Goal: Task Accomplishment & Management: Manage account settings

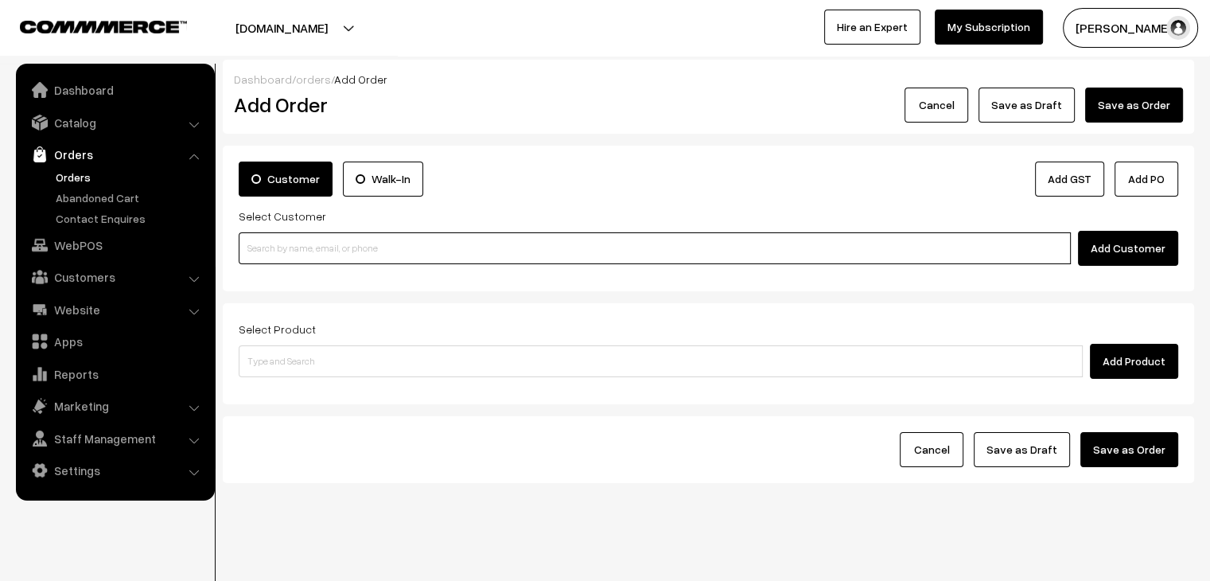
click at [392, 254] on input at bounding box center [655, 248] width 832 height 32
type input "8"
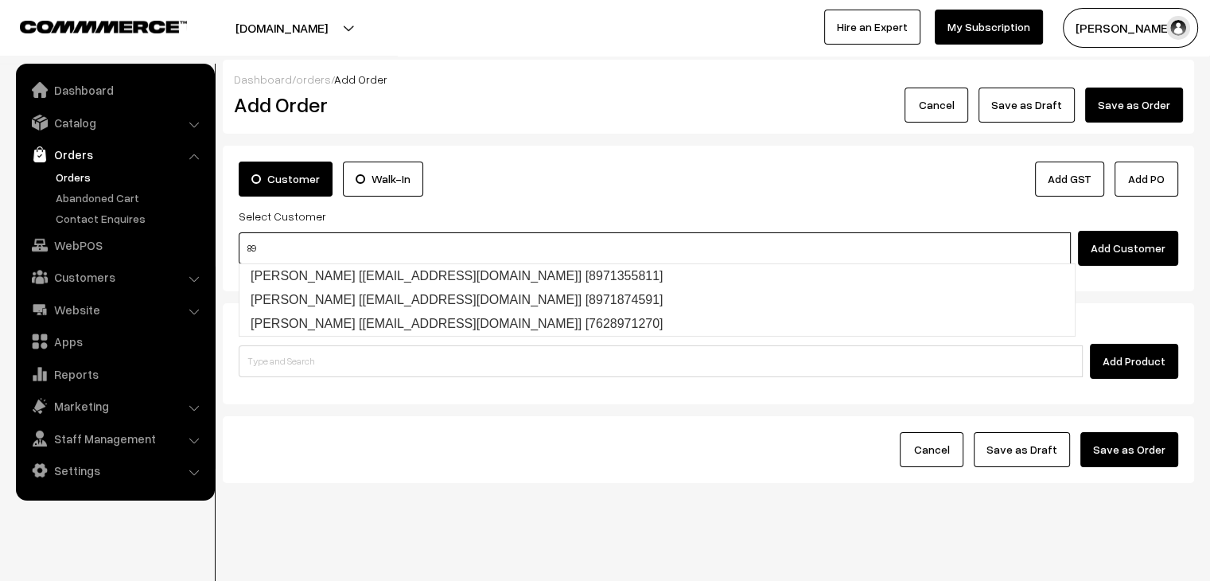
type input "8"
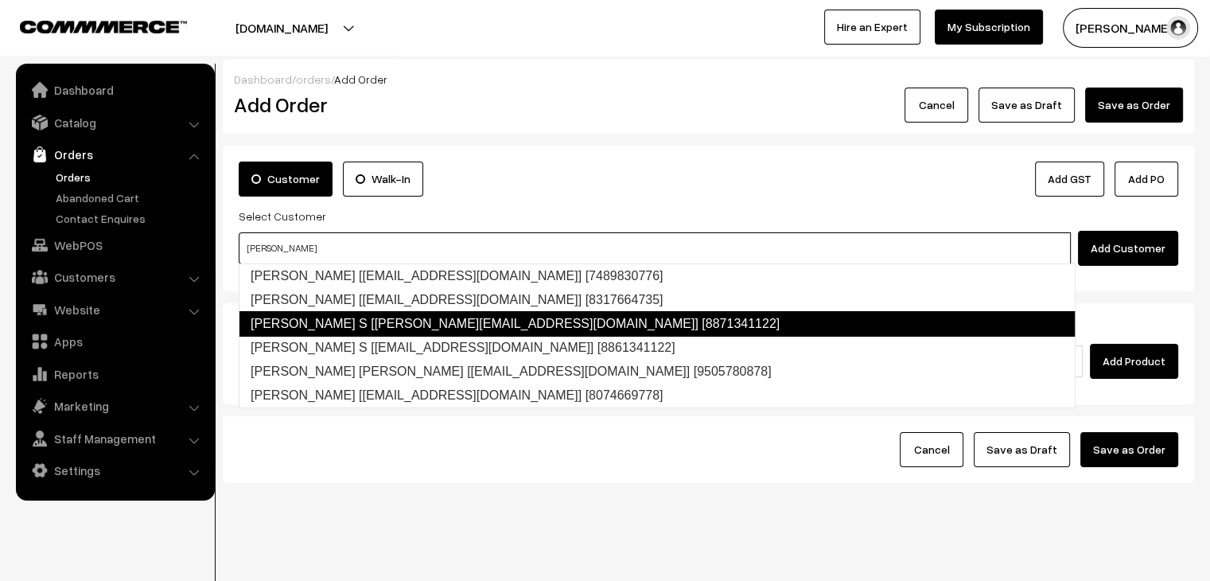
click at [291, 326] on link "Reddy sekhar S [Sekhar.labs@gmail.com] [8871341122]" at bounding box center [657, 323] width 837 height 25
type input "redd"
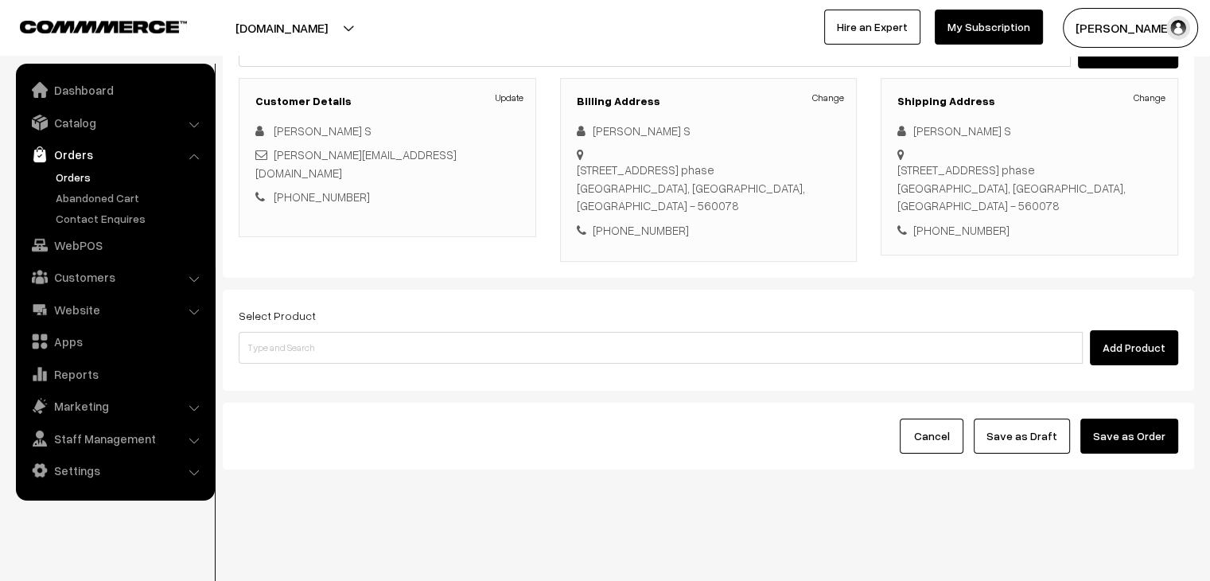
scroll to position [201, 0]
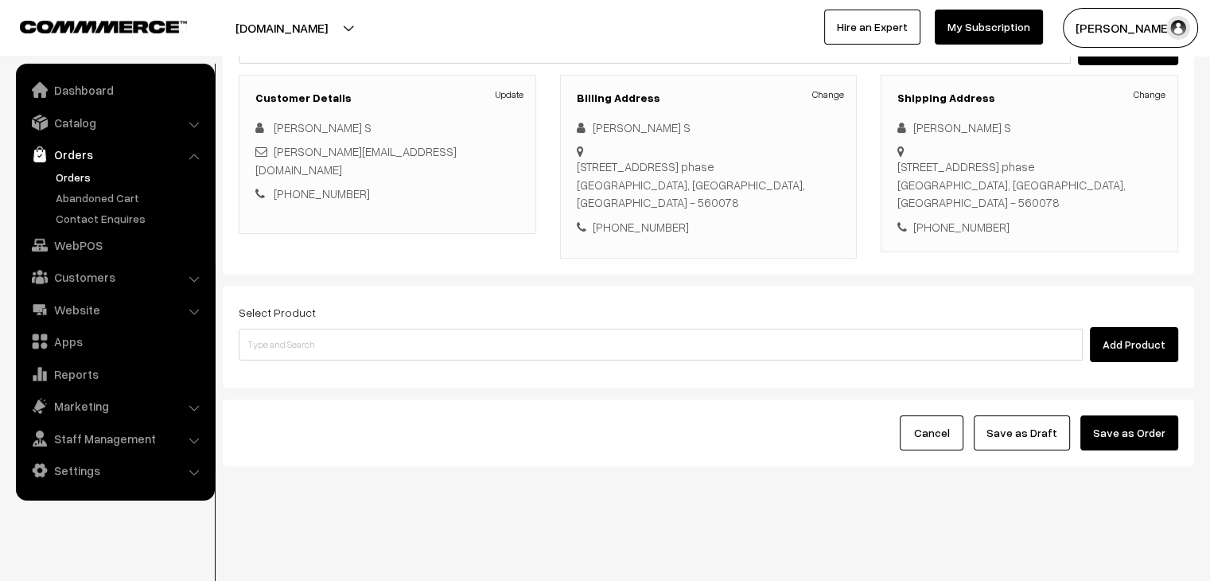
click at [60, 170] on link "Orders" at bounding box center [131, 177] width 158 height 17
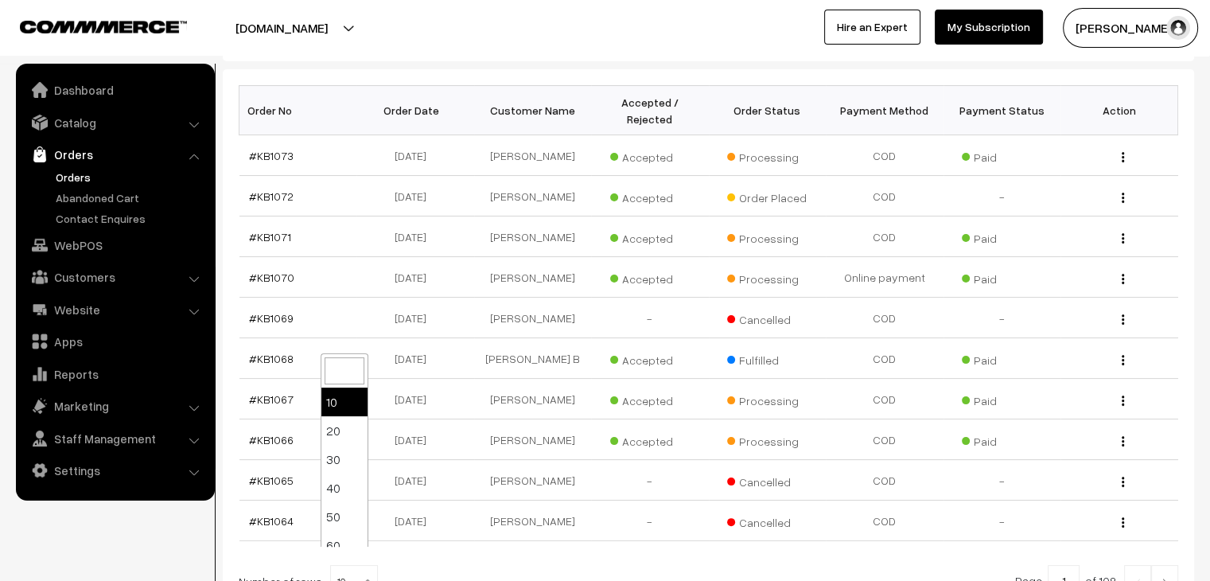
click at [341, 566] on span "10" at bounding box center [354, 582] width 46 height 32
select select "80"
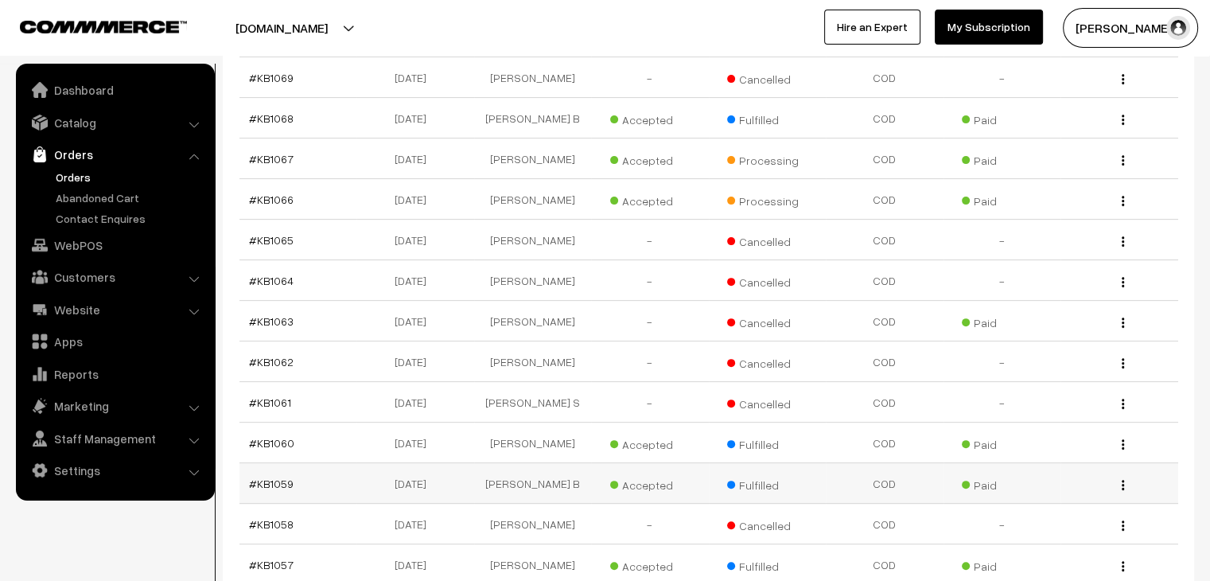
scroll to position [477, 0]
click at [282, 397] on link "#KB1061" at bounding box center [270, 404] width 42 height 14
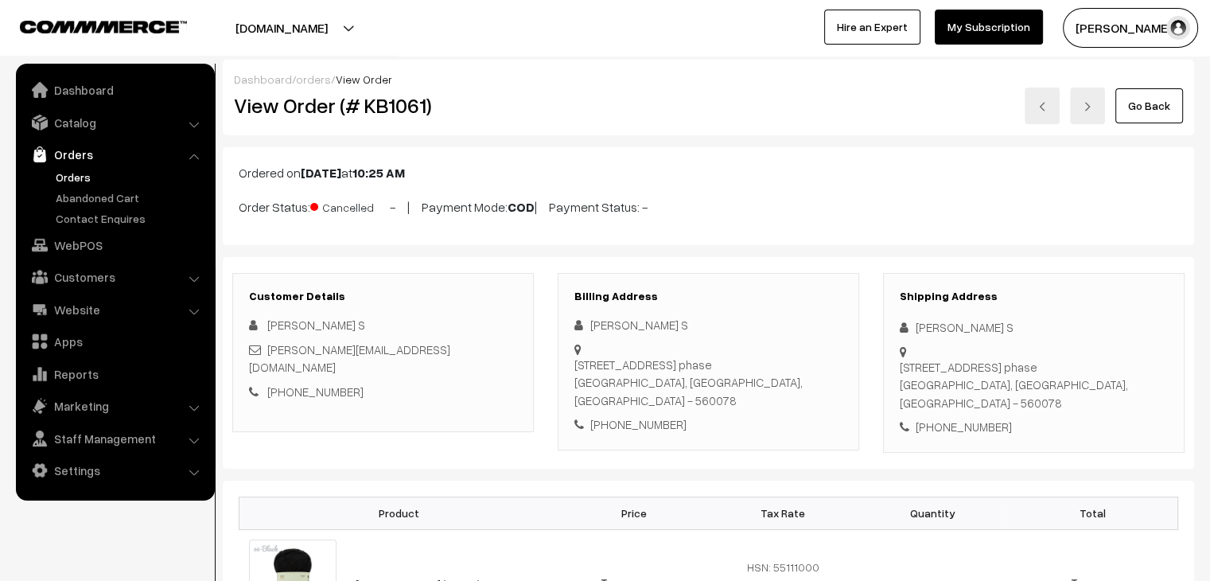
drag, startPoint x: 84, startPoint y: 178, endPoint x: 516, endPoint y: 160, distance: 431.7
click at [85, 178] on link "Orders" at bounding box center [131, 177] width 158 height 17
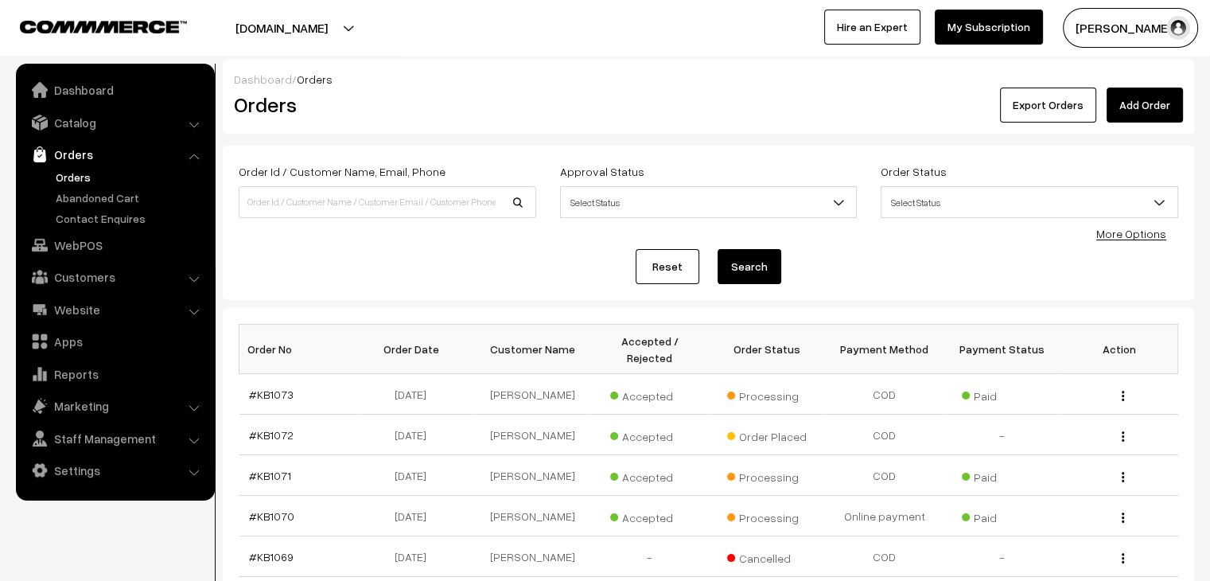
click at [1159, 96] on link "Add Order" at bounding box center [1145, 105] width 76 height 35
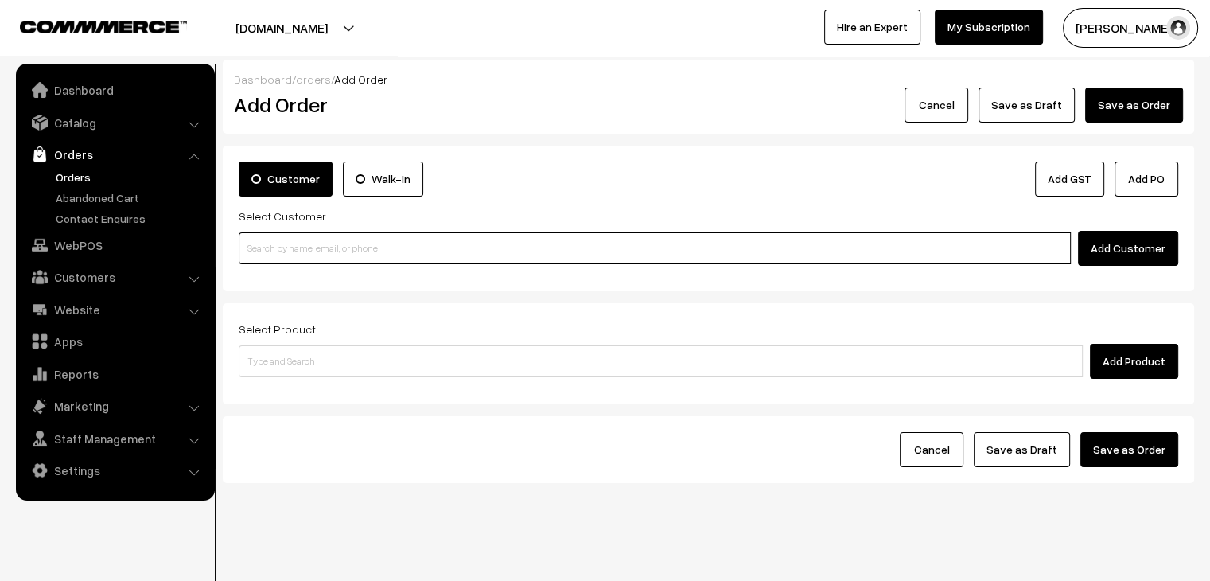
click at [395, 252] on input at bounding box center [655, 248] width 832 height 32
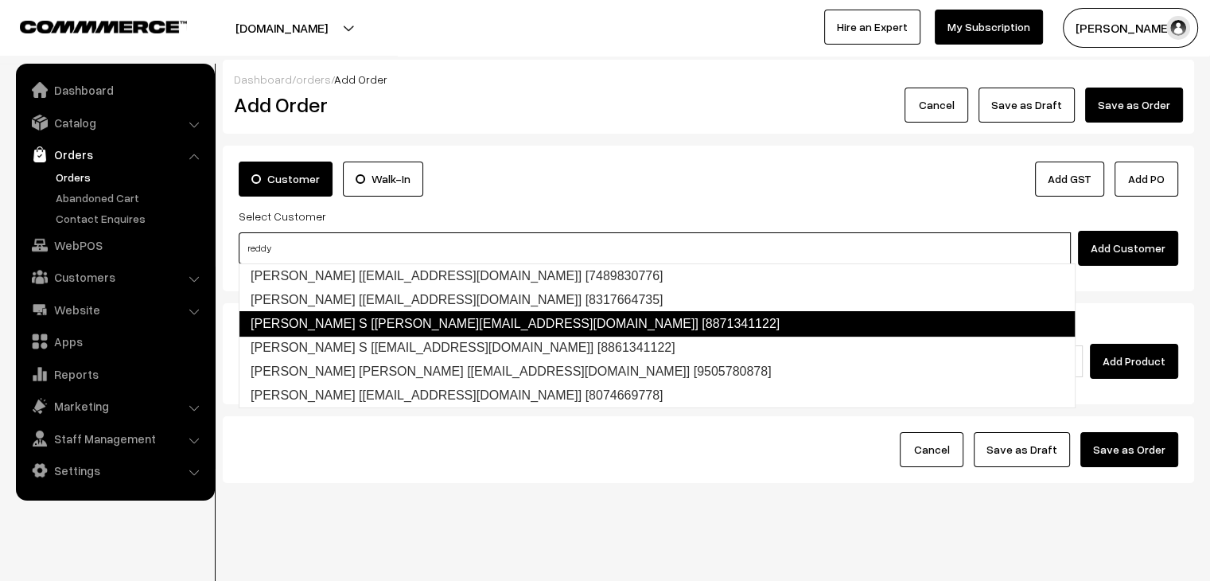
click at [461, 329] on link "[PERSON_NAME] S [[PERSON_NAME][EMAIL_ADDRESS][DOMAIN_NAME]] [8871341122]" at bounding box center [657, 323] width 837 height 25
type input "reddy"
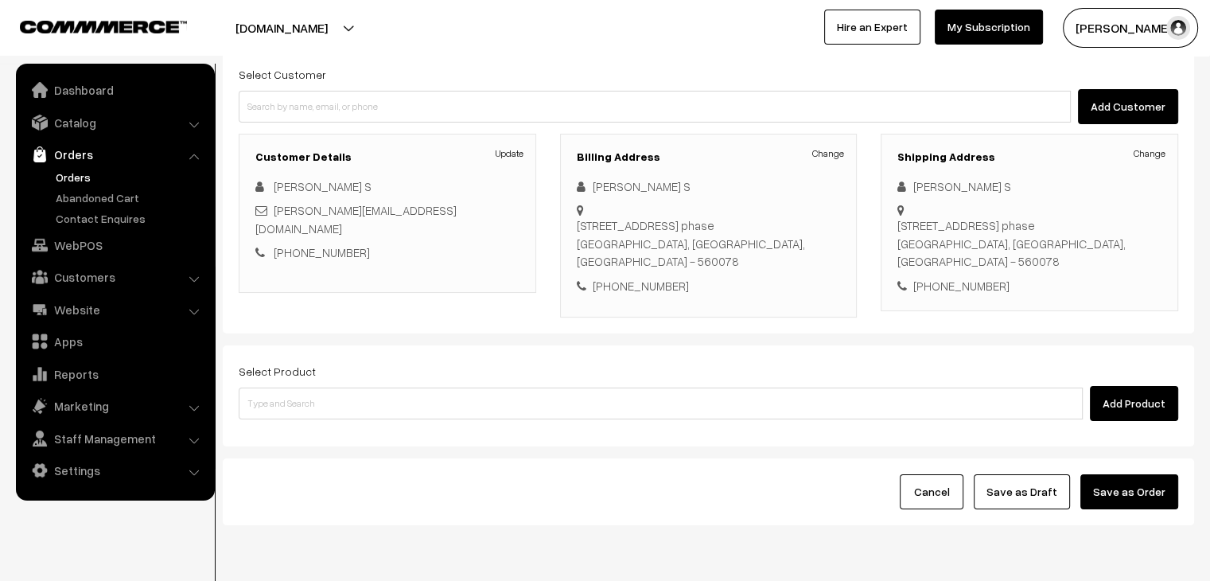
scroll to position [201, 0]
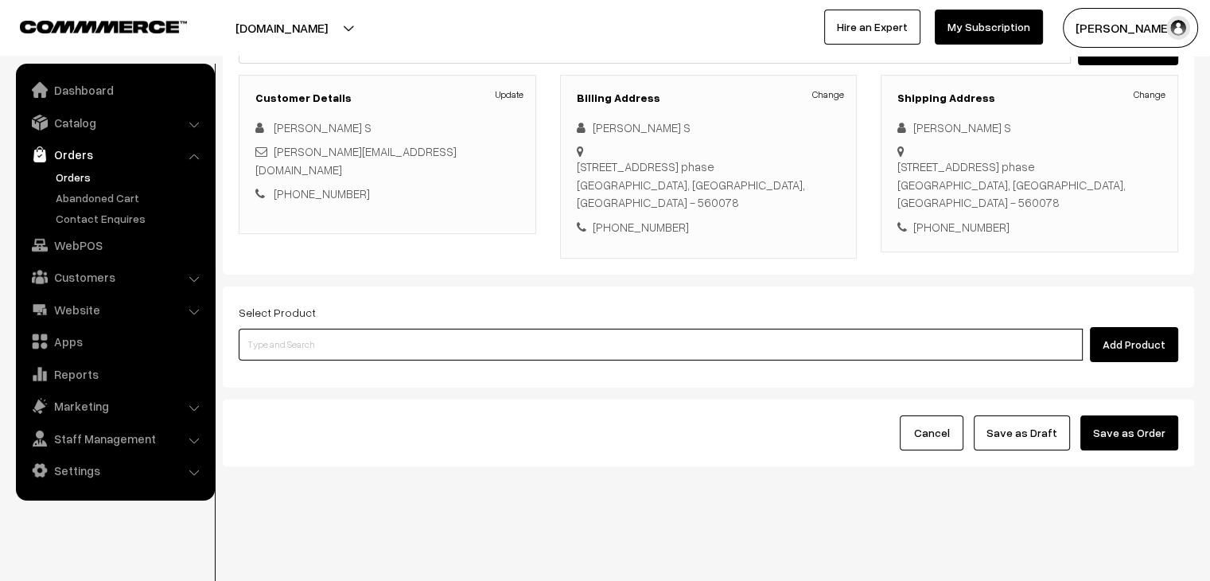
click at [369, 356] on input at bounding box center [661, 345] width 844 height 32
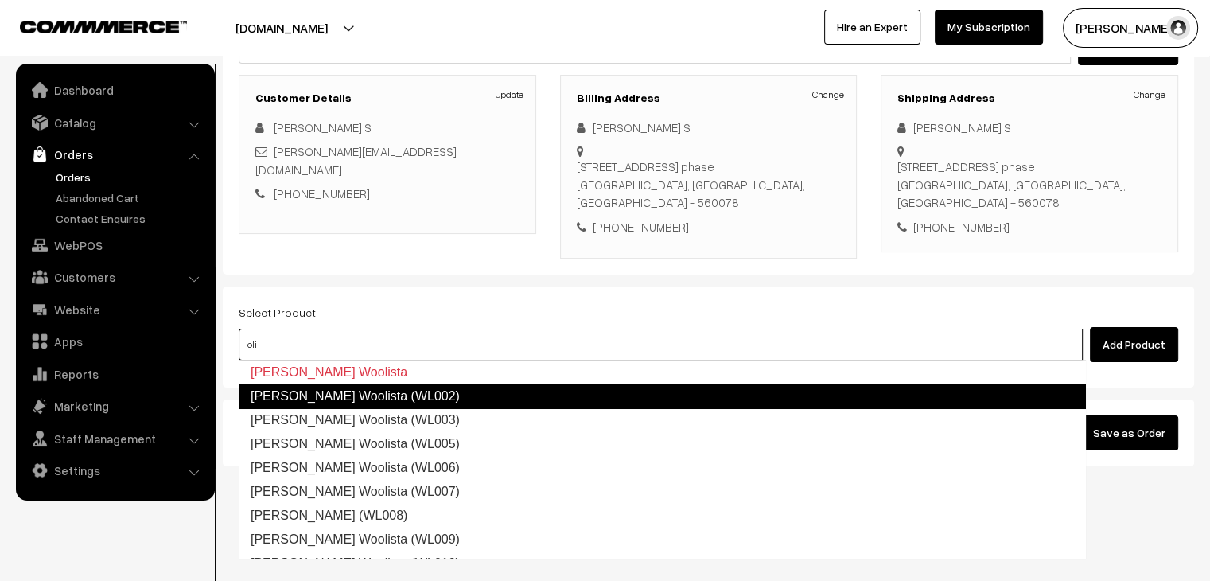
type input "oliv"
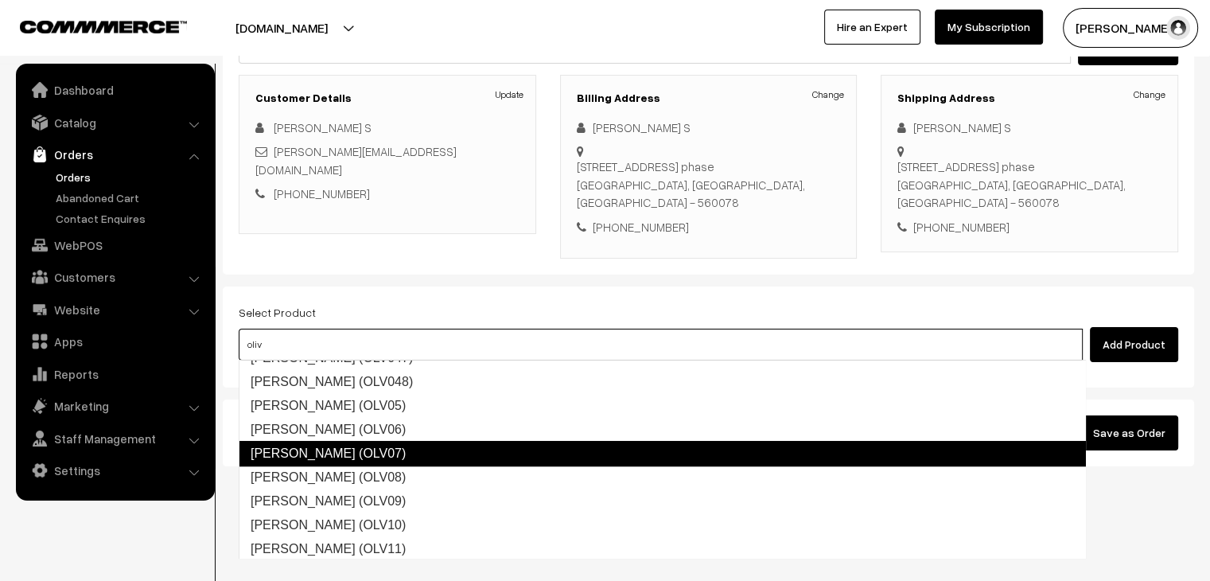
scroll to position [948, 0]
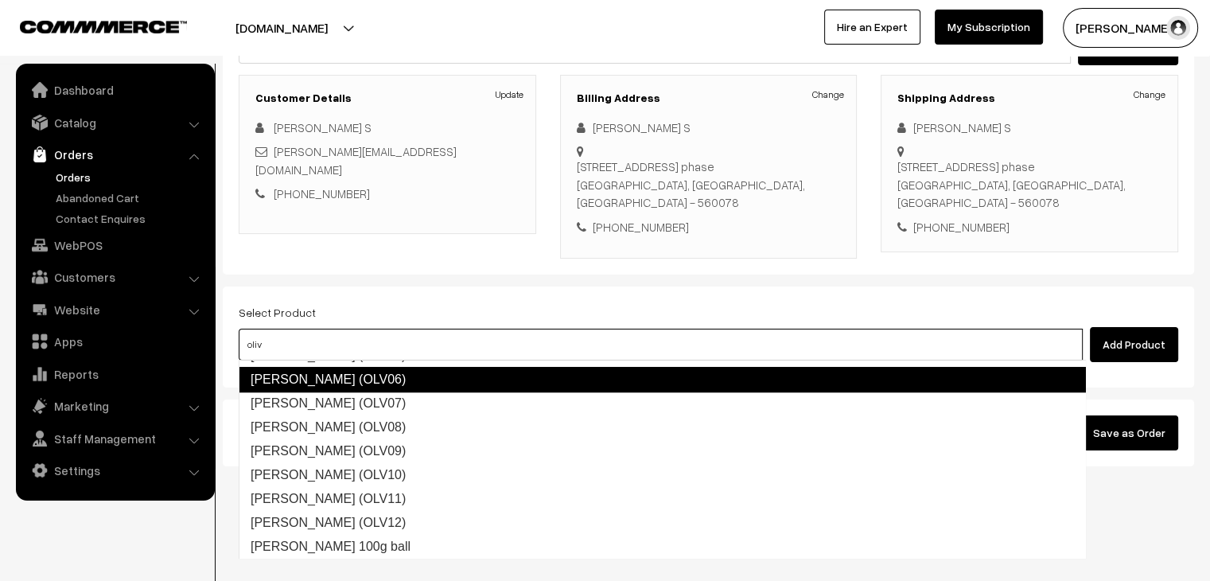
click at [411, 386] on link "GANGA Olivia (OLV06)" at bounding box center [662, 379] width 847 height 25
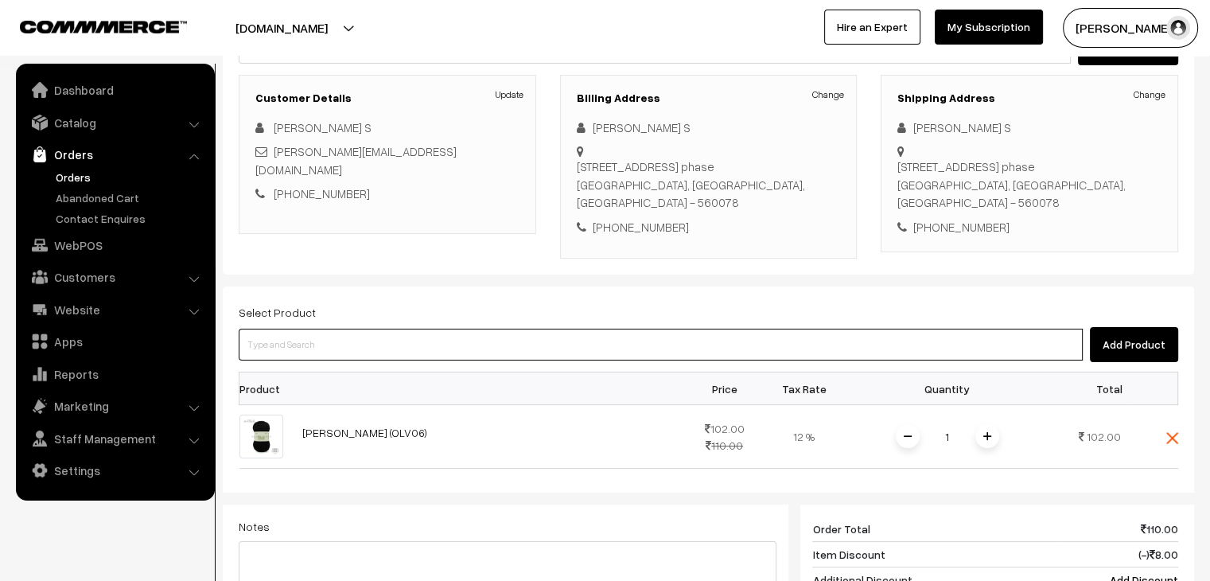
click at [360, 335] on input at bounding box center [661, 345] width 844 height 32
type input "oli"
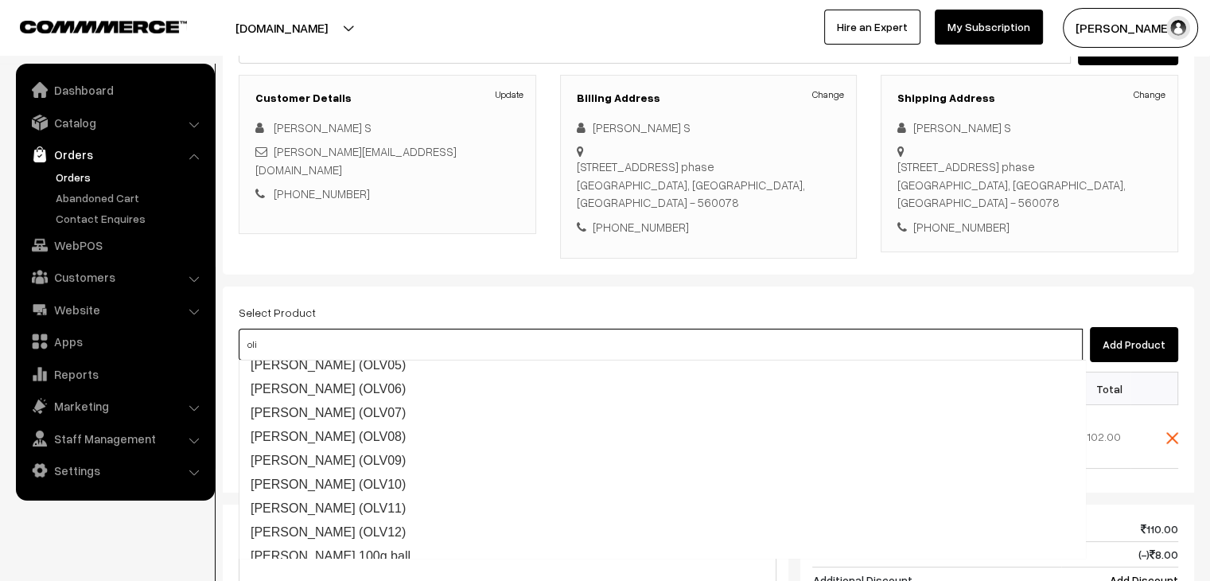
scroll to position [1377, 0]
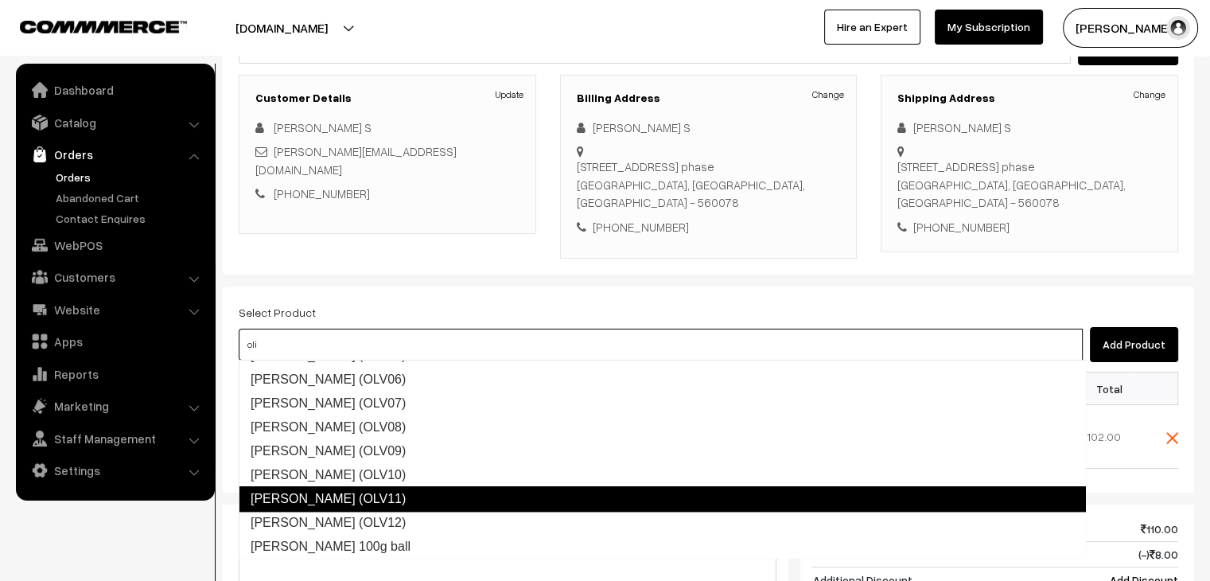
drag, startPoint x: 441, startPoint y: 493, endPoint x: 446, endPoint y: 485, distance: 10.0
click at [441, 494] on link "GANGA Olivia (OLV11)" at bounding box center [662, 498] width 847 height 25
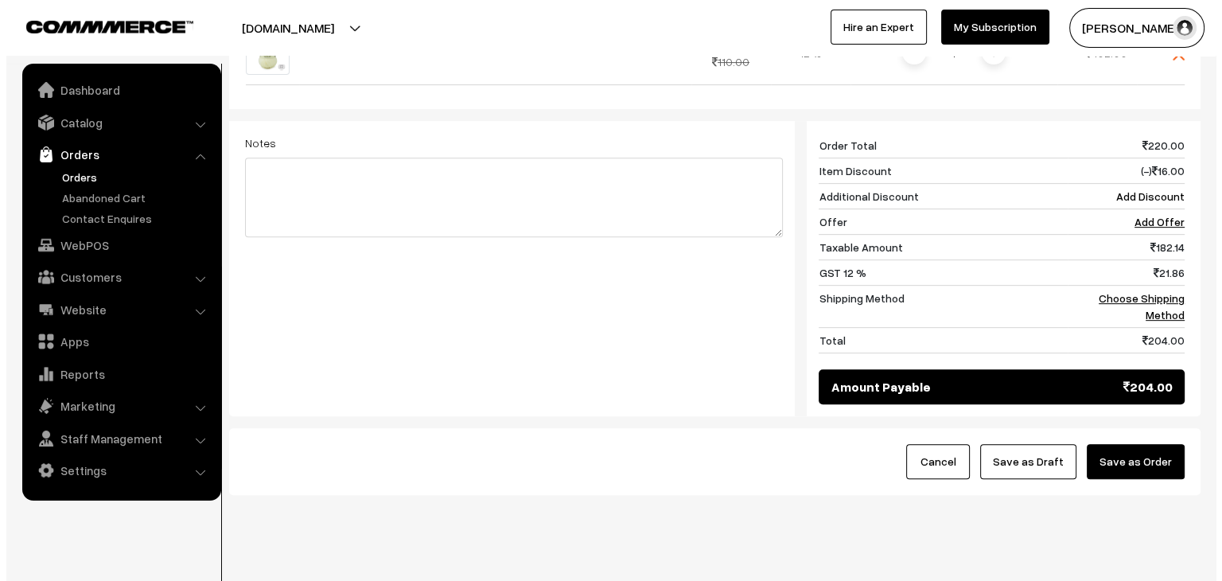
scroll to position [675, 0]
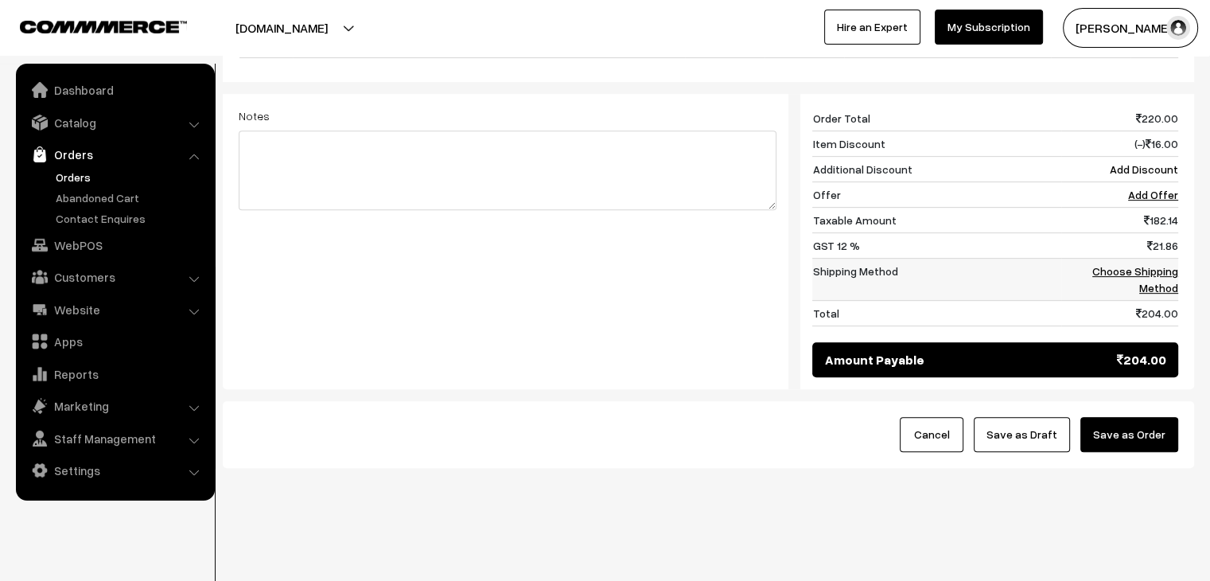
click at [1144, 279] on link "Choose Shipping Method" at bounding box center [1136, 279] width 86 height 30
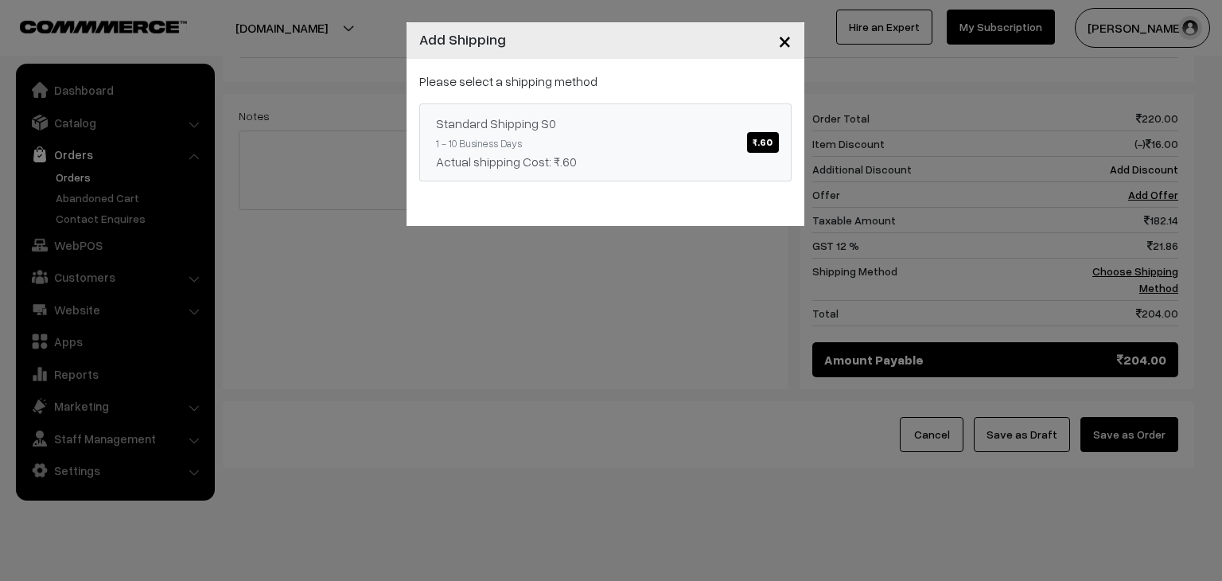
click at [567, 127] on div "Standard Shipping S0 ₹.60" at bounding box center [605, 123] width 339 height 19
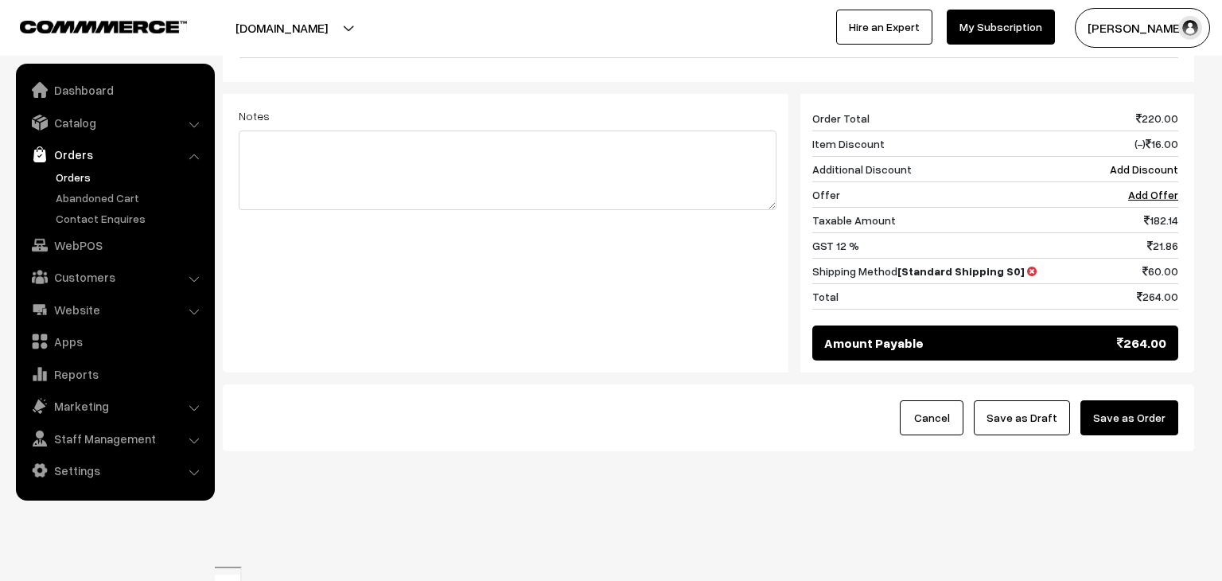
scroll to position [640, 0]
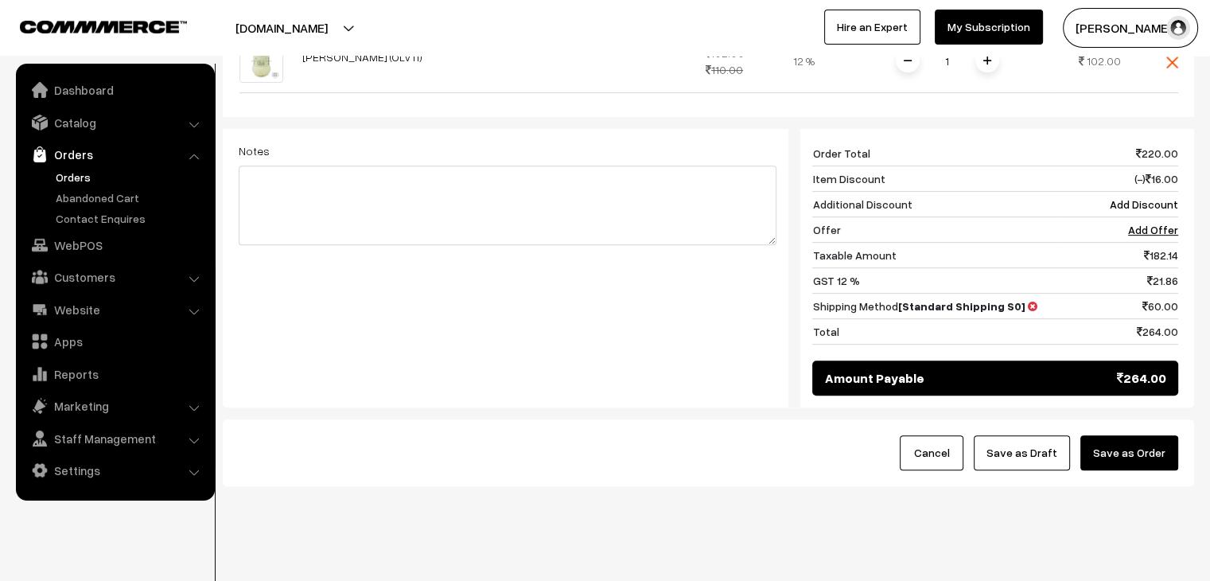
click at [1150, 450] on button "Save as Order" at bounding box center [1130, 452] width 98 height 35
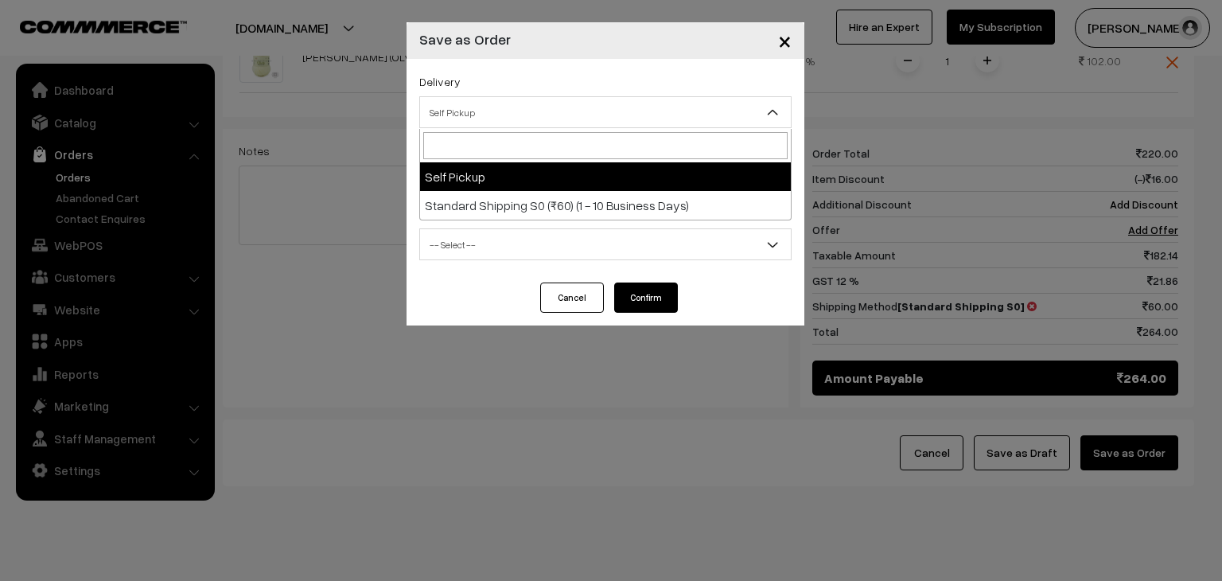
click at [451, 119] on span "Self Pickup" at bounding box center [605, 113] width 371 height 28
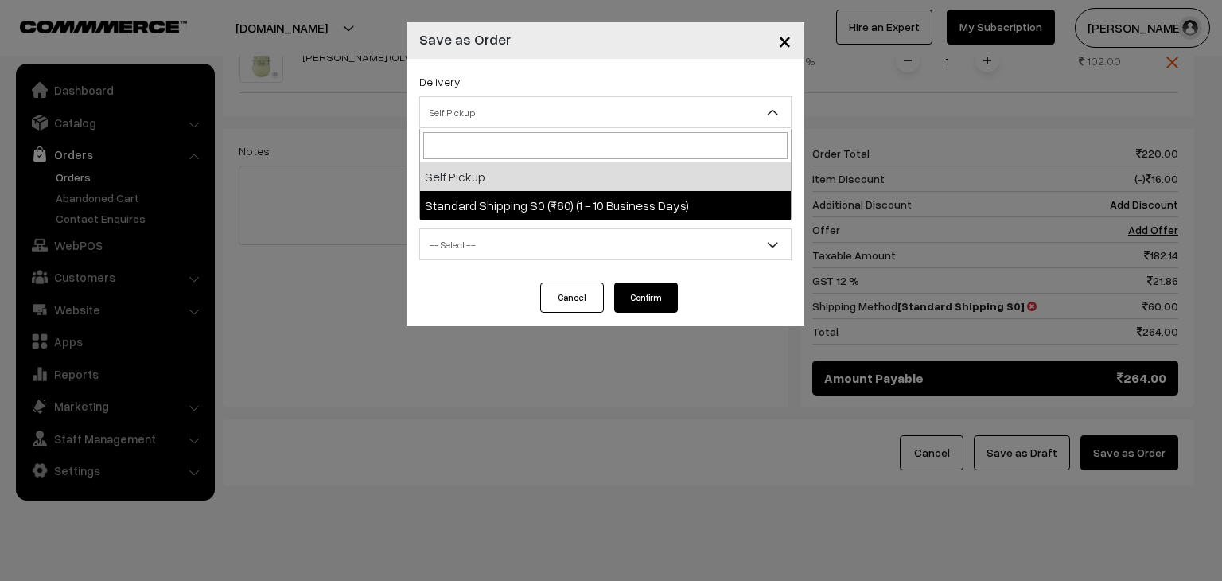
select select "SSS1"
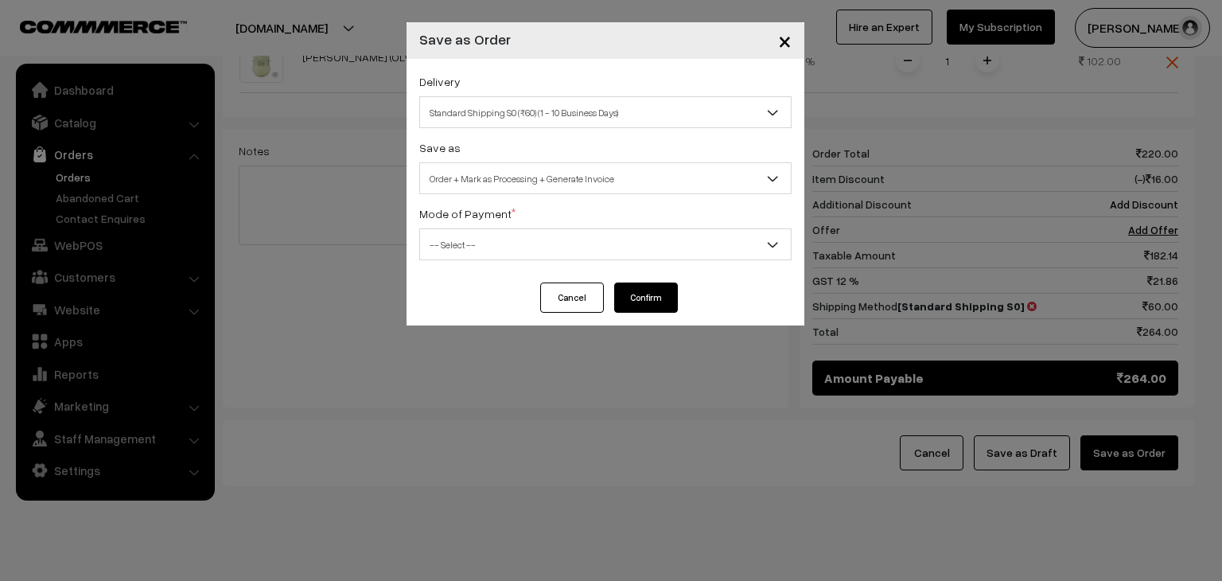
click at [506, 194] on body "Thank you for showing interest. Our team will call you shortly. Close knitbirds…" at bounding box center [611, 44] width 1222 height 1369
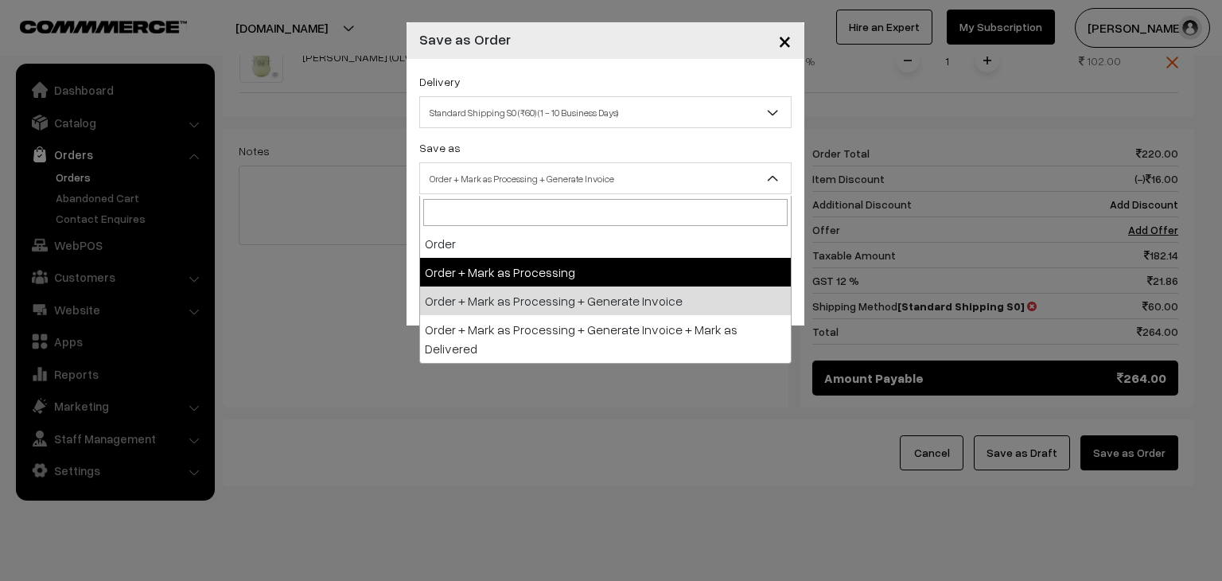
select select "2"
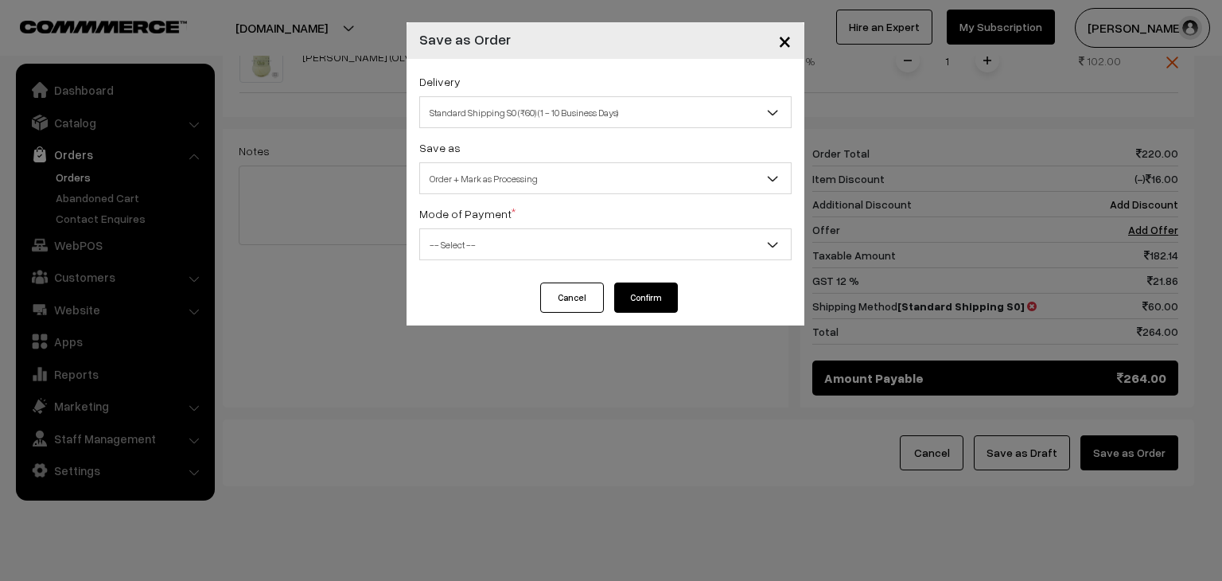
click at [534, 257] on span "-- Select --" at bounding box center [605, 245] width 371 height 28
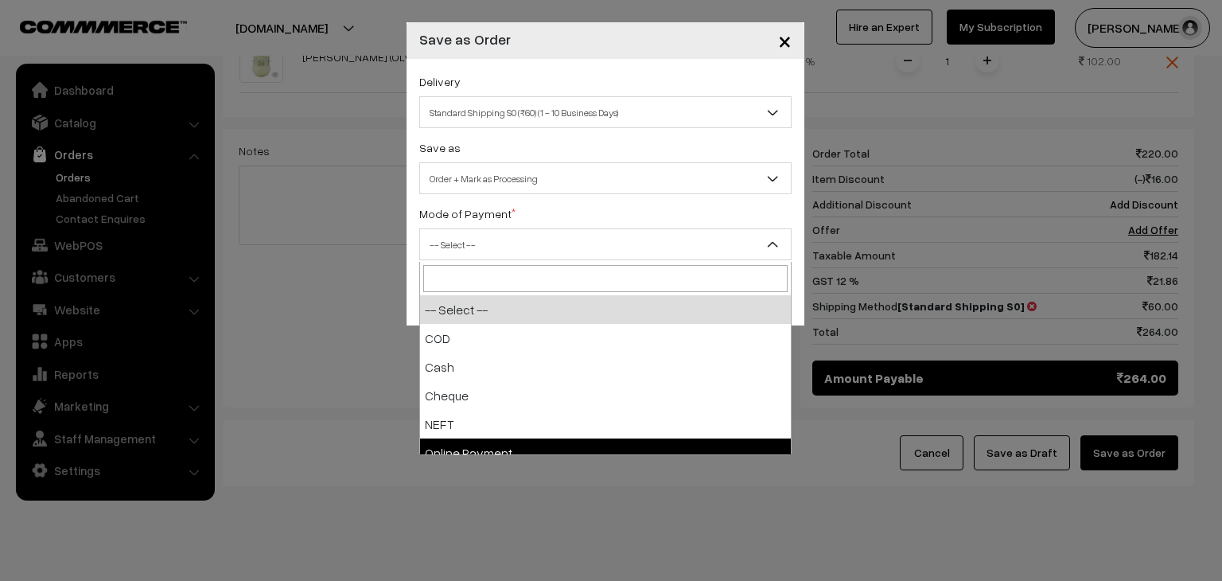
select select "5"
checkbox input "true"
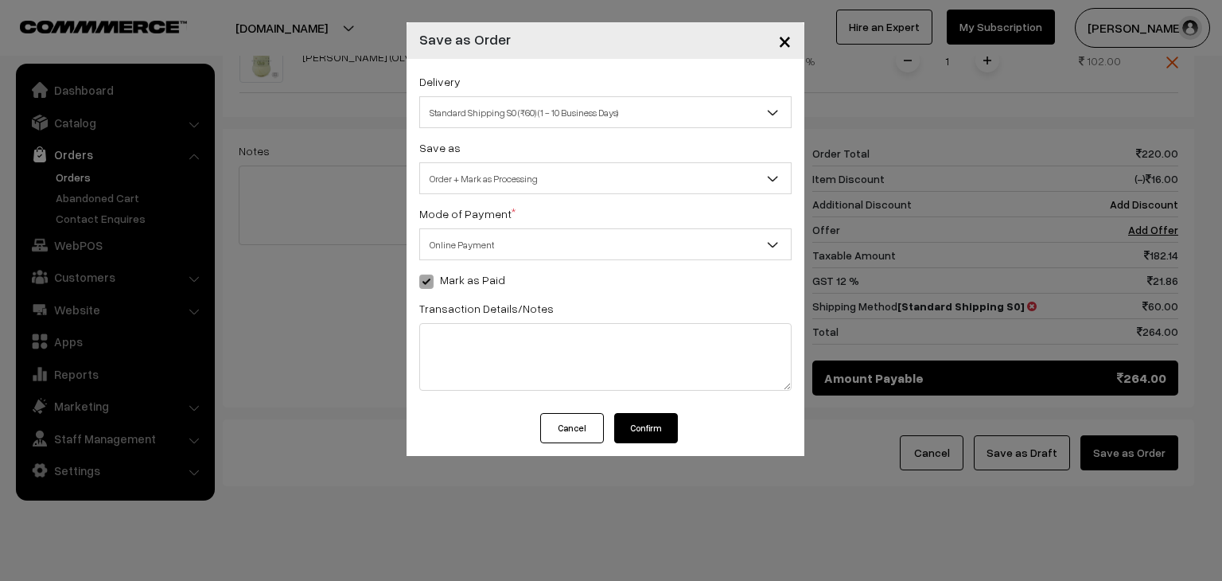
click at [641, 428] on button "Confirm" at bounding box center [646, 428] width 64 height 30
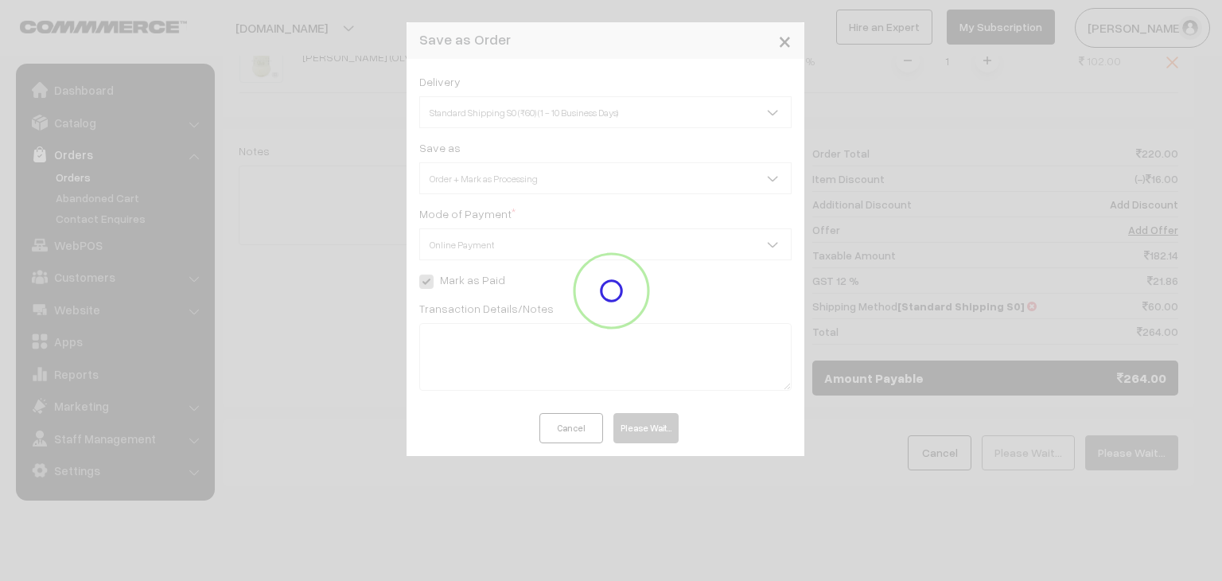
scroll to position [607, 0]
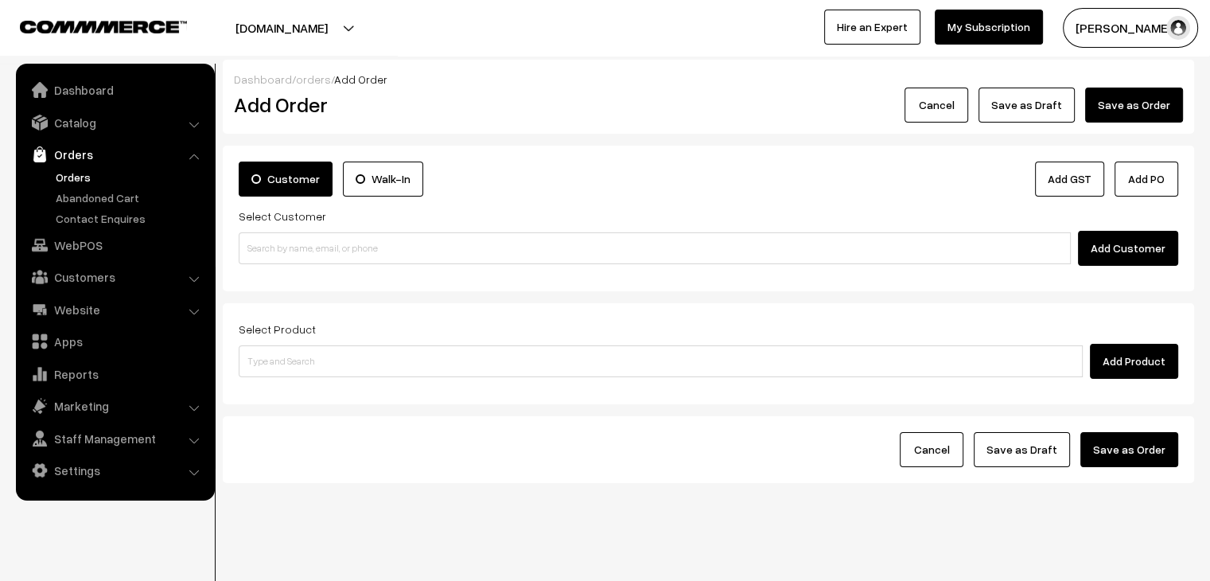
click at [84, 172] on link "Orders" at bounding box center [131, 177] width 158 height 17
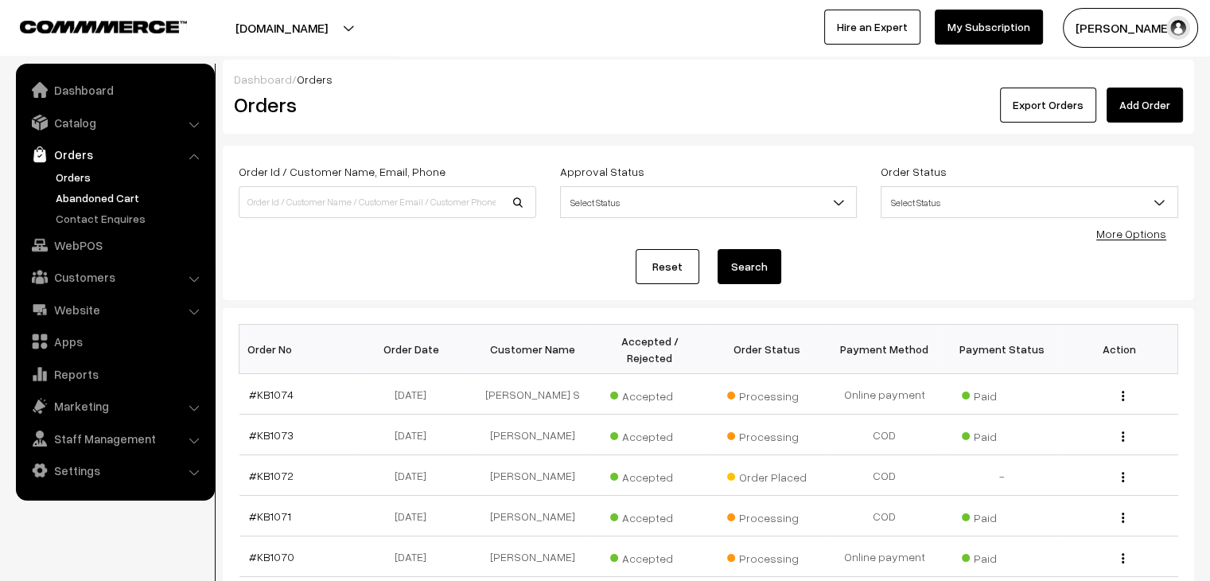
click at [95, 200] on link "Abandoned Cart" at bounding box center [131, 197] width 158 height 17
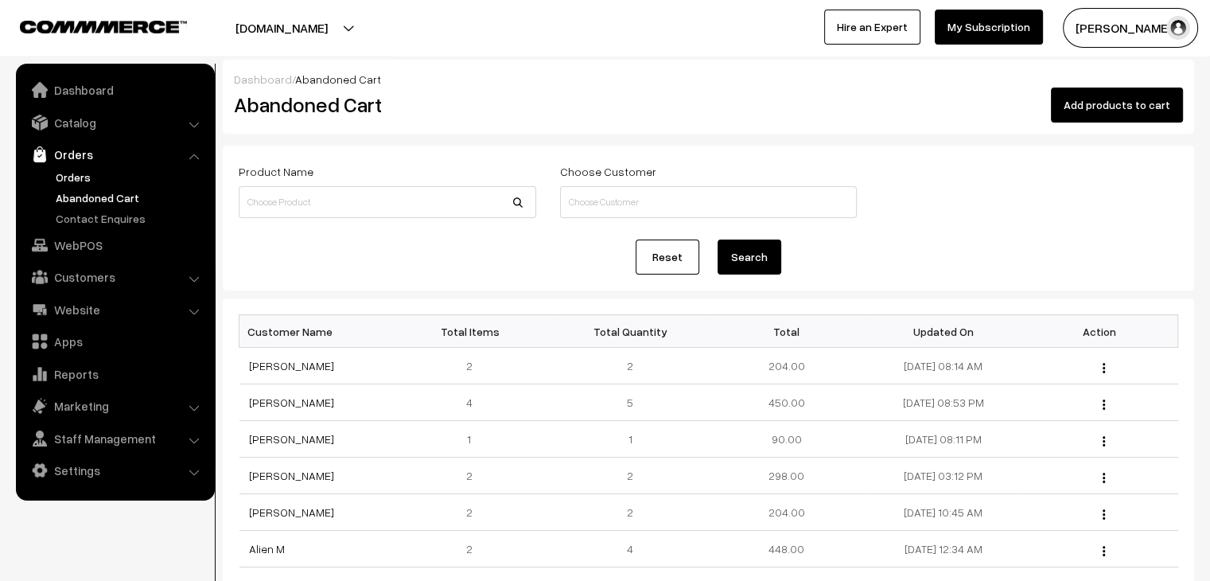
click at [73, 173] on link "Orders" at bounding box center [131, 177] width 158 height 17
drag, startPoint x: 0, startPoint y: 0, endPoint x: 335, endPoint y: 209, distance: 395.0
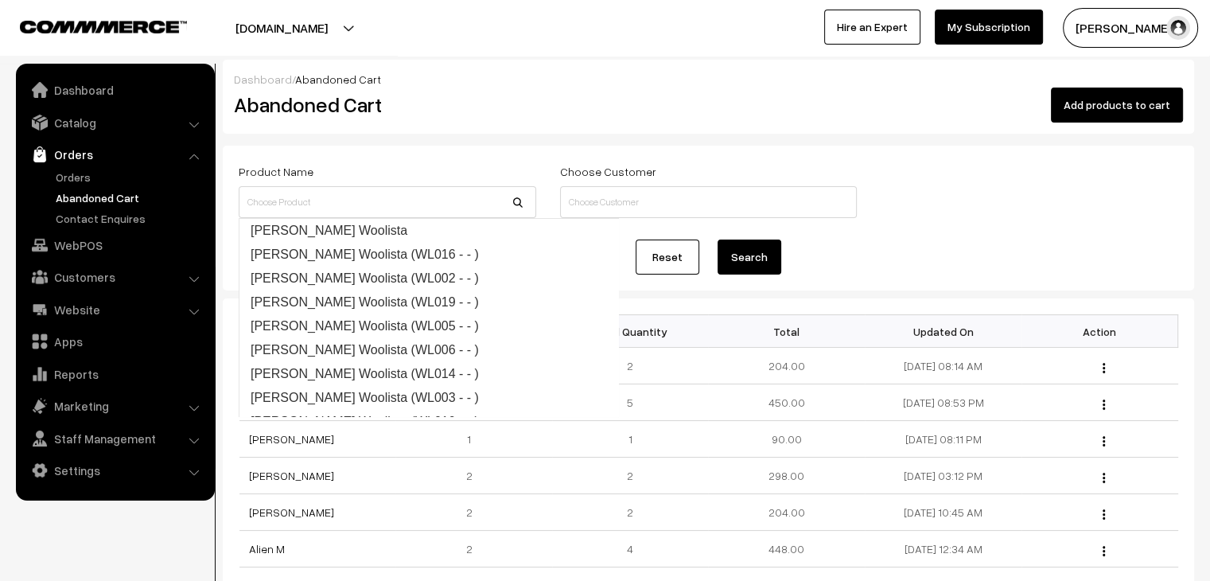
drag, startPoint x: 335, startPoint y: 209, endPoint x: 430, endPoint y: 119, distance: 130.6
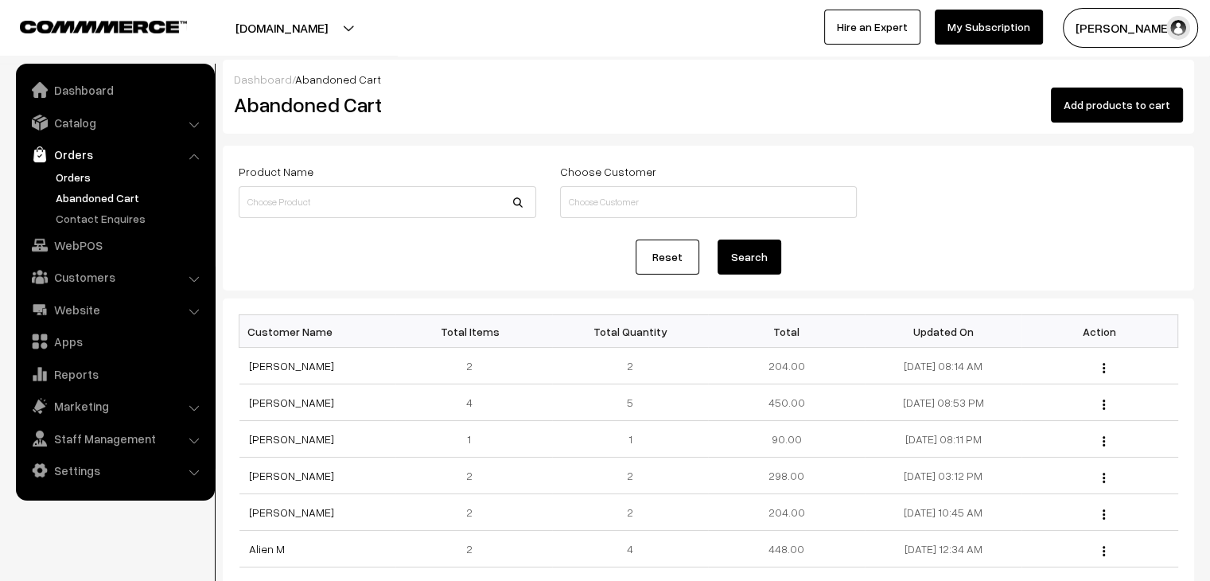
click at [91, 169] on link "Orders" at bounding box center [131, 177] width 158 height 17
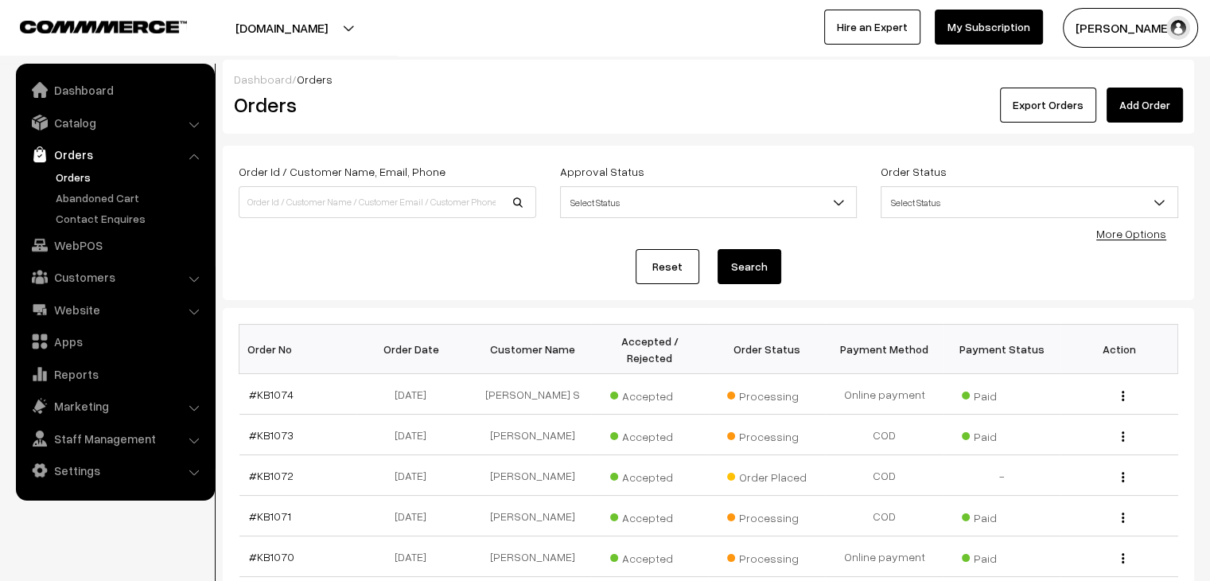
drag, startPoint x: 288, startPoint y: 201, endPoint x: 258, endPoint y: 267, distance: 71.9
click at [273, 388] on link "#KB1075" at bounding box center [271, 395] width 45 height 14
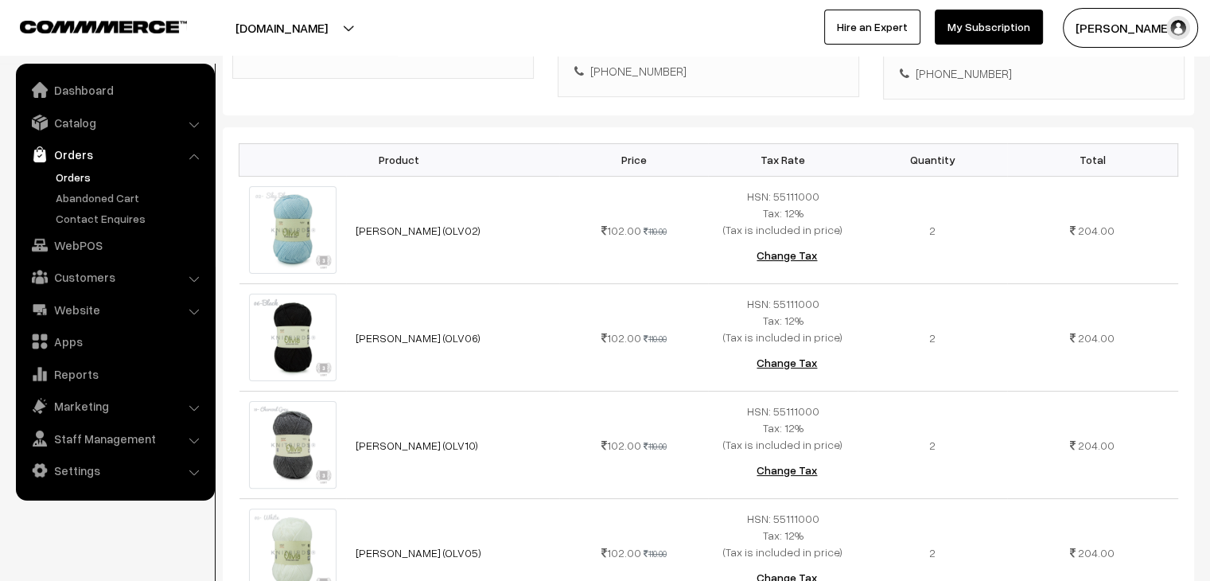
scroll to position [35, 0]
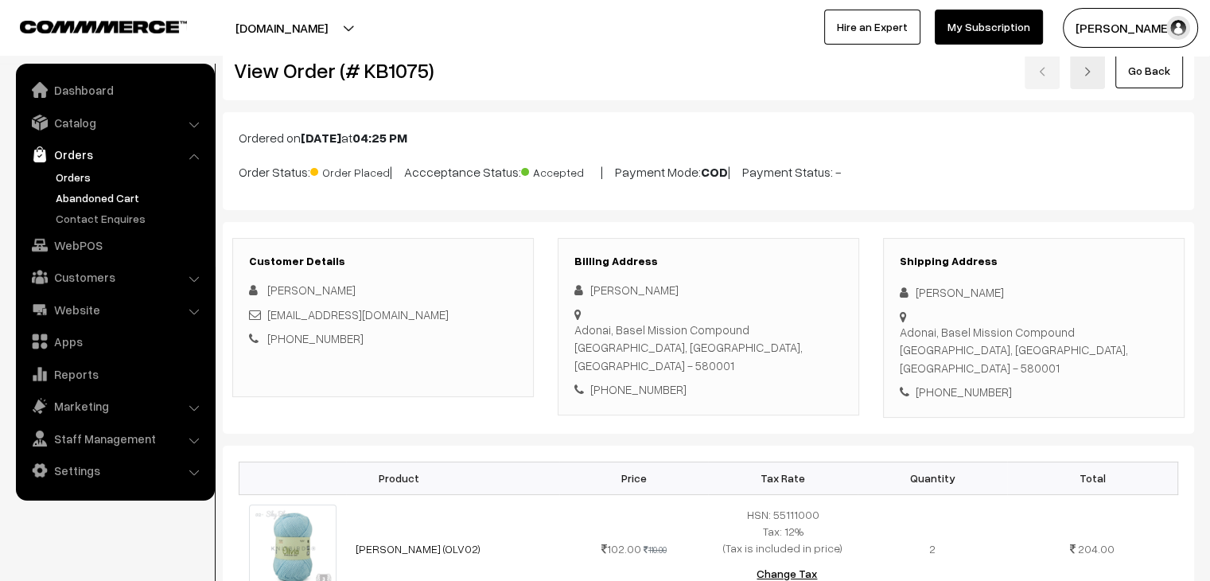
click at [96, 198] on link "Abandoned Cart" at bounding box center [131, 197] width 158 height 17
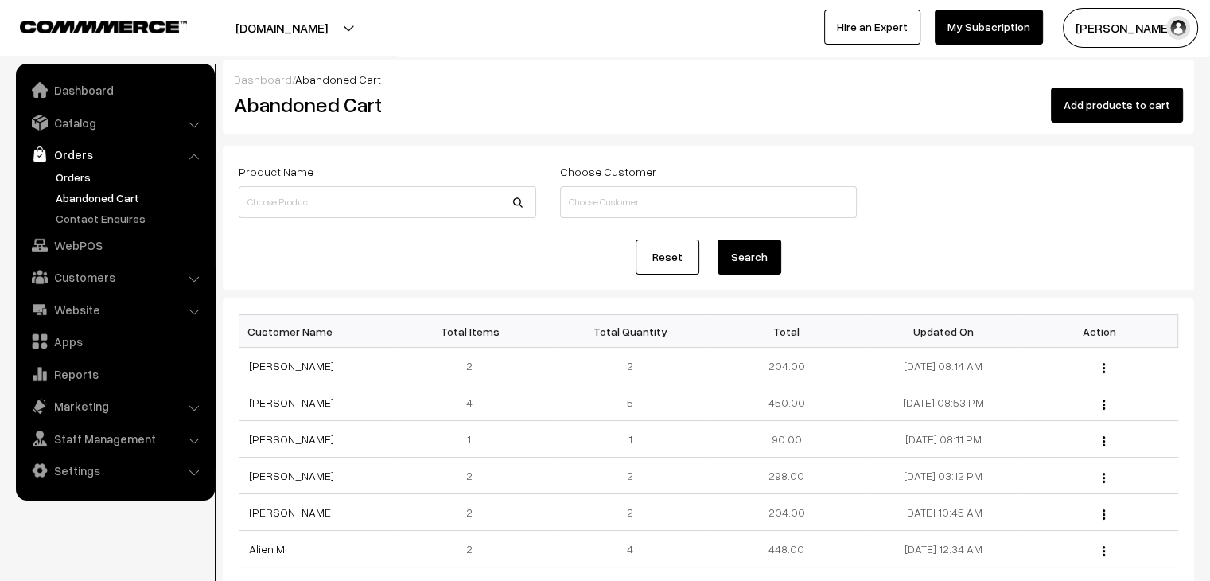
click at [95, 181] on link "Orders" at bounding box center [131, 177] width 158 height 17
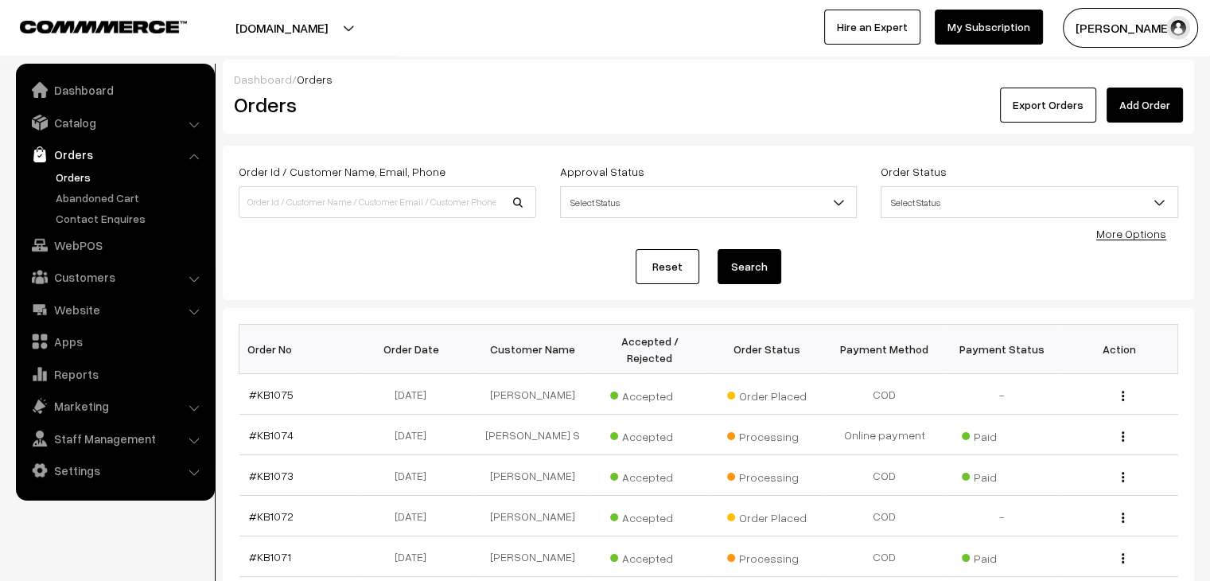
click at [90, 170] on link "Orders" at bounding box center [131, 177] width 158 height 17
click at [112, 205] on ul "Orders" at bounding box center [115, 198] width 191 height 58
click at [113, 200] on link "Abandoned Cart" at bounding box center [131, 197] width 158 height 17
click at [271, 388] on link "#KB1075" at bounding box center [271, 395] width 45 height 14
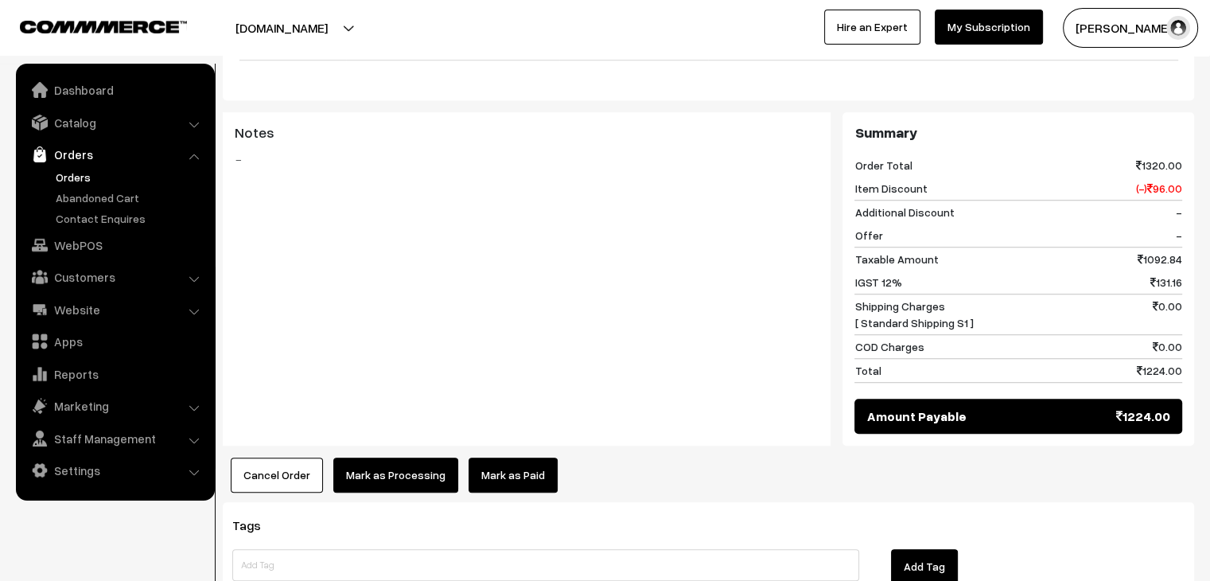
click at [79, 180] on link "Orders" at bounding box center [131, 177] width 158 height 17
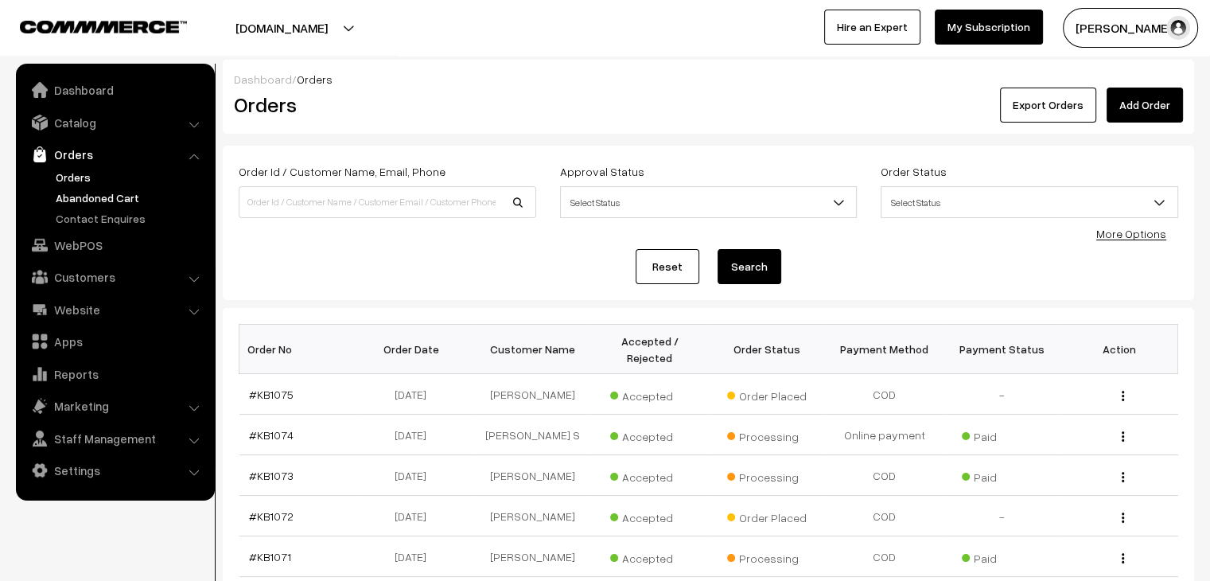
click at [97, 197] on link "Abandoned Cart" at bounding box center [131, 197] width 158 height 17
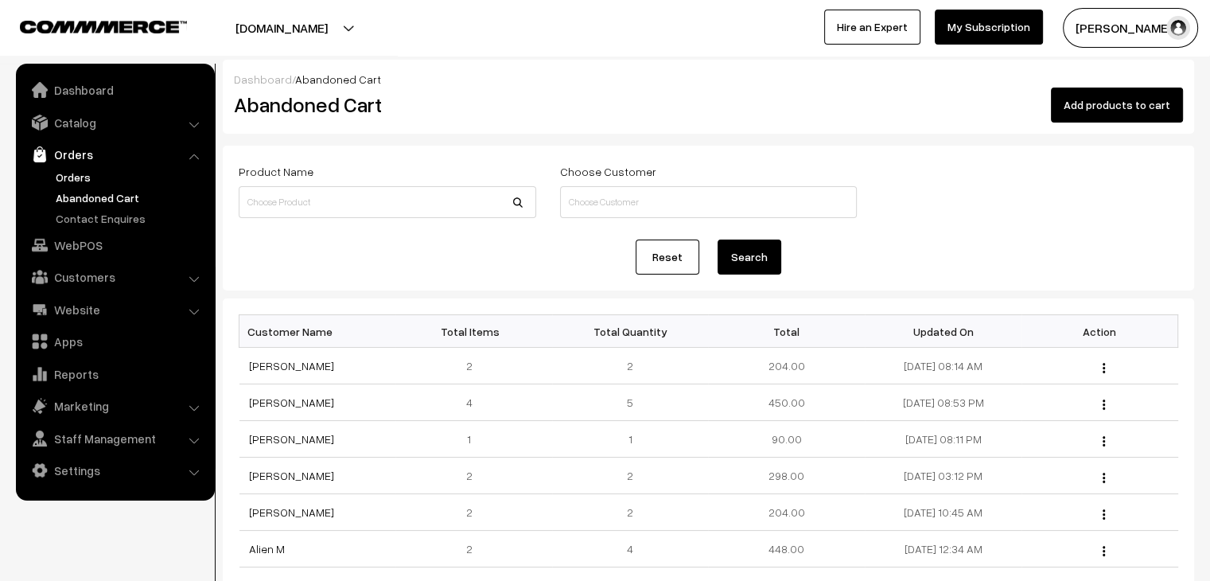
click at [99, 179] on link "Orders" at bounding box center [131, 177] width 158 height 17
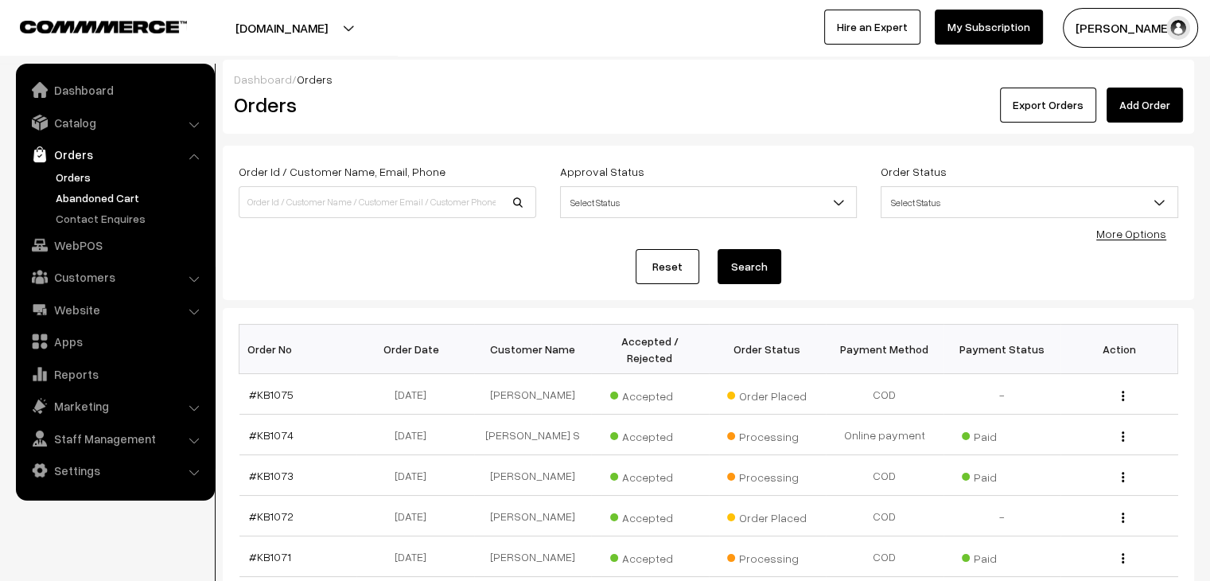
click at [107, 199] on link "Abandoned Cart" at bounding box center [131, 197] width 158 height 17
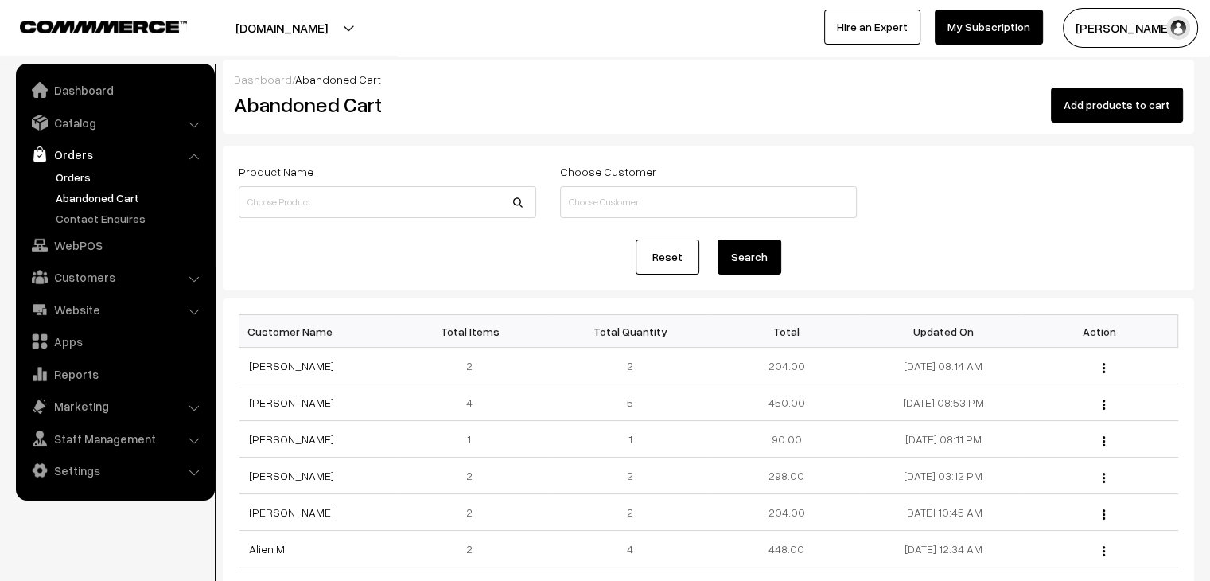
click at [80, 182] on link "Orders" at bounding box center [131, 177] width 158 height 17
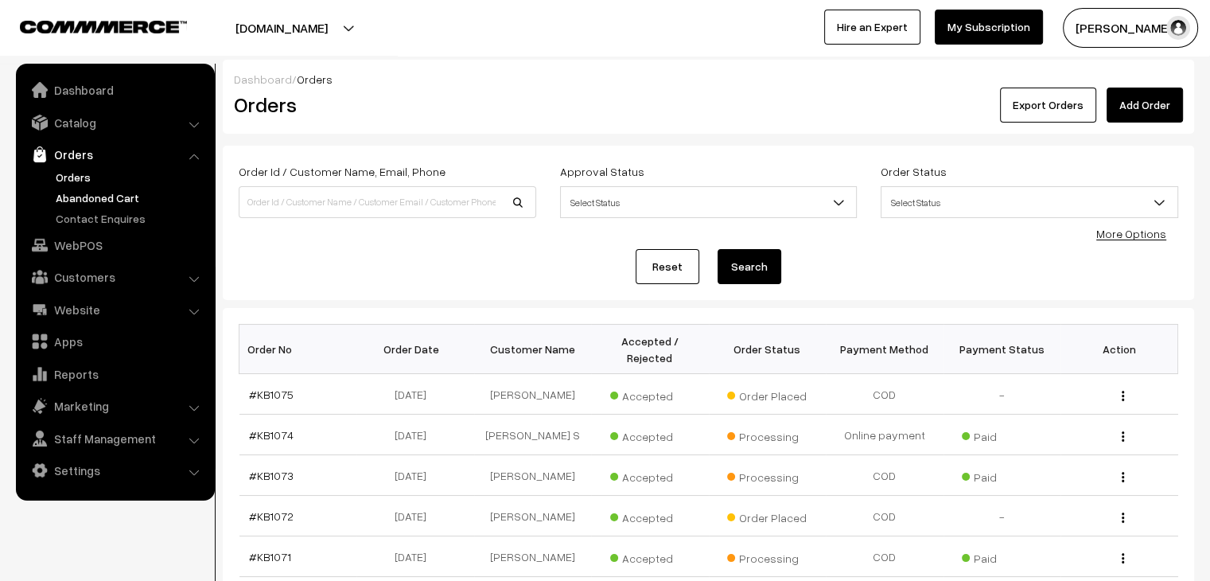
click at [131, 195] on link "Abandoned Cart" at bounding box center [131, 197] width 158 height 17
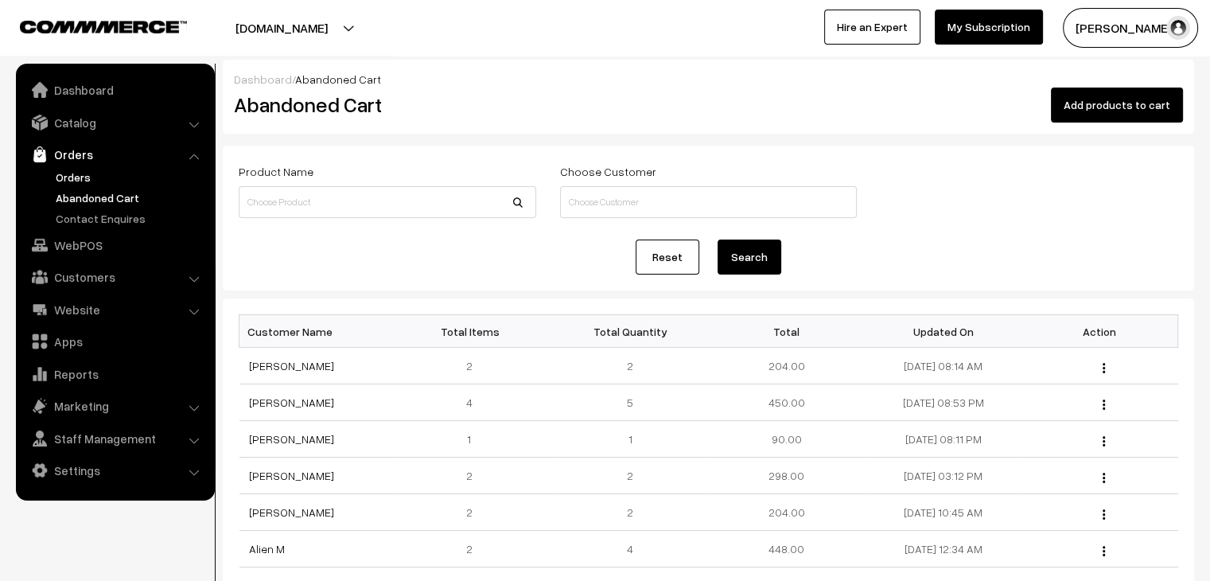
click at [70, 182] on link "Orders" at bounding box center [131, 177] width 158 height 17
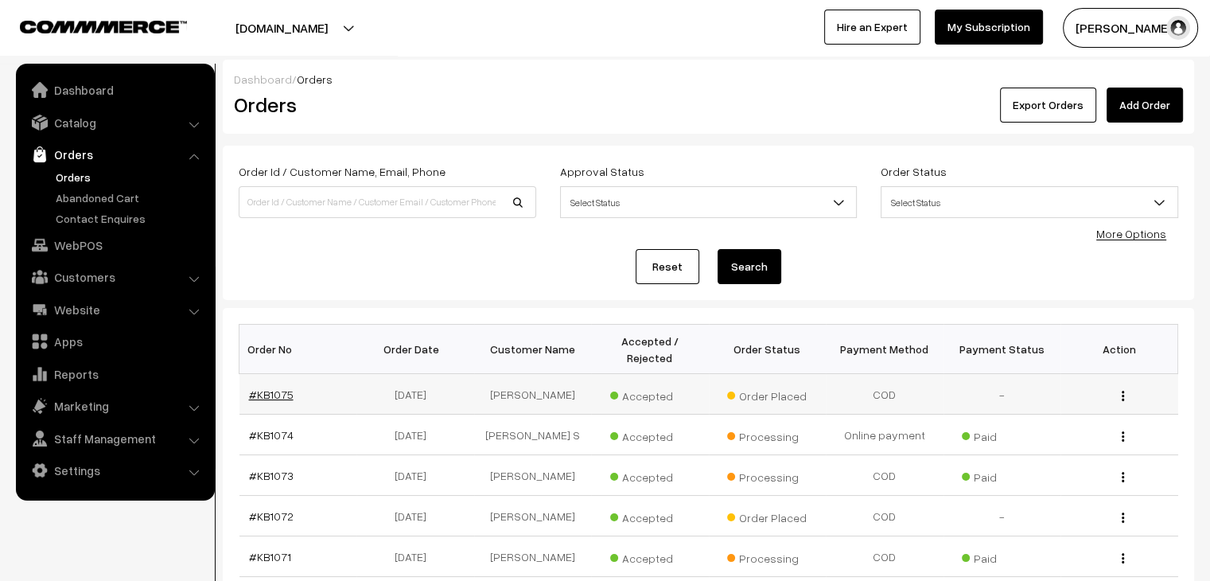
click at [273, 388] on link "#KB1075" at bounding box center [271, 395] width 45 height 14
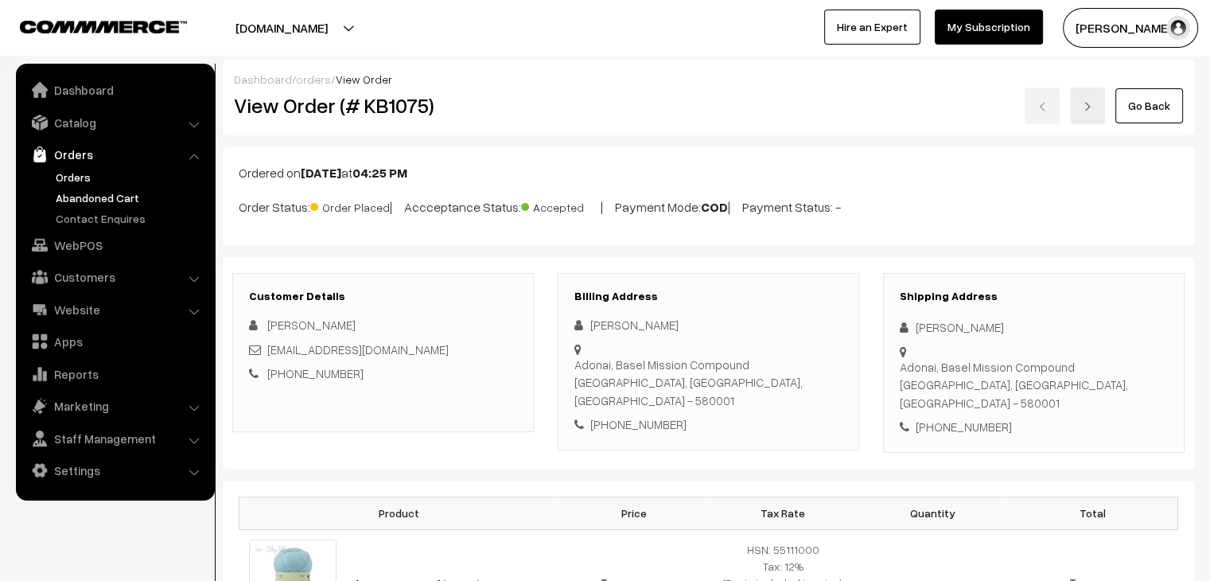
click at [118, 195] on link "Abandoned Cart" at bounding box center [131, 197] width 158 height 17
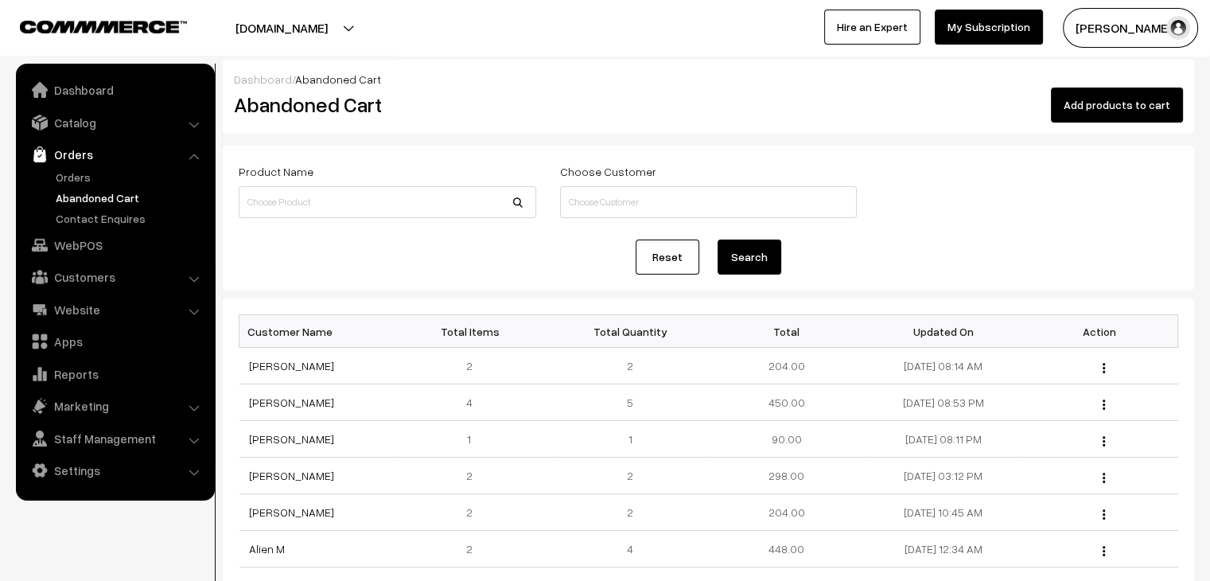
click at [79, 166] on link "Orders" at bounding box center [114, 154] width 189 height 29
click at [80, 169] on link "Orders" at bounding box center [131, 177] width 158 height 17
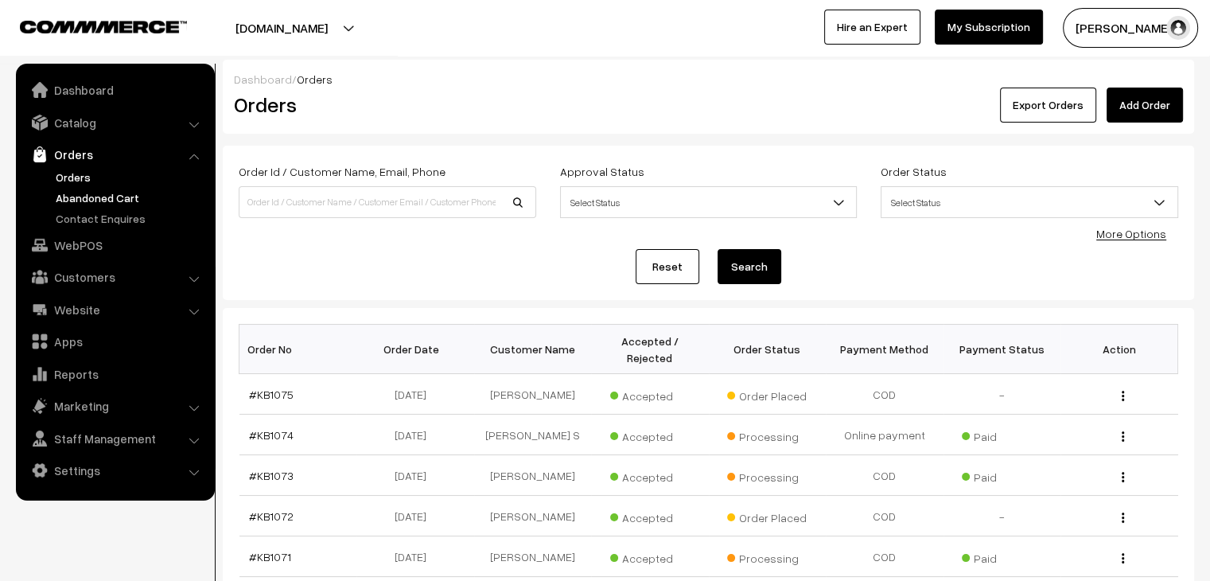
click at [84, 198] on link "Abandoned Cart" at bounding box center [131, 197] width 158 height 17
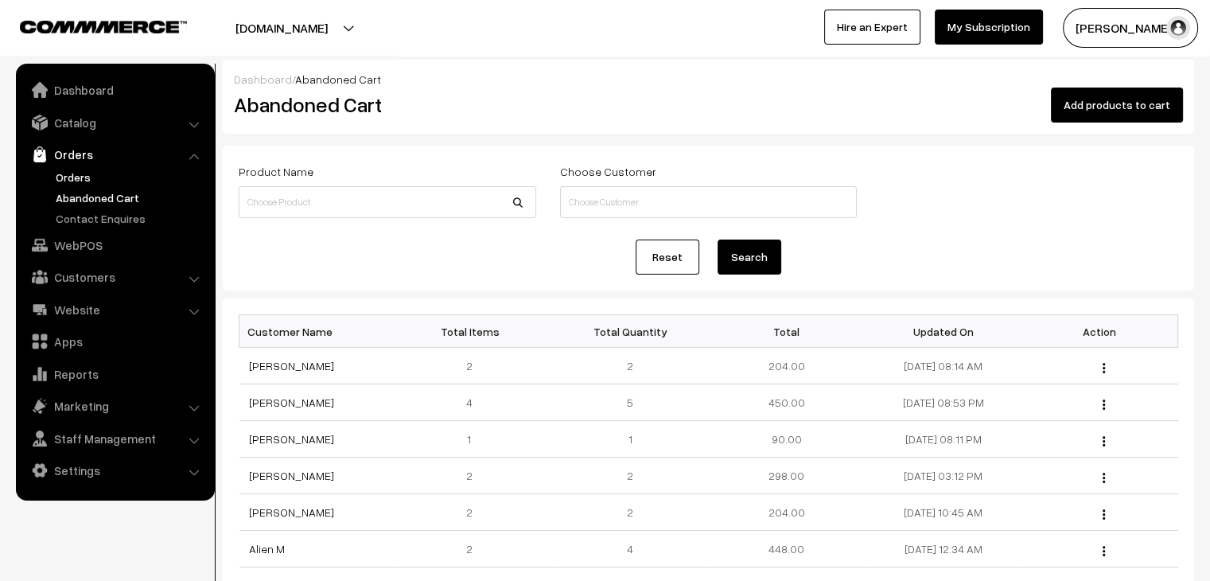
click at [60, 176] on link "Orders" at bounding box center [131, 177] width 158 height 17
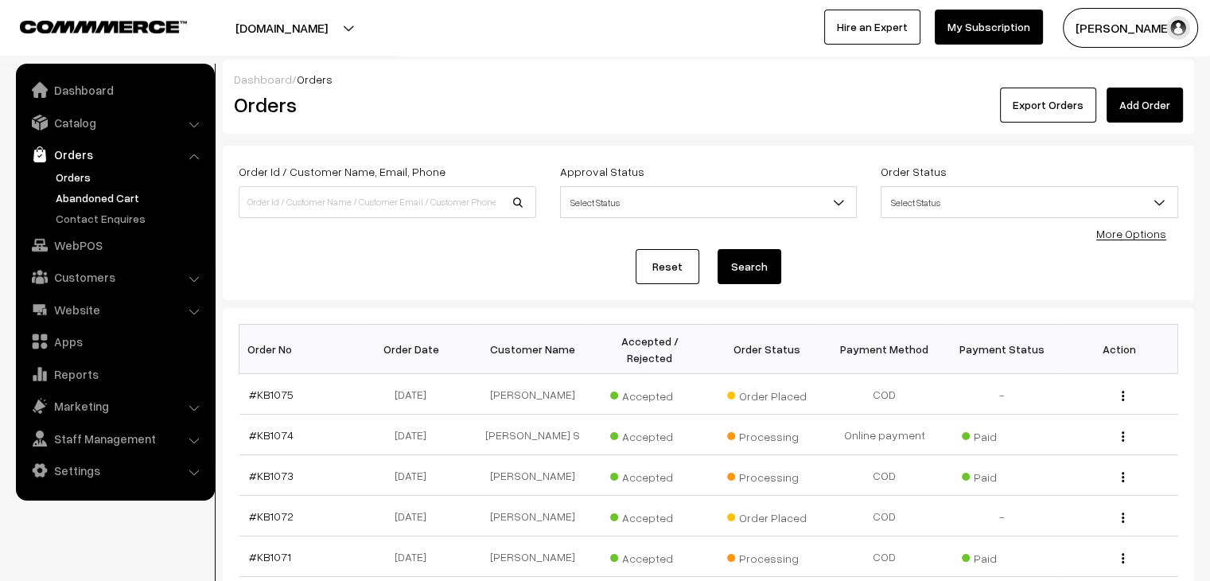
drag, startPoint x: 251, startPoint y: 227, endPoint x: 127, endPoint y: 200, distance: 127.8
click at [127, 200] on body "Thank you for showing interest. Our team will call you shortly. Close knitbirds…" at bounding box center [605, 553] width 1210 height 1107
click at [127, 200] on link "Abandoned Cart" at bounding box center [131, 197] width 158 height 17
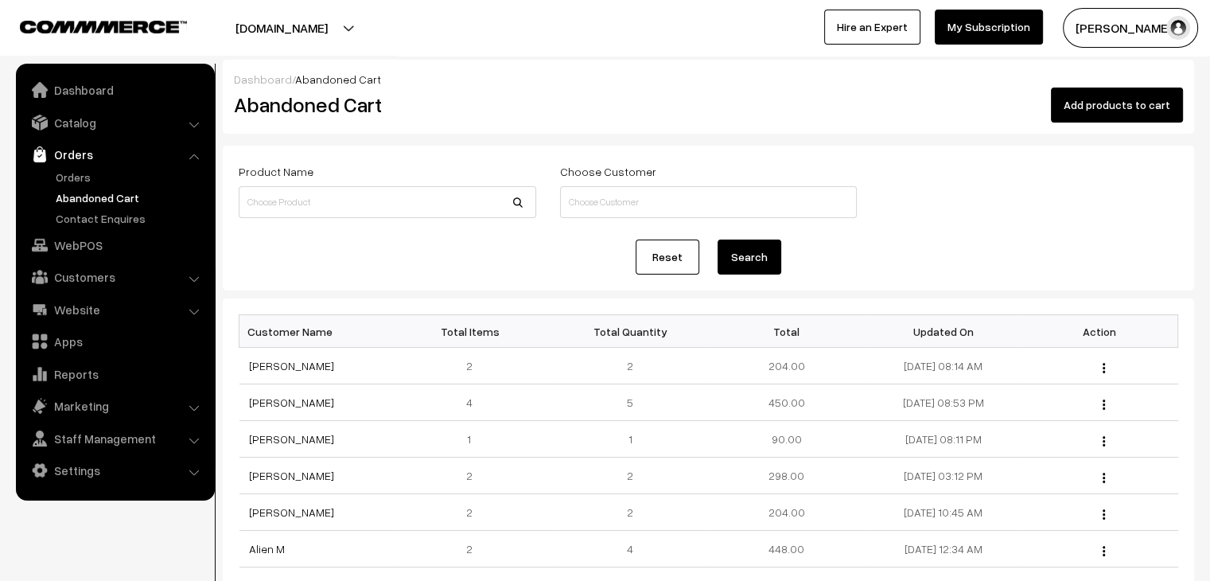
click at [72, 185] on ul "Orders" at bounding box center [115, 198] width 191 height 58
click at [72, 177] on link "Orders" at bounding box center [131, 177] width 158 height 17
click at [86, 182] on link "Orders" at bounding box center [131, 177] width 158 height 17
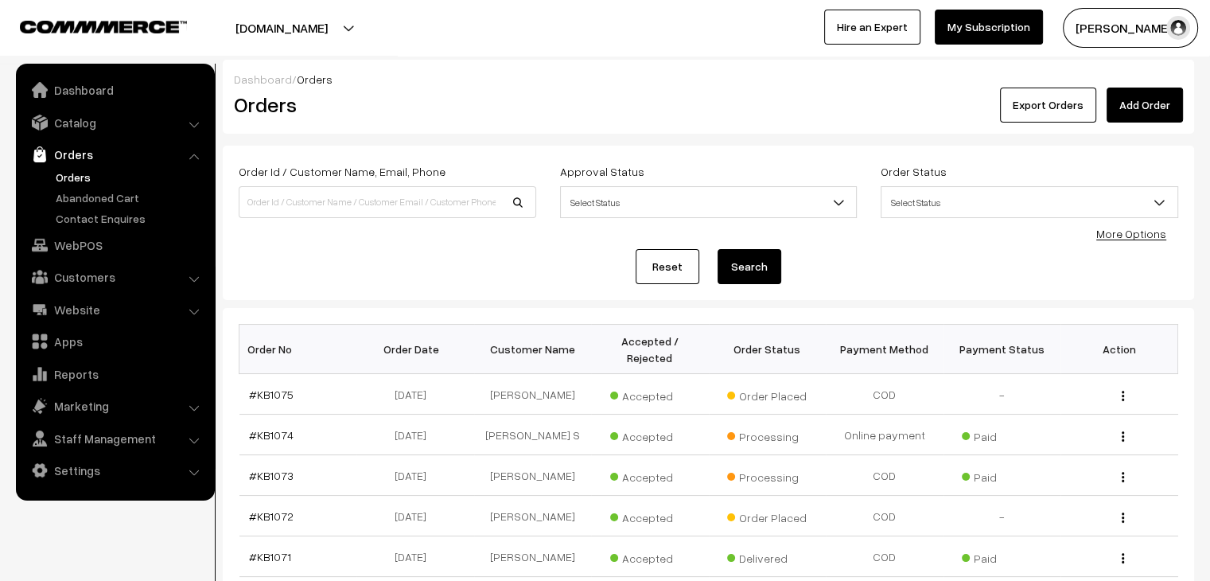
click at [86, 182] on link "Orders" at bounding box center [131, 177] width 158 height 17
click at [78, 281] on link "Customers" at bounding box center [114, 277] width 189 height 29
click at [75, 235] on link "Customers" at bounding box center [131, 241] width 158 height 17
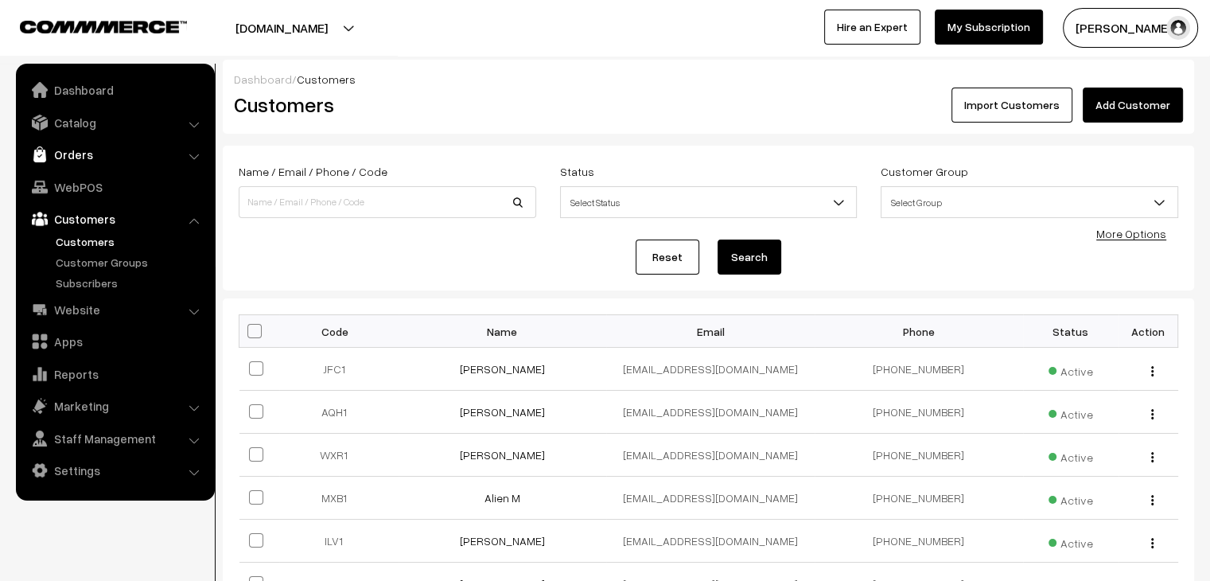
click at [119, 150] on link "Orders" at bounding box center [114, 154] width 189 height 29
click at [97, 195] on link "Abandoned Cart" at bounding box center [131, 197] width 158 height 17
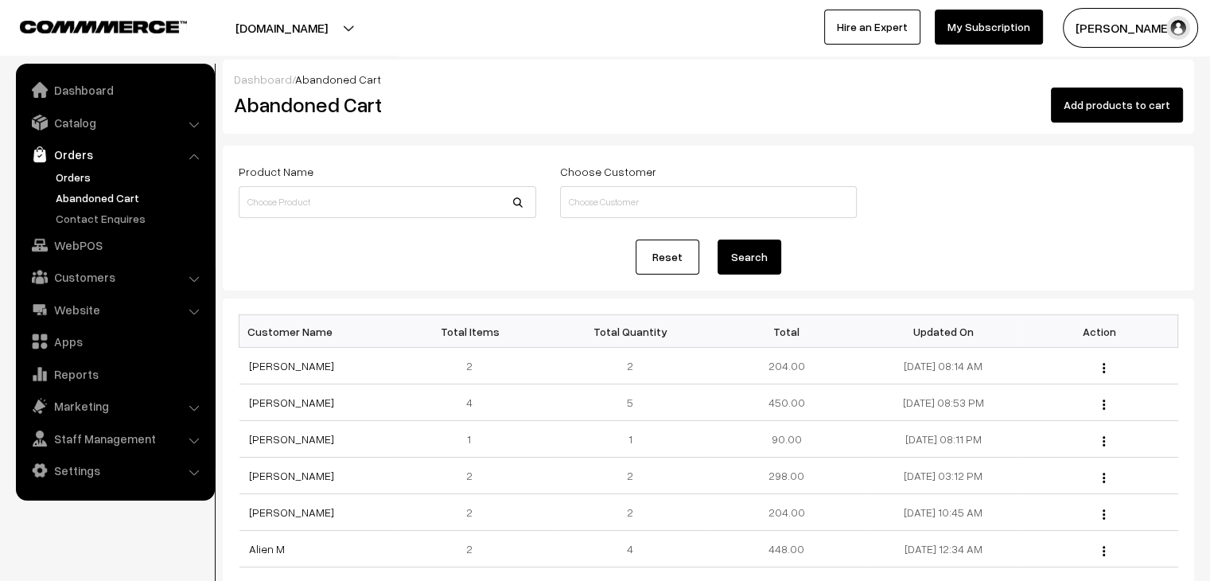
click at [68, 177] on link "Orders" at bounding box center [131, 177] width 158 height 17
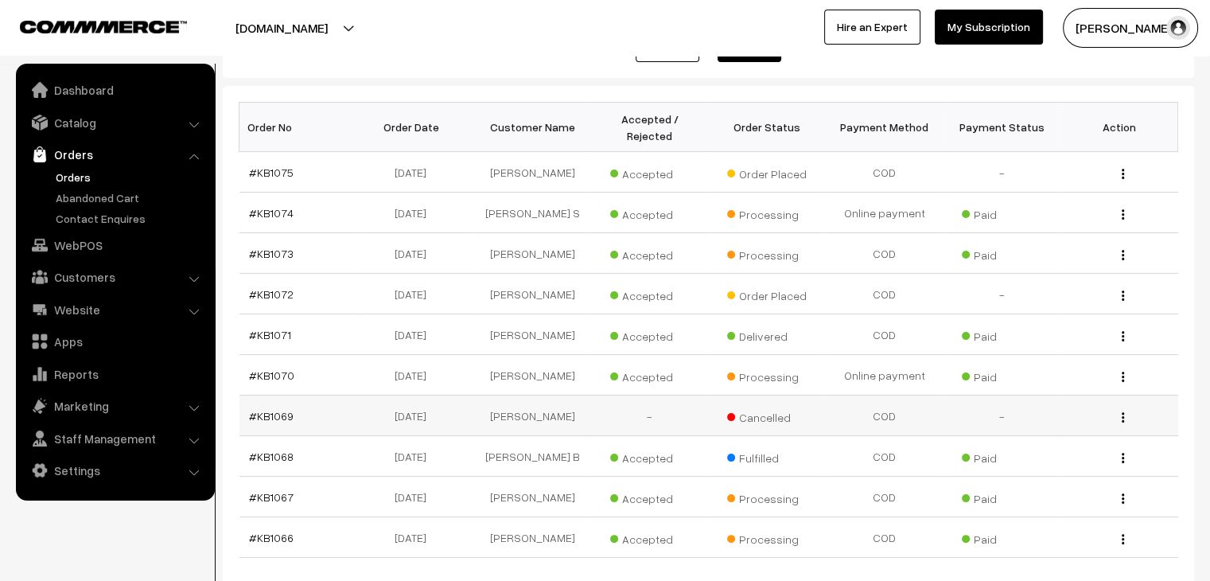
scroll to position [239, 0]
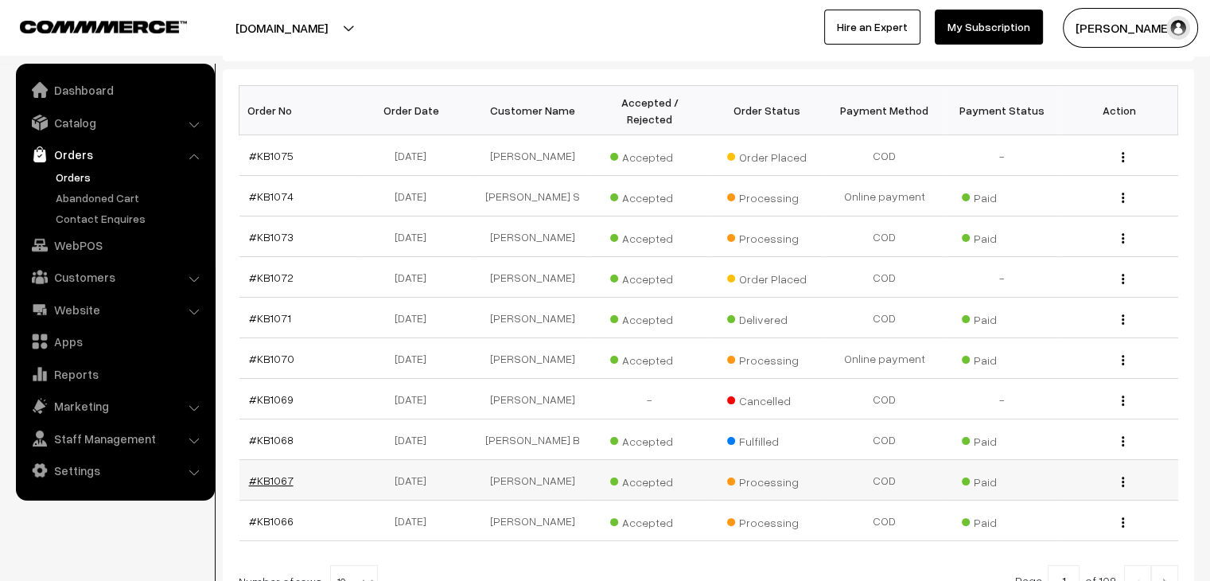
click at [267, 473] on link "#KB1067" at bounding box center [271, 480] width 45 height 14
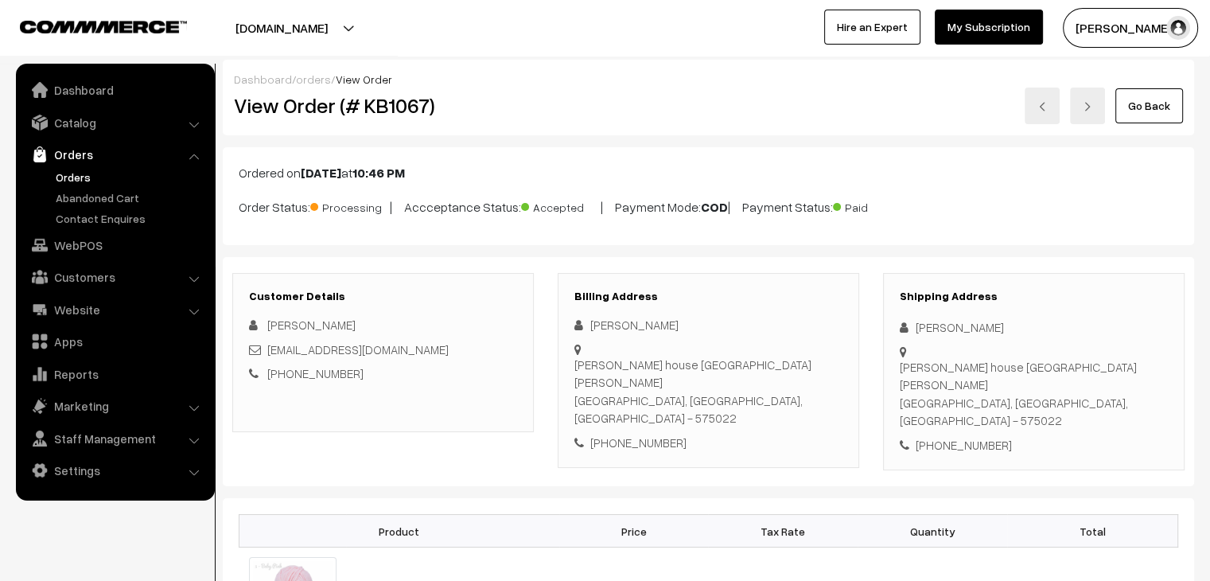
click at [289, 123] on div "View Order (# KB1067)" at bounding box center [384, 106] width 325 height 37
click at [283, 22] on button "[DOMAIN_NAME]" at bounding box center [282, 28] width 204 height 40
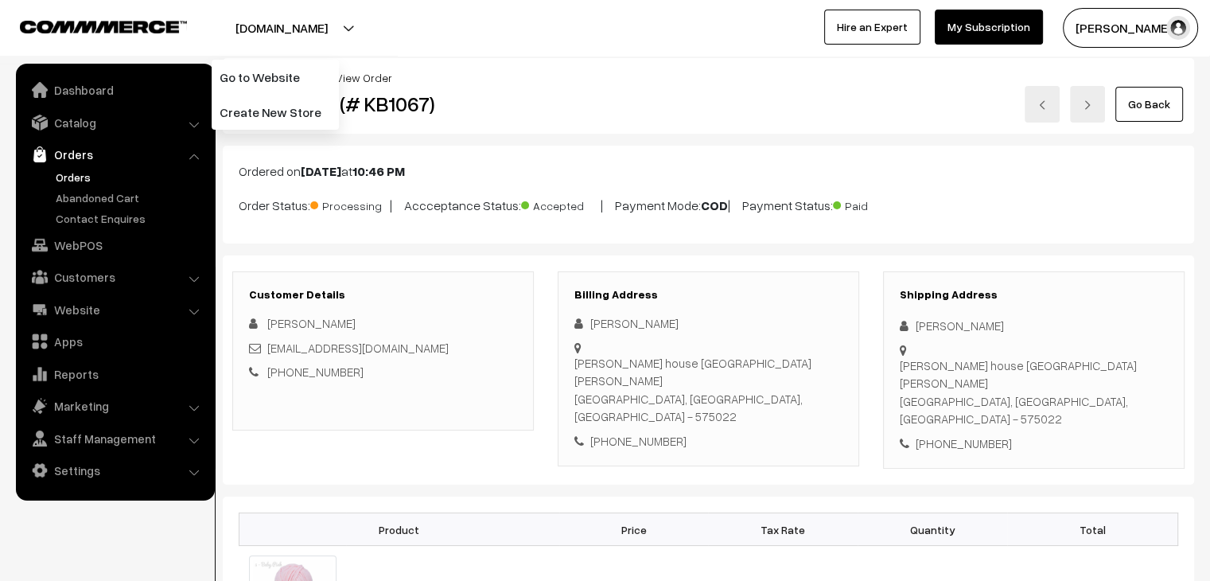
click at [283, 22] on button "[DOMAIN_NAME]" at bounding box center [282, 28] width 204 height 40
click at [283, 20] on button "[DOMAIN_NAME]" at bounding box center [282, 28] width 204 height 40
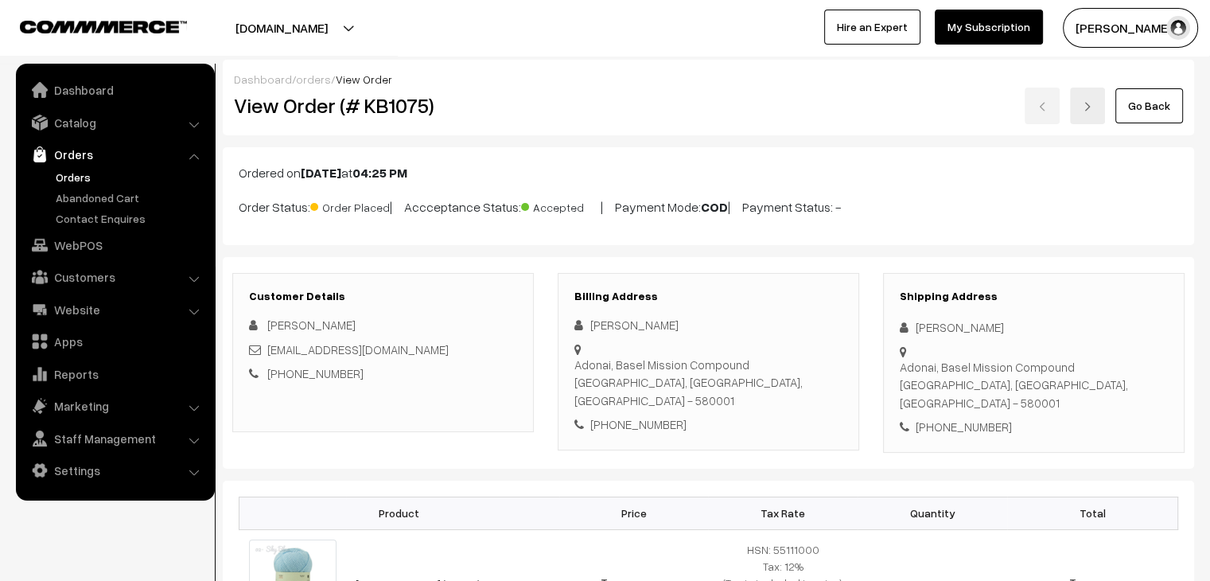
click at [73, 179] on link "Orders" at bounding box center [131, 177] width 158 height 17
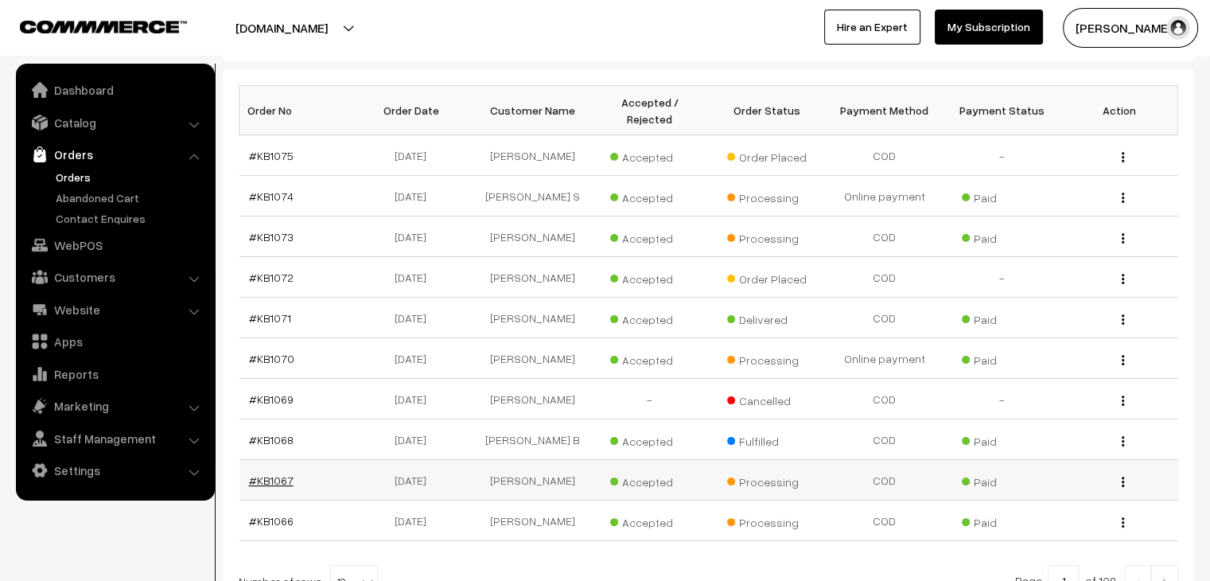
click at [280, 473] on link "#KB1067" at bounding box center [271, 480] width 45 height 14
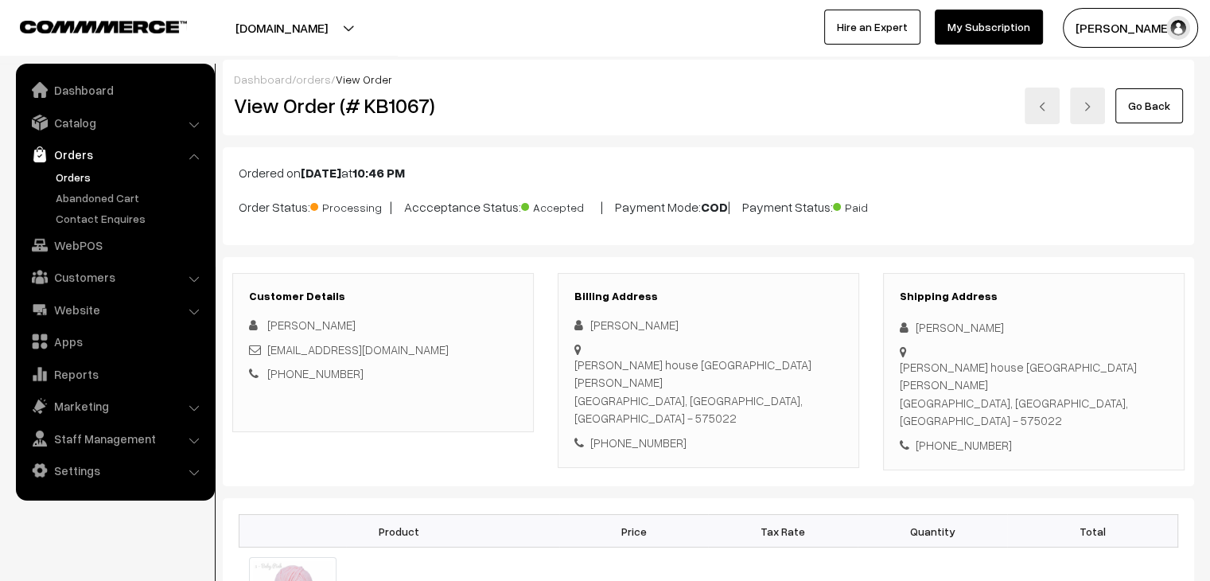
click at [67, 175] on link "Orders" at bounding box center [131, 177] width 158 height 17
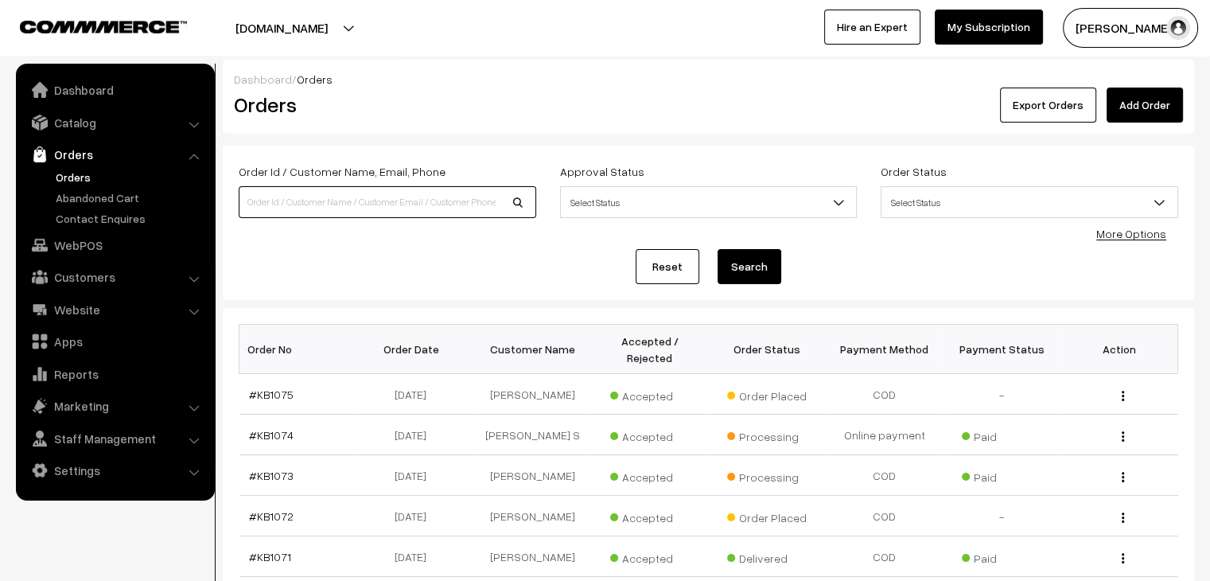
click at [266, 197] on input at bounding box center [388, 202] width 298 height 32
type input "shruti"
click at [718, 249] on button "Search" at bounding box center [750, 266] width 64 height 35
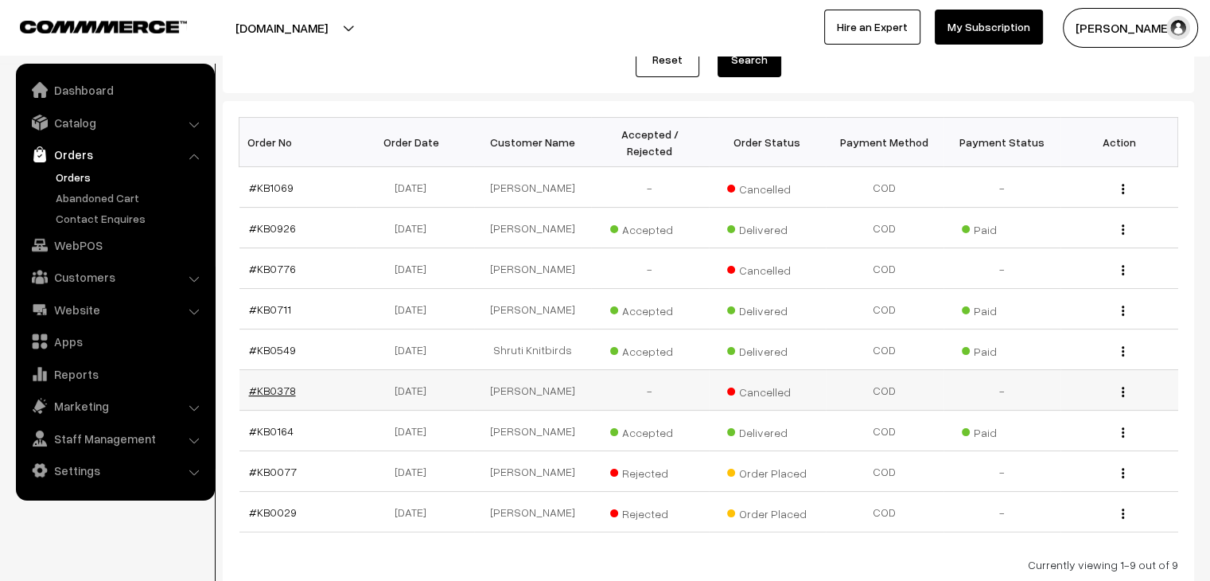
scroll to position [299, 0]
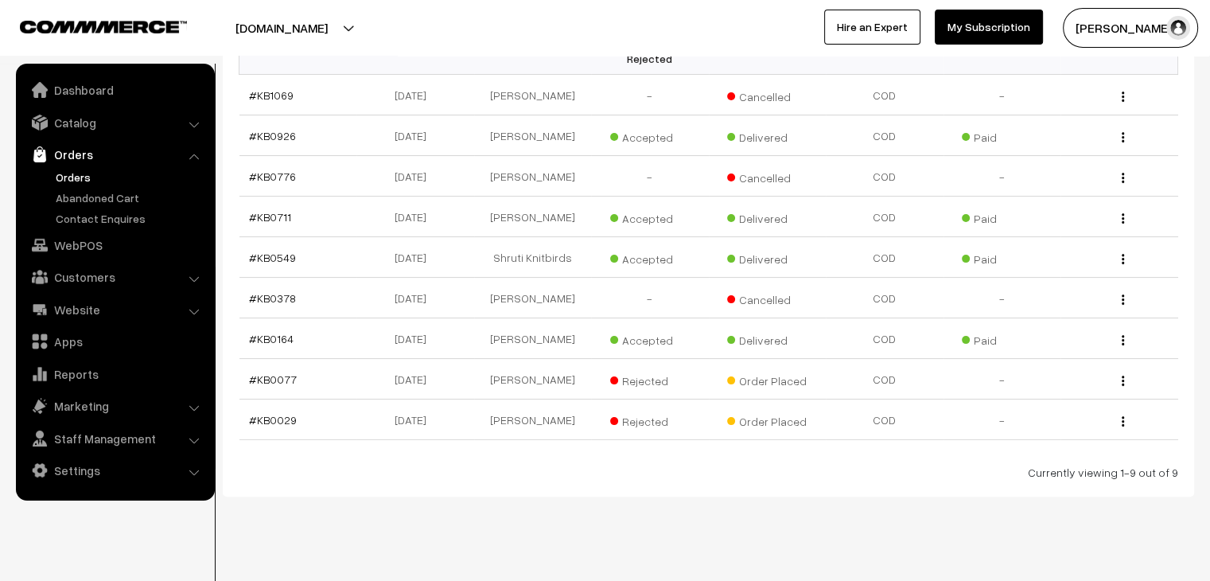
click at [56, 178] on link "Orders" at bounding box center [131, 177] width 158 height 17
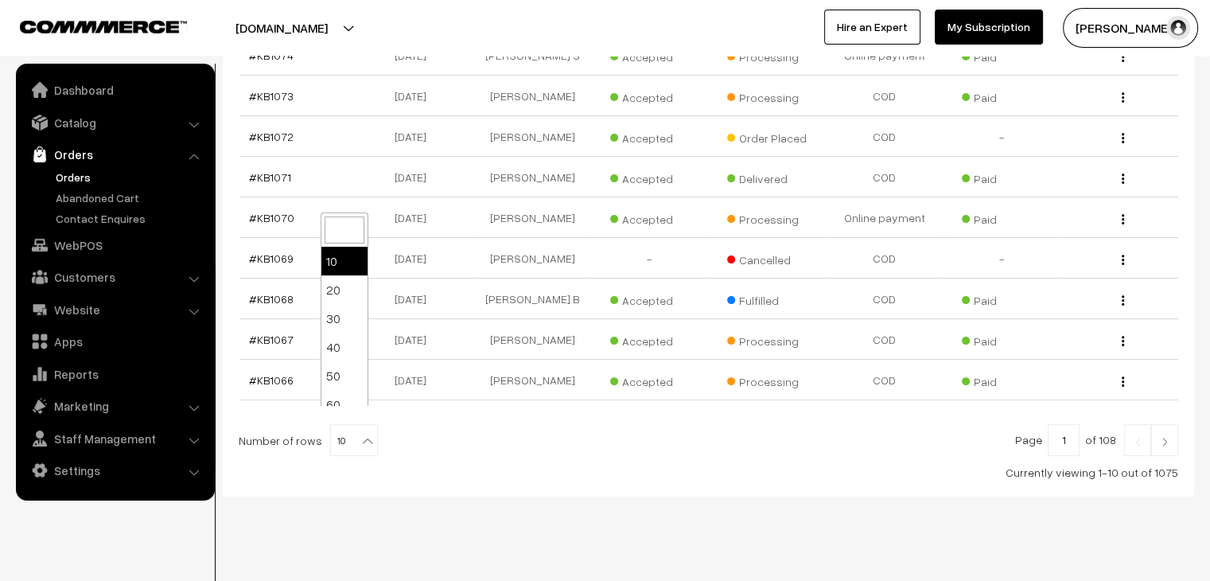
drag, startPoint x: 360, startPoint y: 419, endPoint x: 353, endPoint y: 400, distance: 20.4
click at [360, 433] on b at bounding box center [368, 441] width 16 height 16
select select "100"
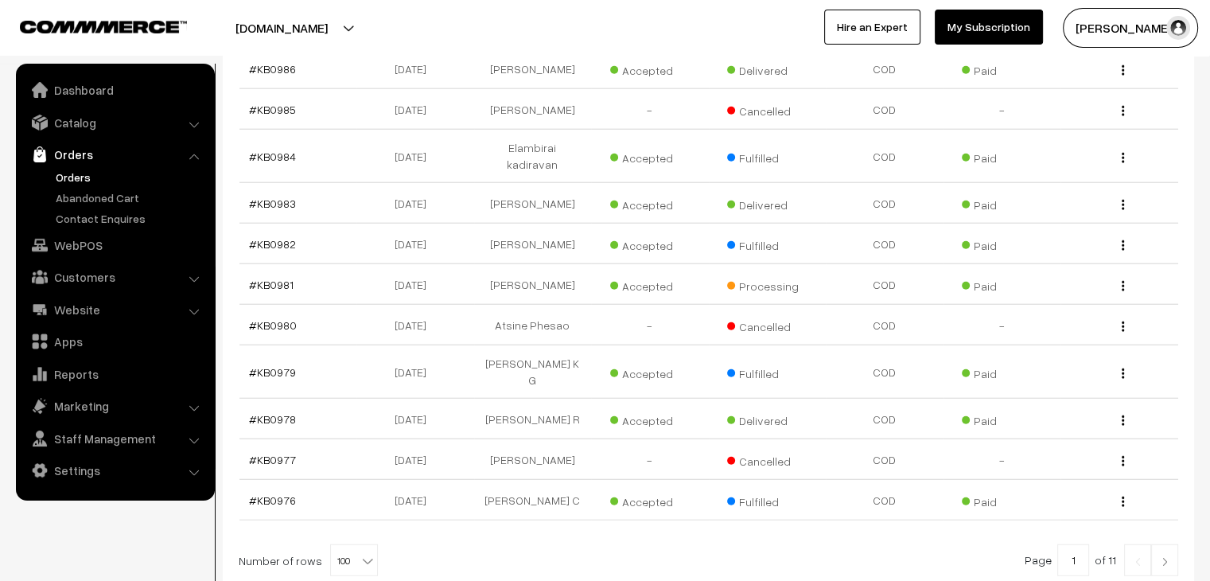
scroll to position [4031, 0]
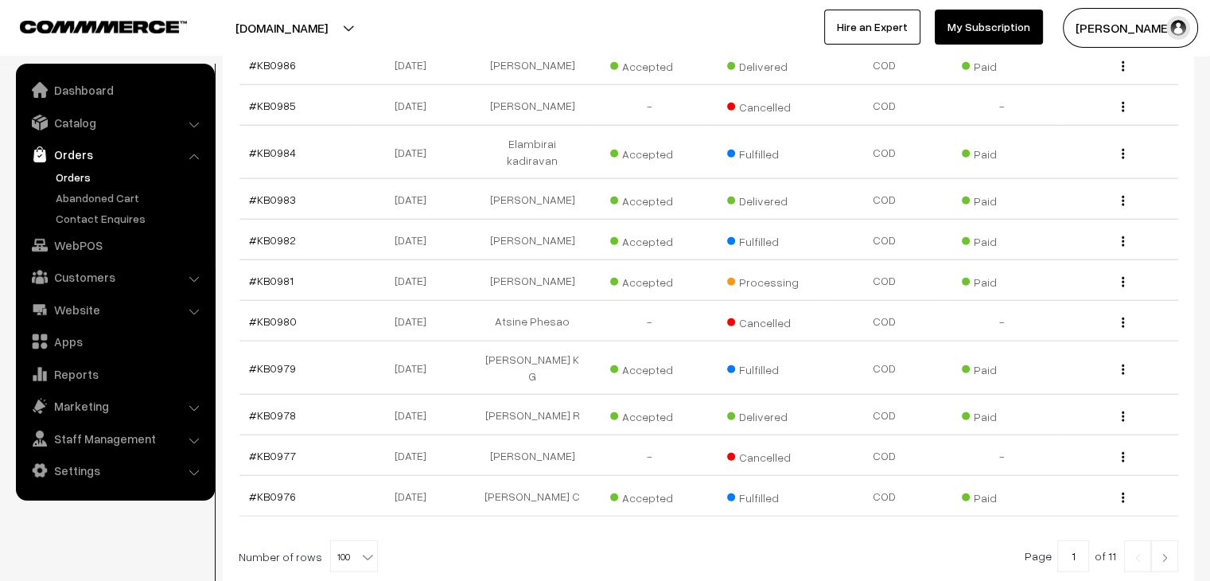
drag, startPoint x: 1163, startPoint y: 421, endPoint x: 1071, endPoint y: 413, distance: 91.9
click at [1163, 553] on img at bounding box center [1165, 558] width 14 height 10
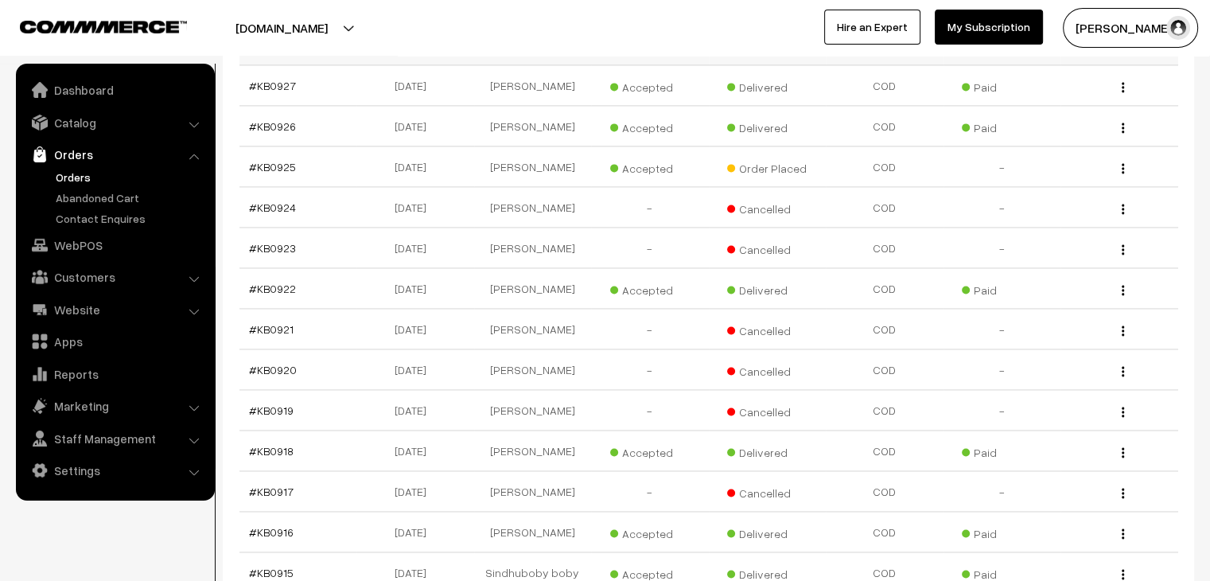
scroll to position [2308, 0]
click at [275, 160] on link "#KB0925" at bounding box center [272, 167] width 47 height 14
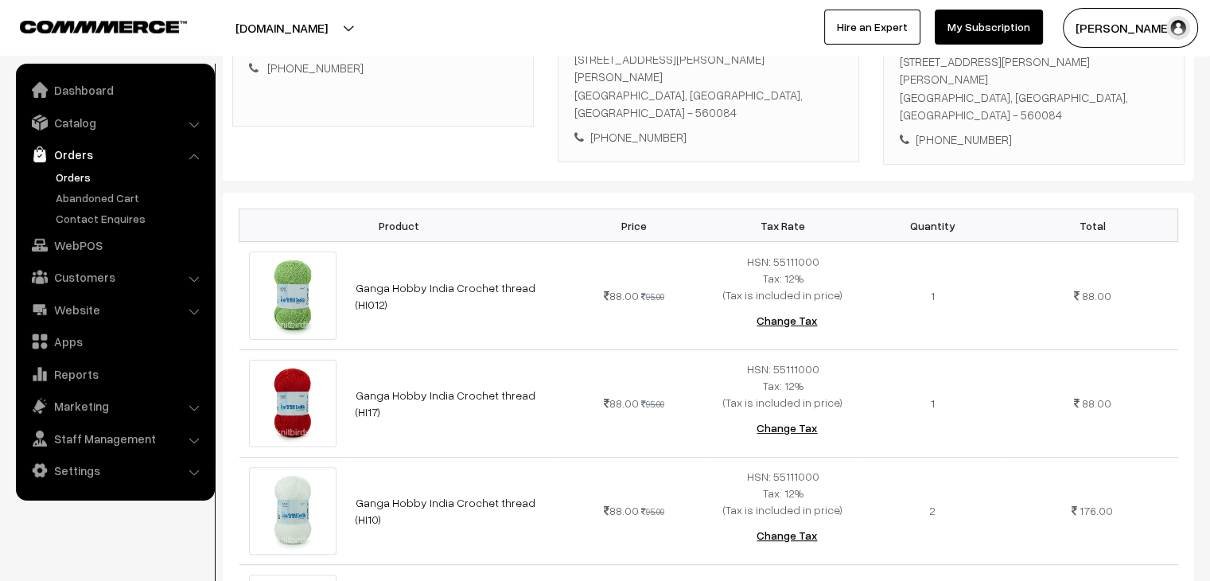
scroll to position [278, 0]
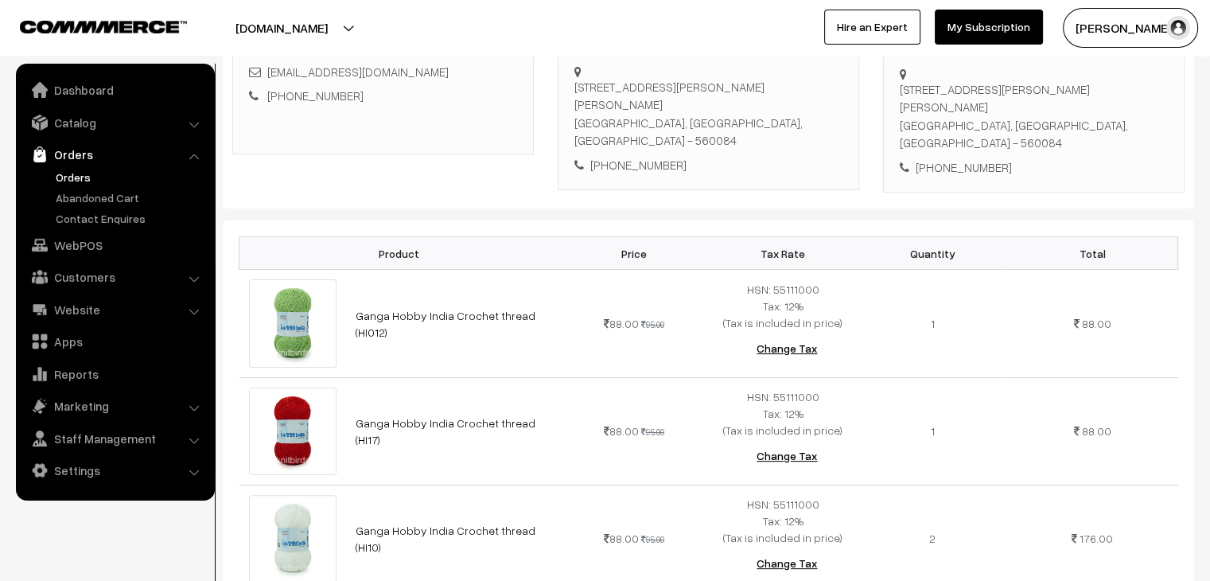
click at [78, 178] on link "Orders" at bounding box center [131, 177] width 158 height 17
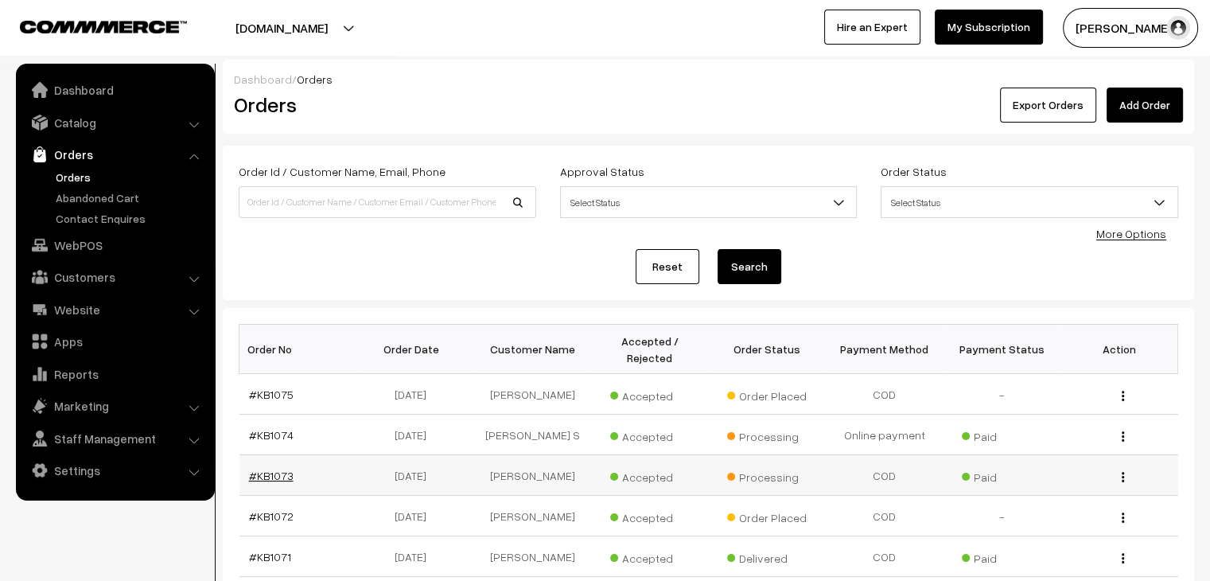
click at [278, 469] on link "#KB1073" at bounding box center [271, 476] width 45 height 14
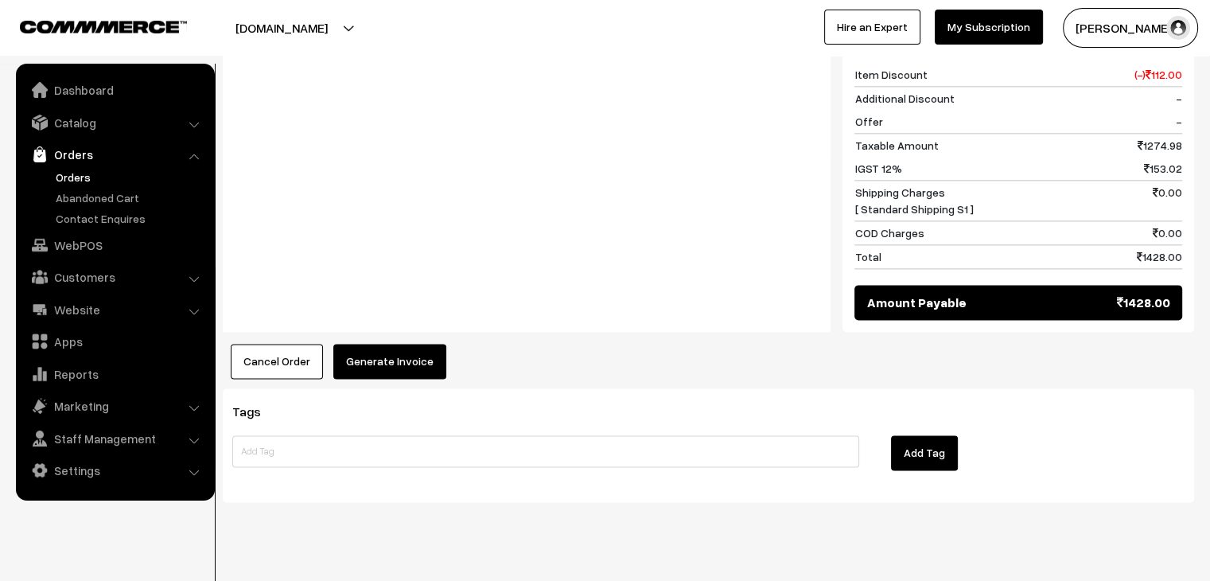
click at [385, 344] on button "Generate Invoice" at bounding box center [389, 361] width 113 height 35
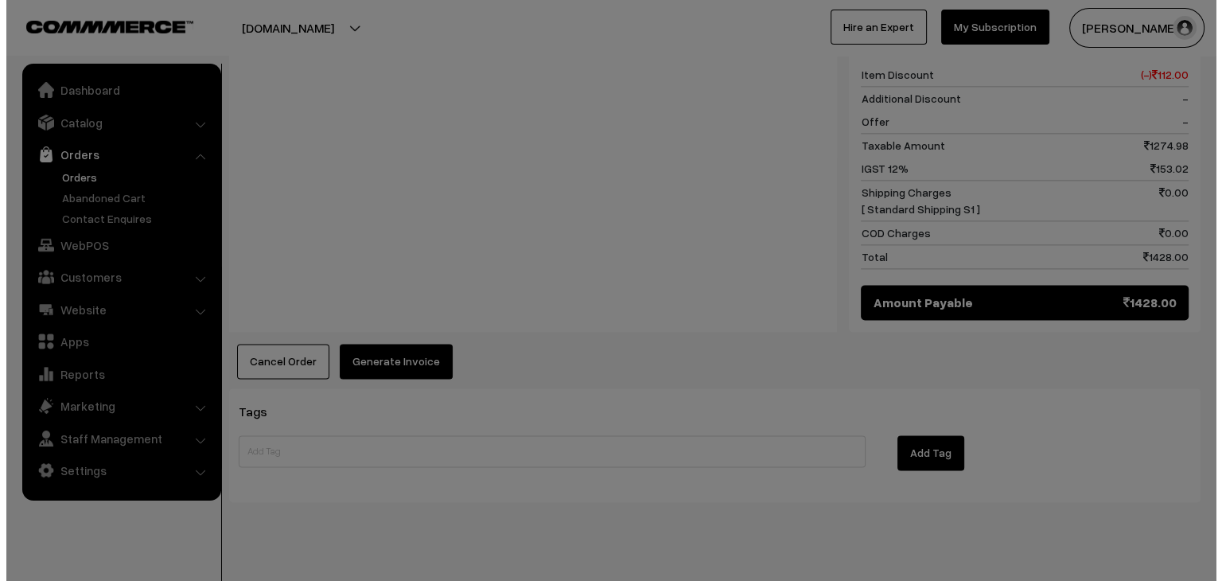
scroll to position [2107, 0]
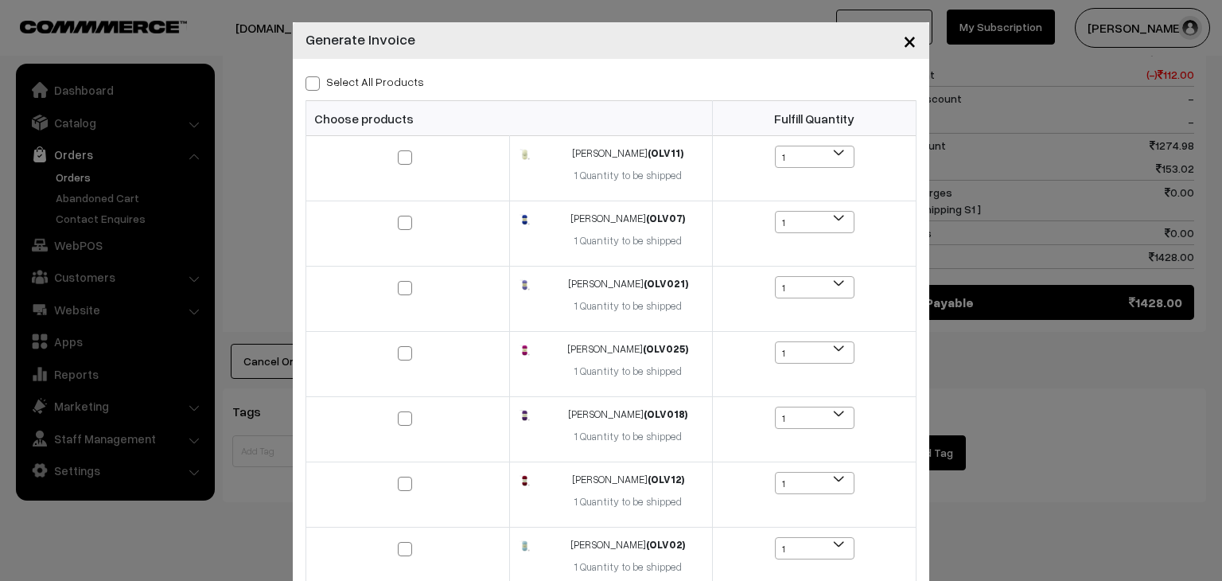
click at [903, 47] on span "×" at bounding box center [910, 39] width 14 height 29
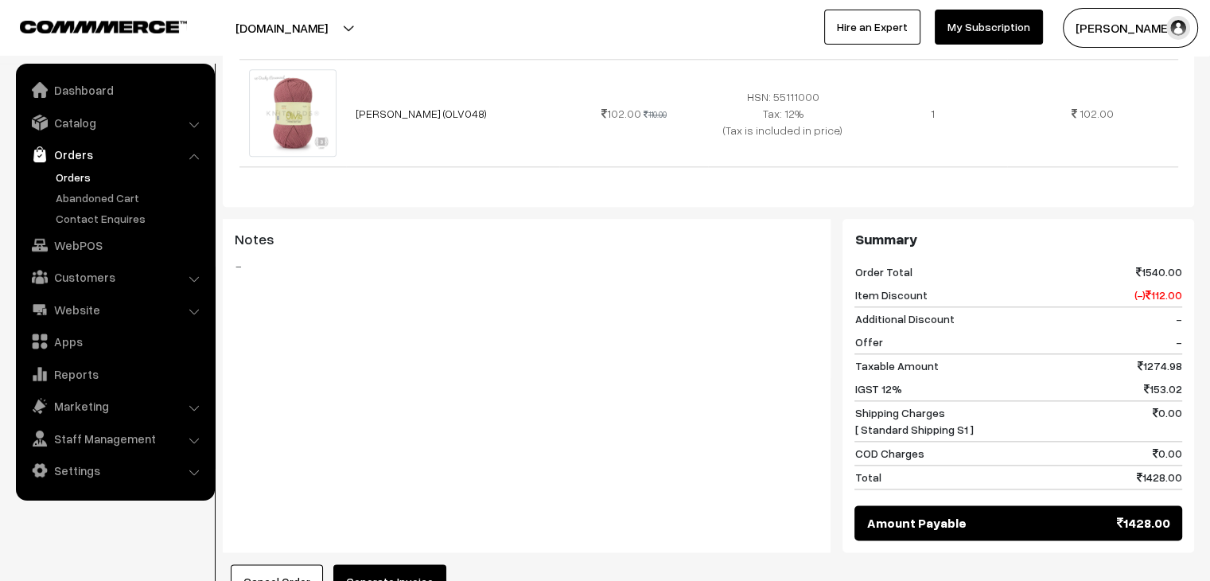
scroll to position [2088, 0]
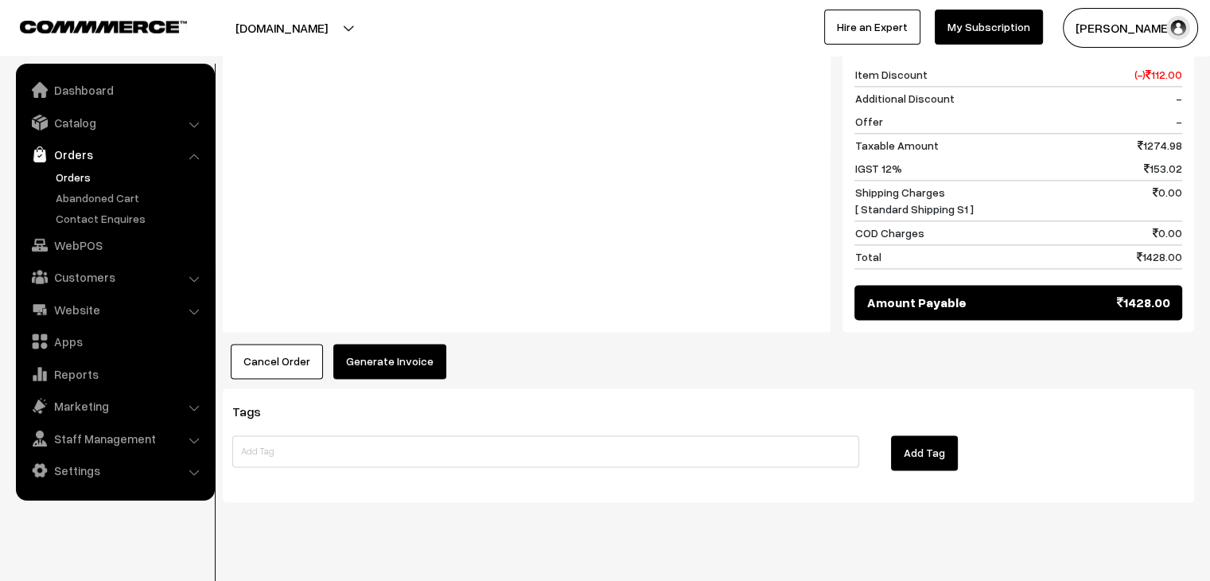
click at [417, 344] on button "Generate Invoice" at bounding box center [389, 361] width 113 height 35
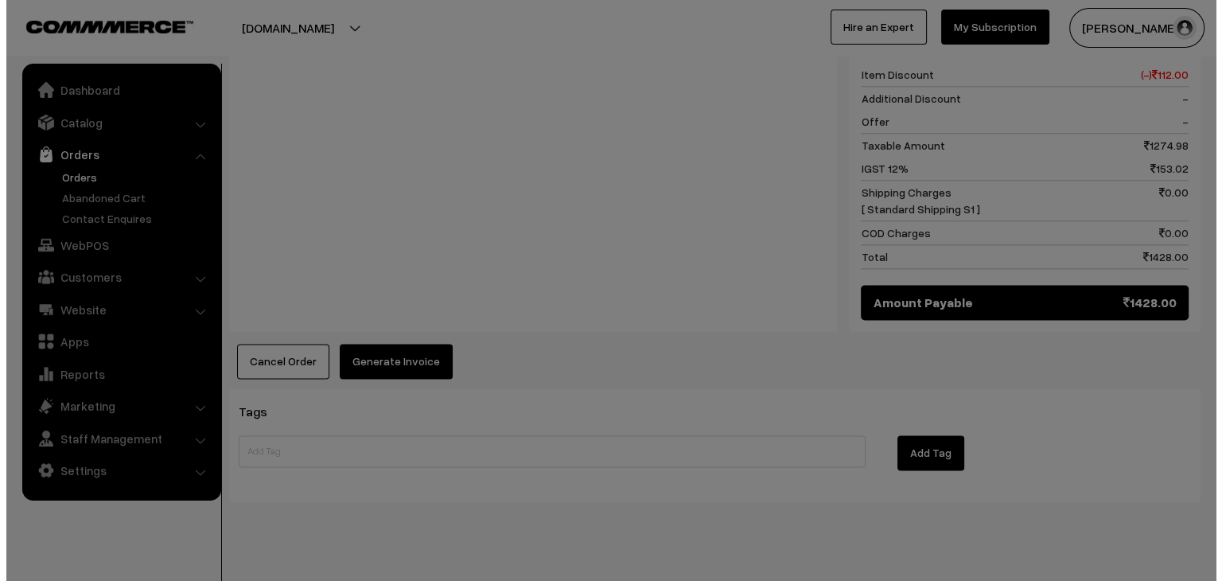
scroll to position [2107, 0]
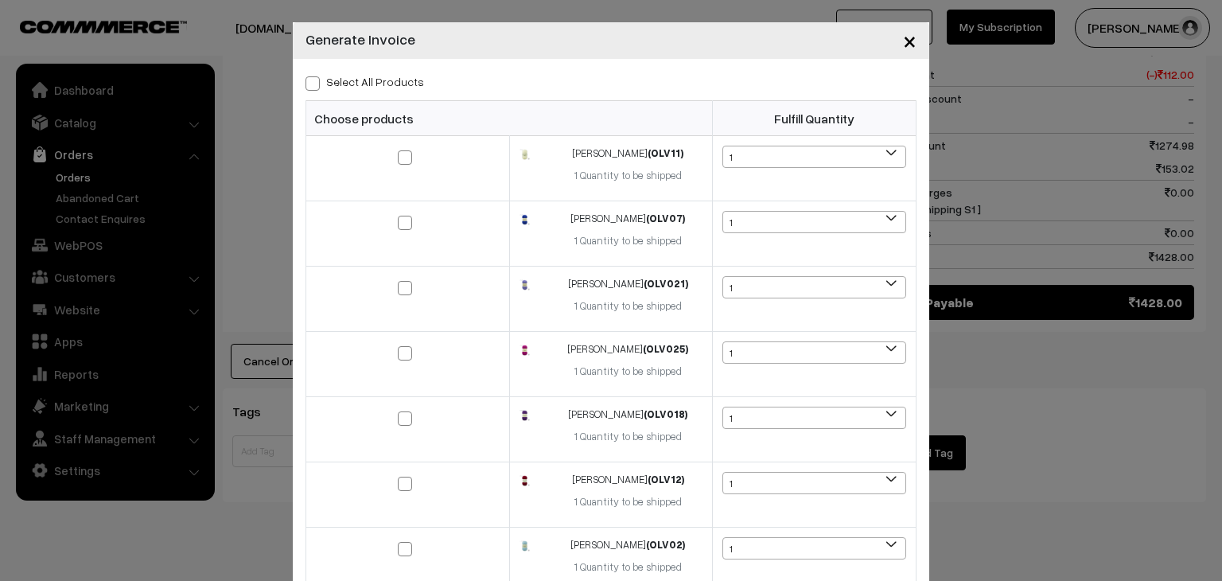
click at [308, 84] on span at bounding box center [313, 83] width 14 height 14
click at [308, 84] on input "Select All Products" at bounding box center [311, 81] width 10 height 10
checkbox input "true"
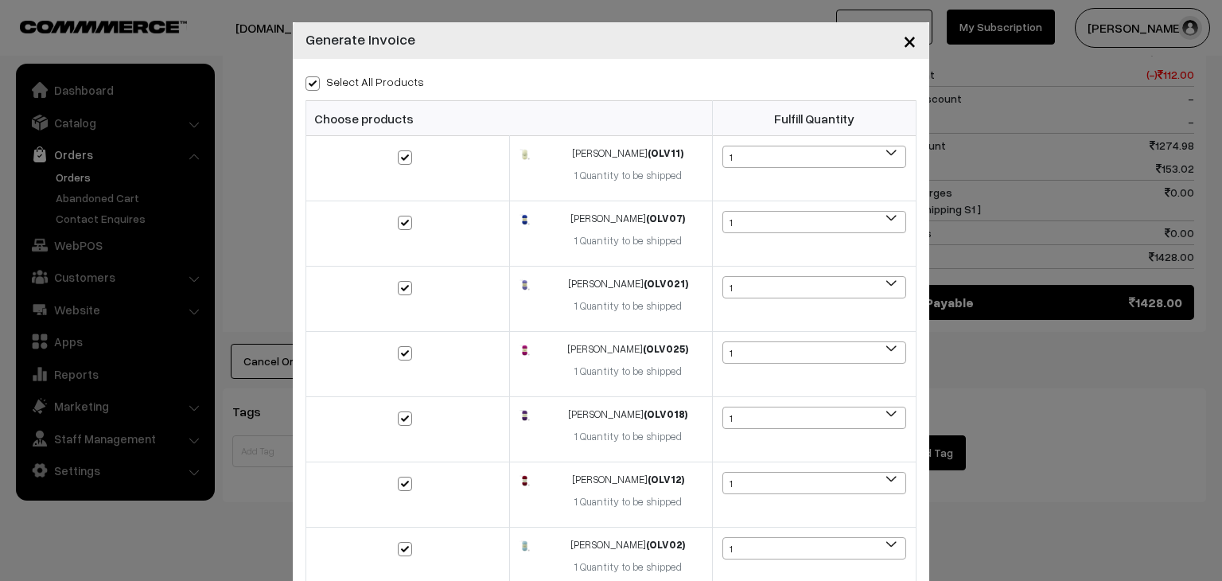
checkbox input "true"
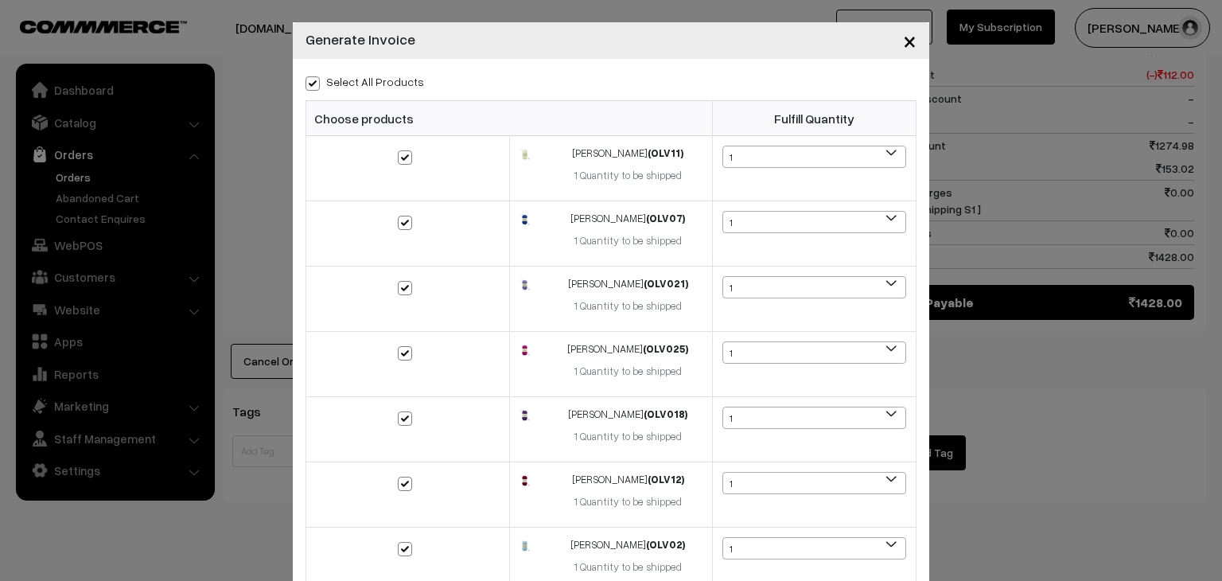
checkbox input "true"
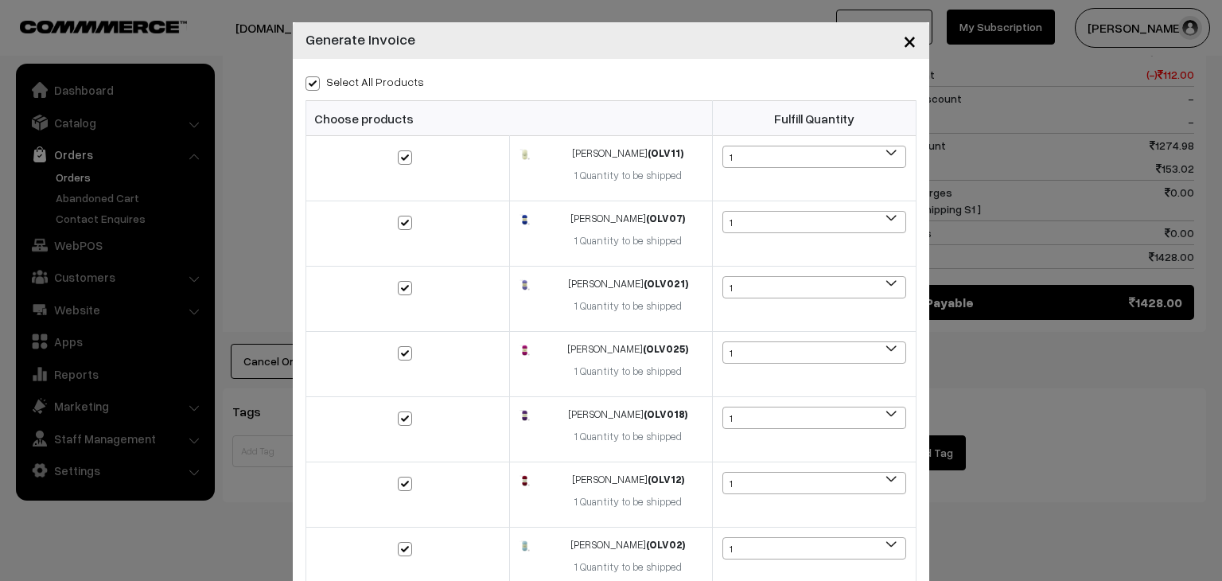
checkbox input "true"
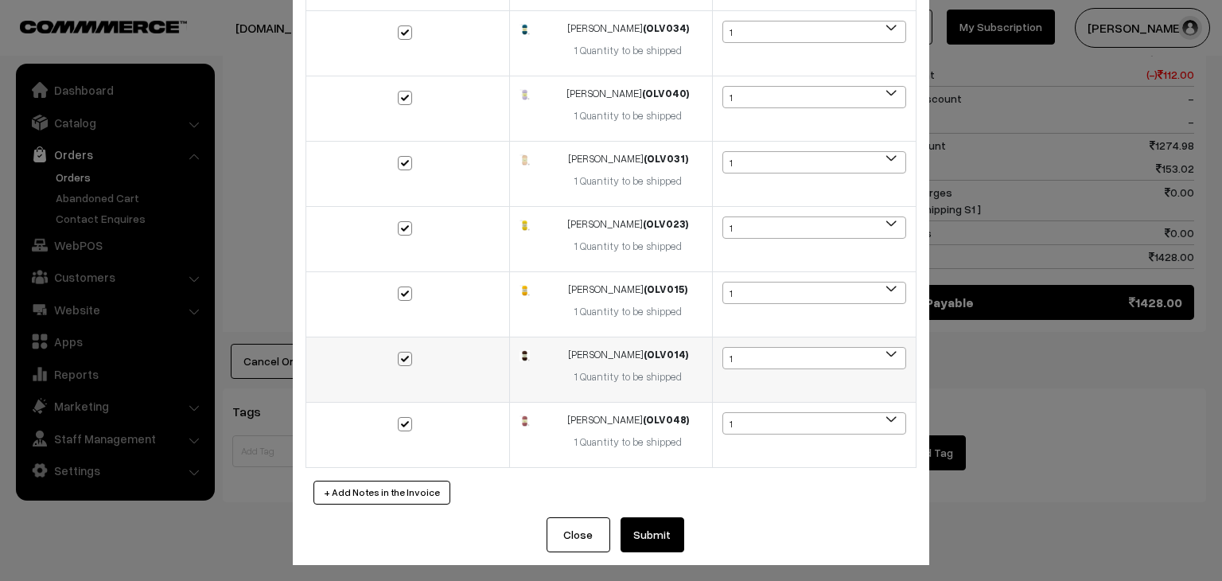
scroll to position [586, 0]
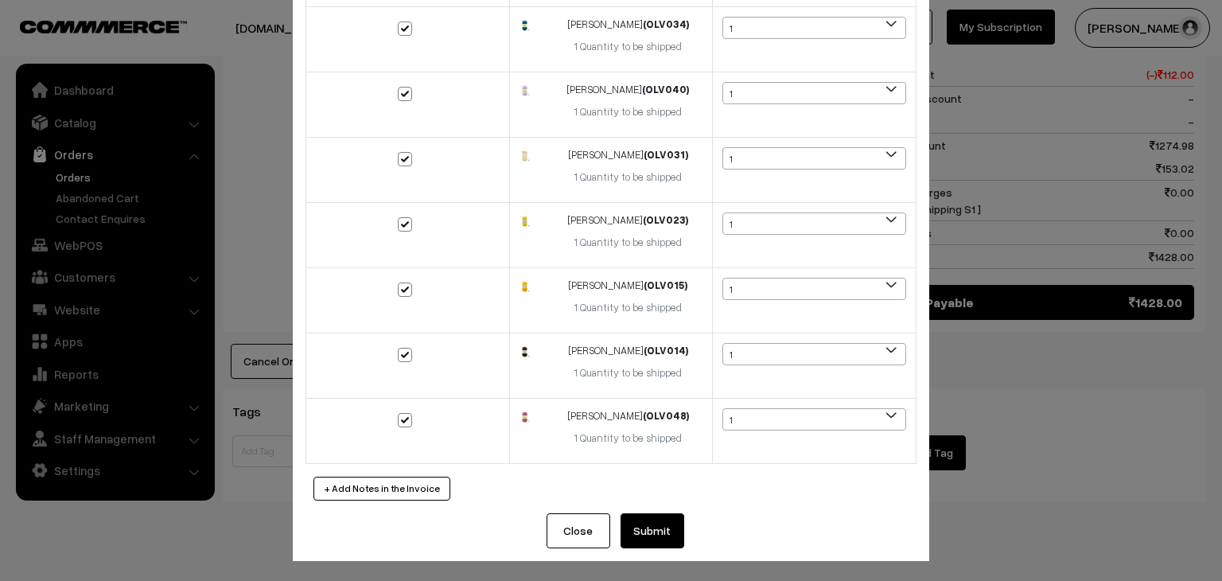
click at [662, 516] on button "Submit" at bounding box center [653, 530] width 64 height 35
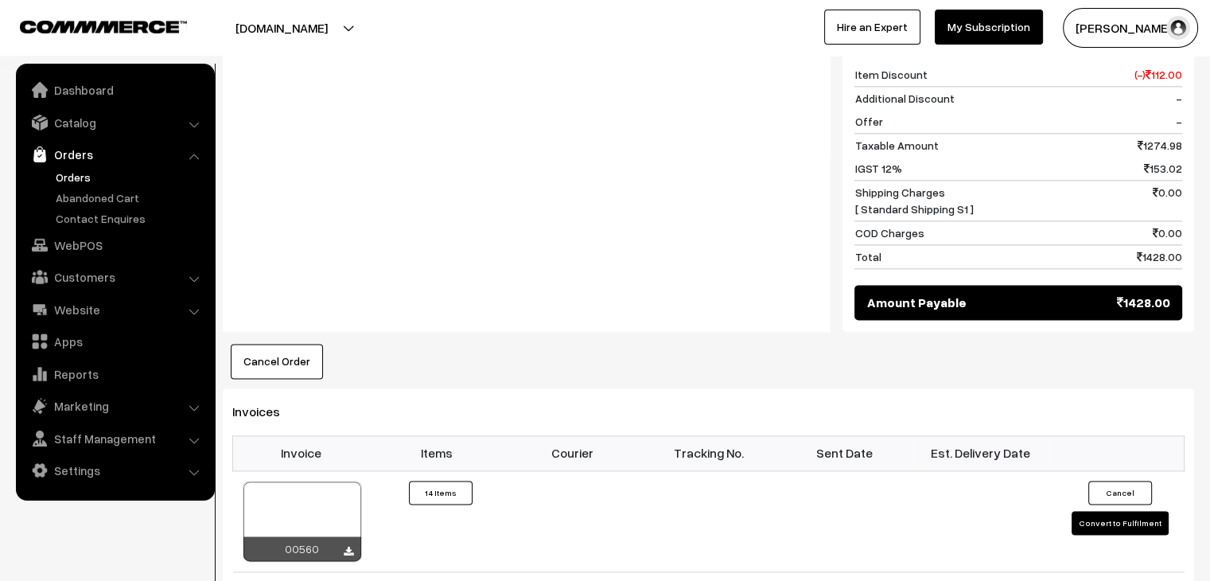
click at [84, 173] on link "Orders" at bounding box center [131, 177] width 158 height 17
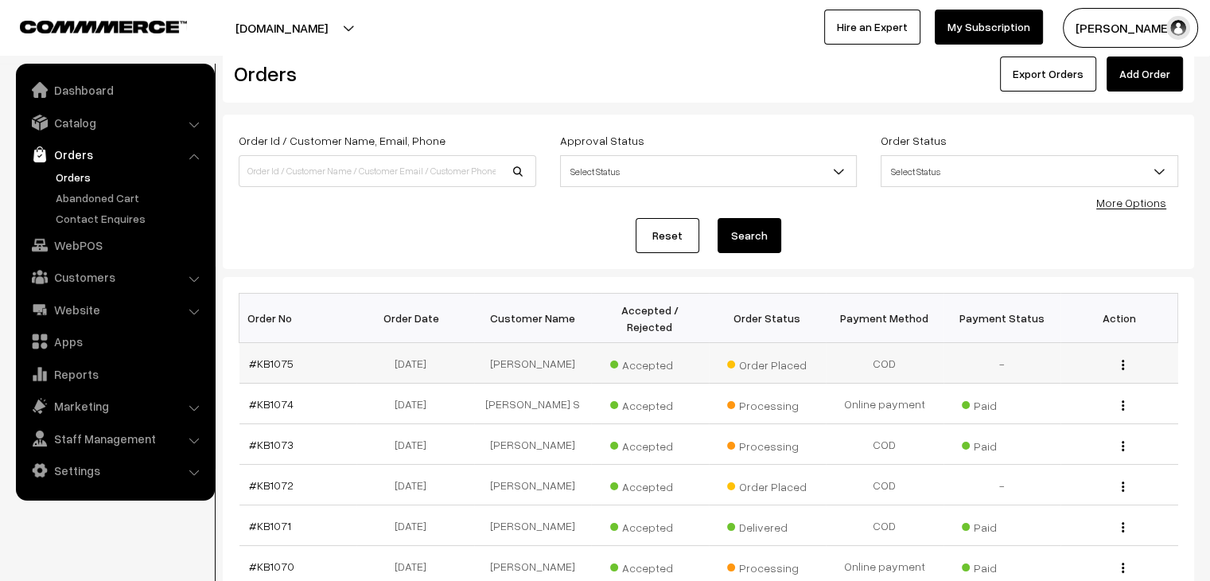
scroll to position [80, 0]
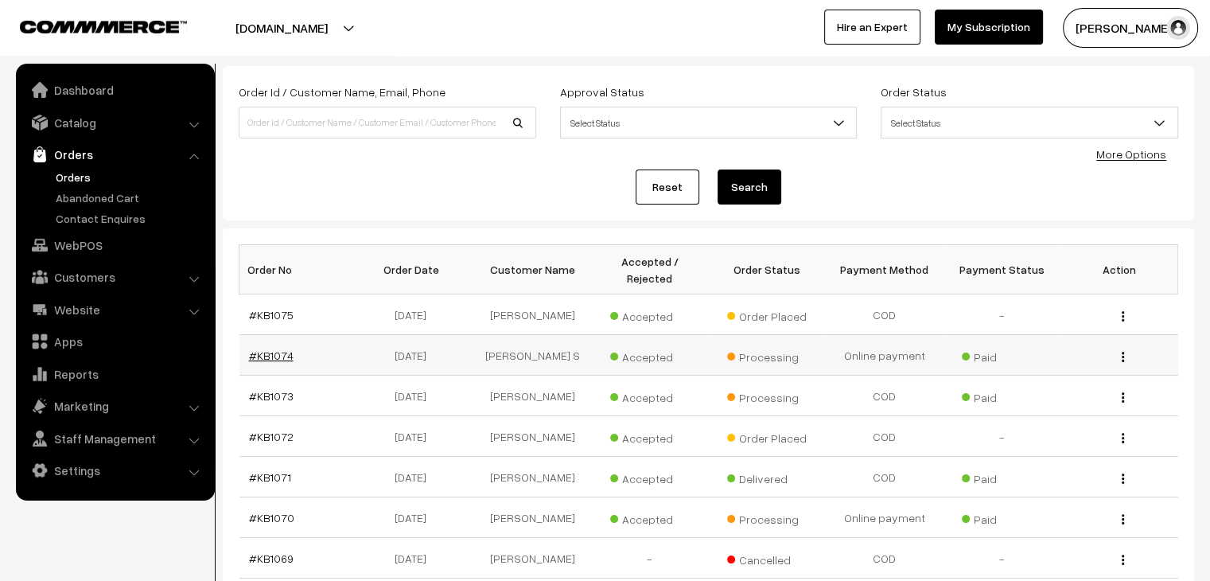
click at [271, 349] on link "#KB1074" at bounding box center [271, 356] width 45 height 14
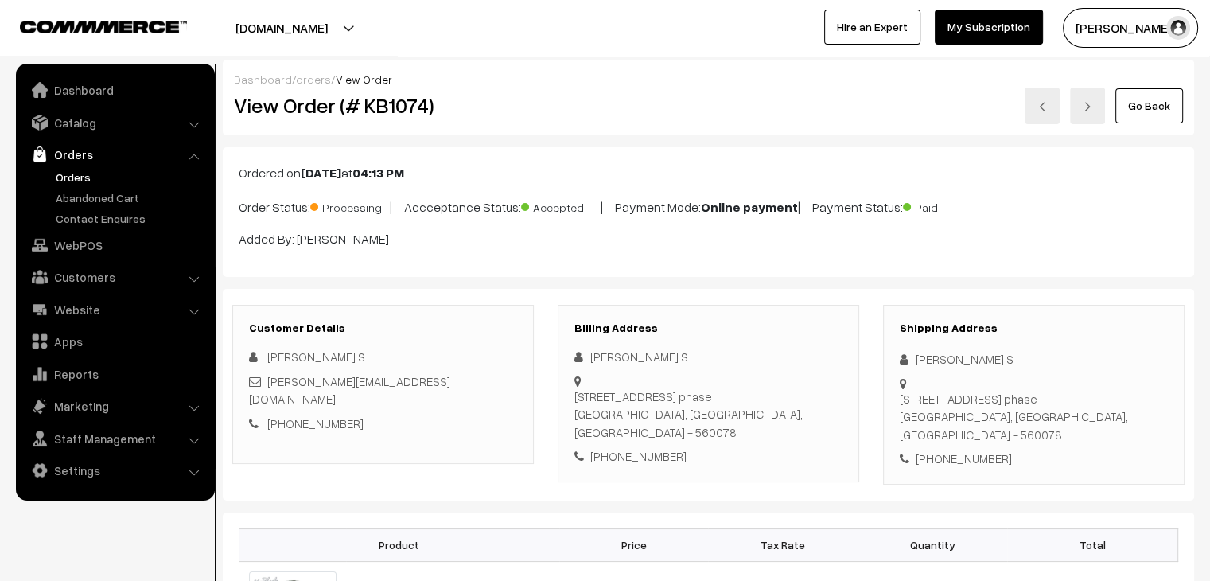
click at [315, 78] on link "orders" at bounding box center [313, 79] width 35 height 14
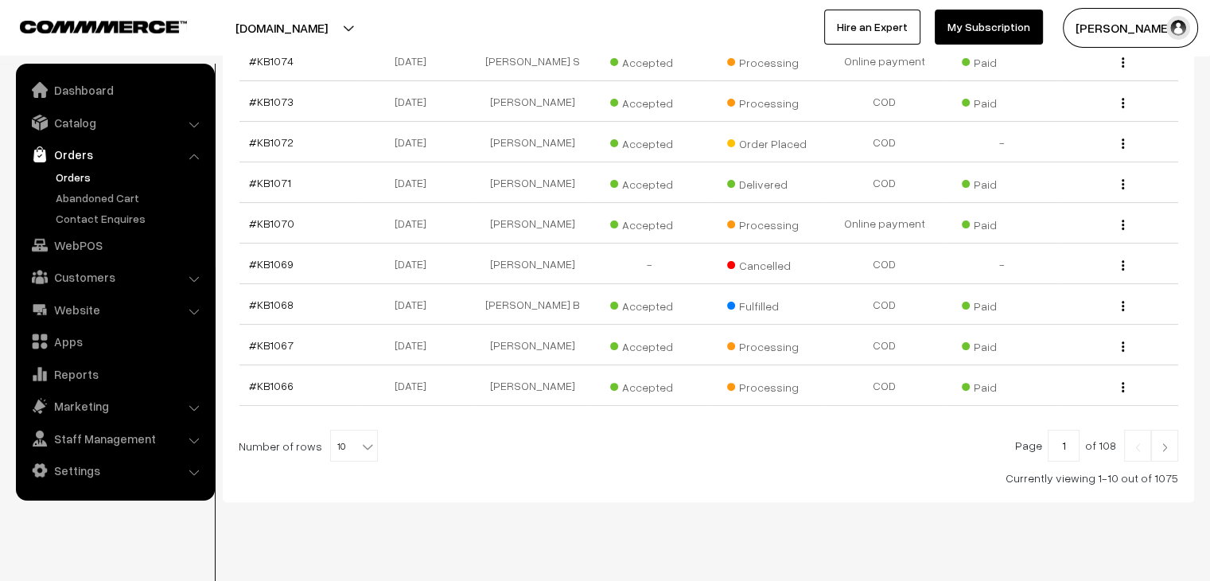
scroll to position [380, 0]
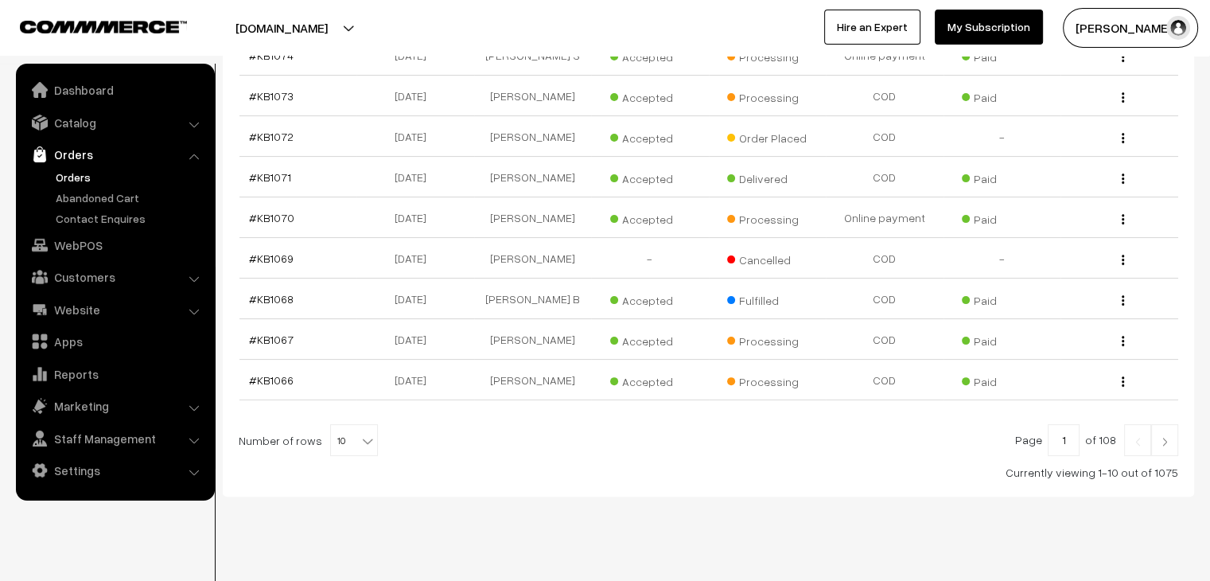
click at [360, 433] on b at bounding box center [368, 441] width 16 height 16
click at [1162, 437] on img at bounding box center [1165, 442] width 14 height 10
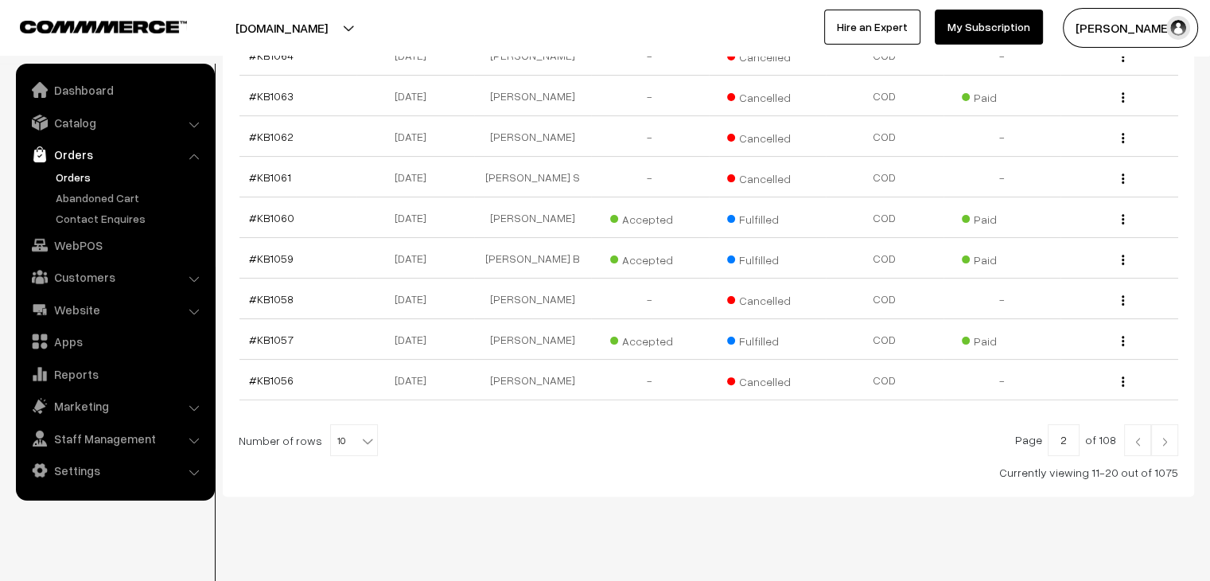
drag, startPoint x: 352, startPoint y: 423, endPoint x: 345, endPoint y: 406, distance: 18.2
click at [360, 433] on b at bounding box center [368, 441] width 16 height 16
drag, startPoint x: 342, startPoint y: 395, endPoint x: 371, endPoint y: 395, distance: 28.6
select select "100"
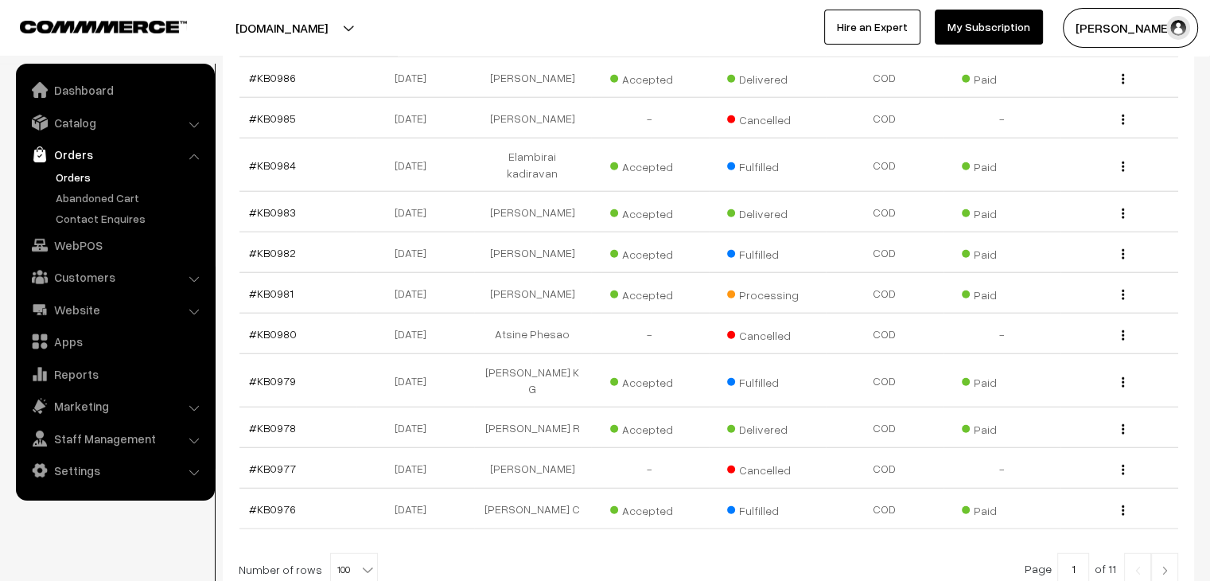
scroll to position [4031, 0]
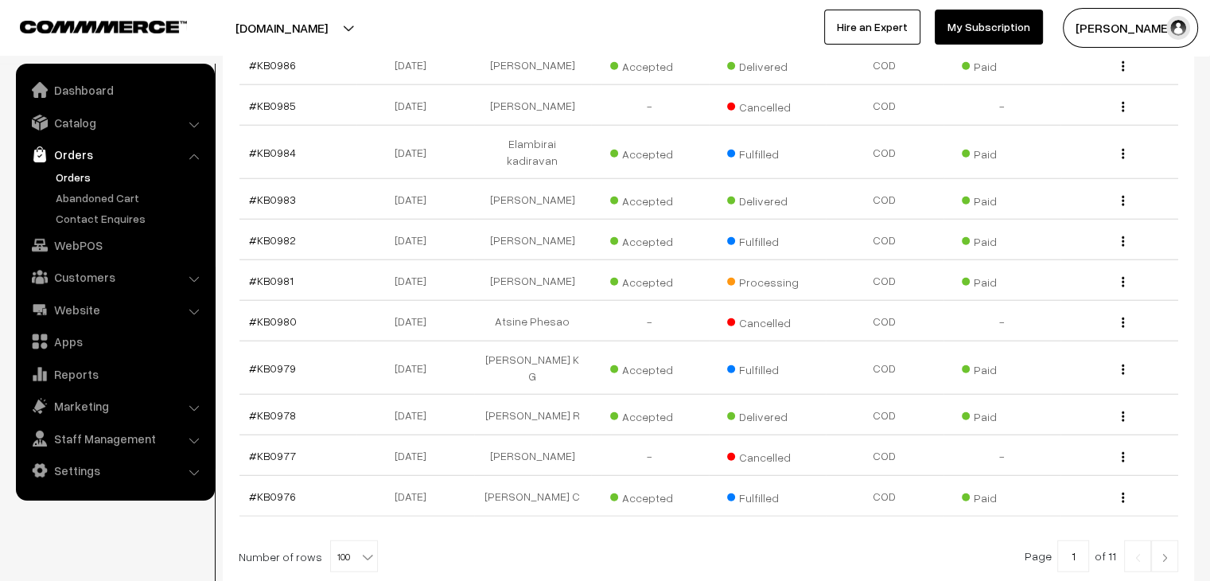
click at [1165, 540] on link at bounding box center [1164, 556] width 27 height 32
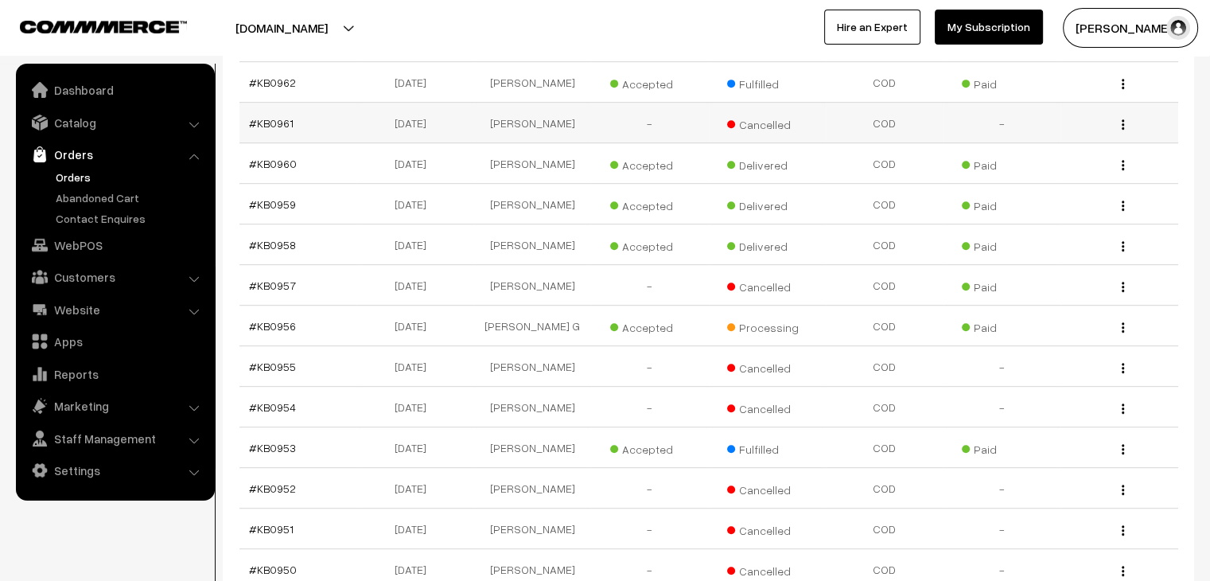
scroll to position [1016, 0]
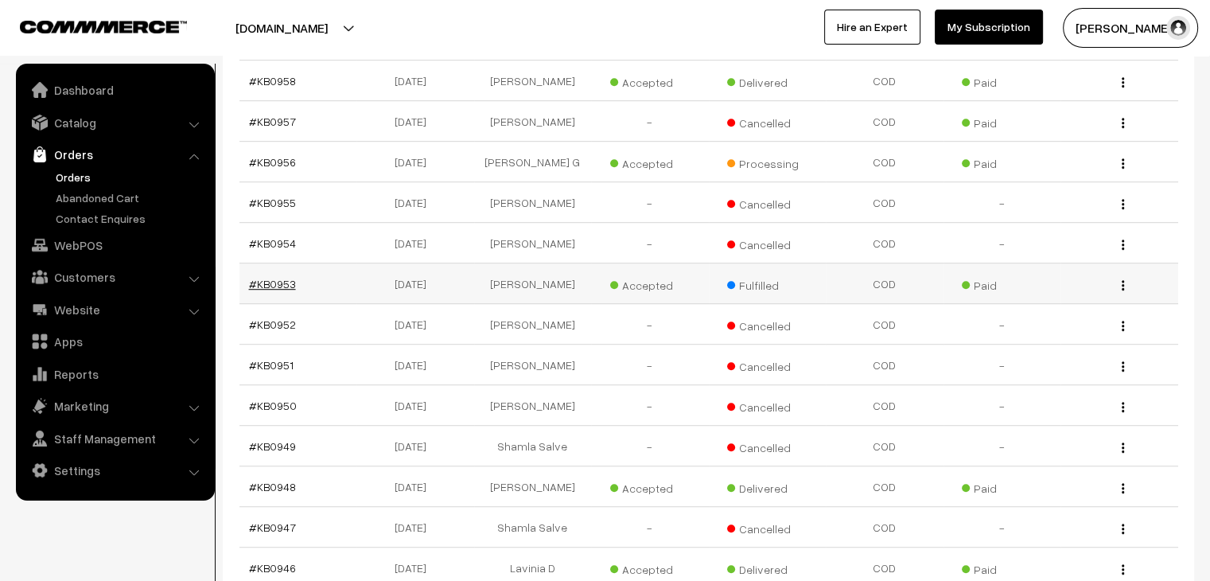
click at [281, 286] on link "#KB0953" at bounding box center [272, 284] width 47 height 14
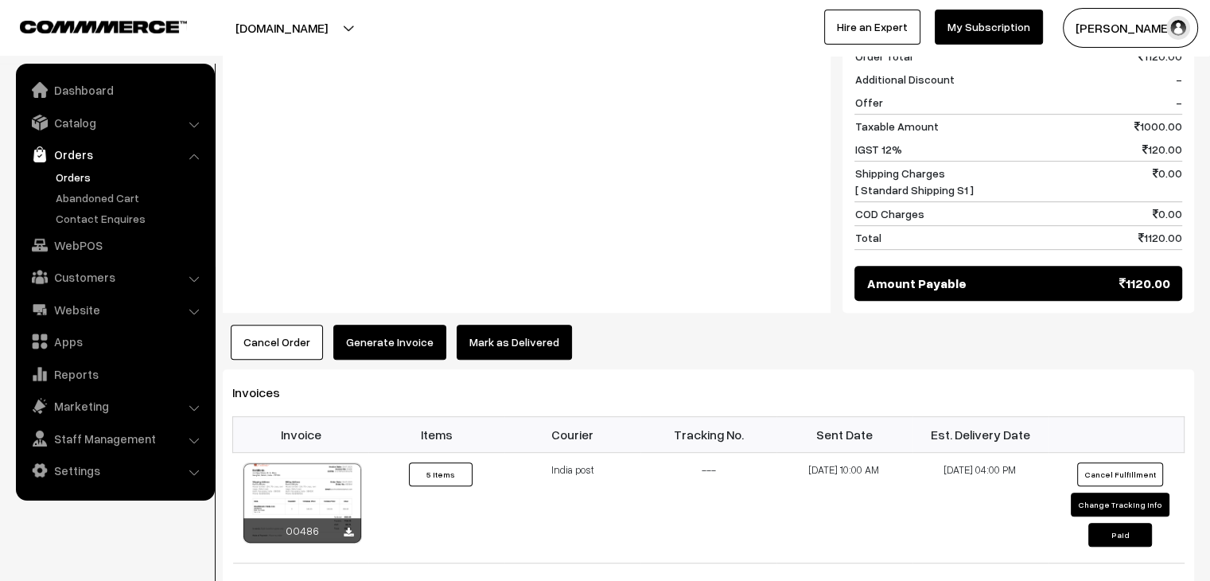
scroll to position [875, 0]
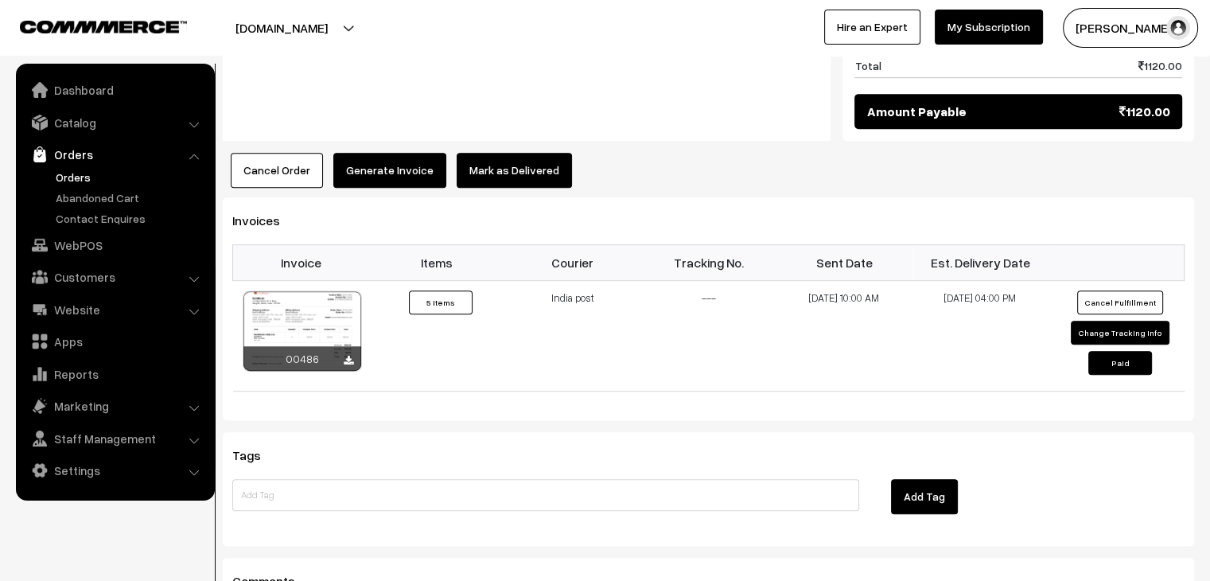
click at [509, 153] on button "Mark as Delivered" at bounding box center [514, 170] width 115 height 35
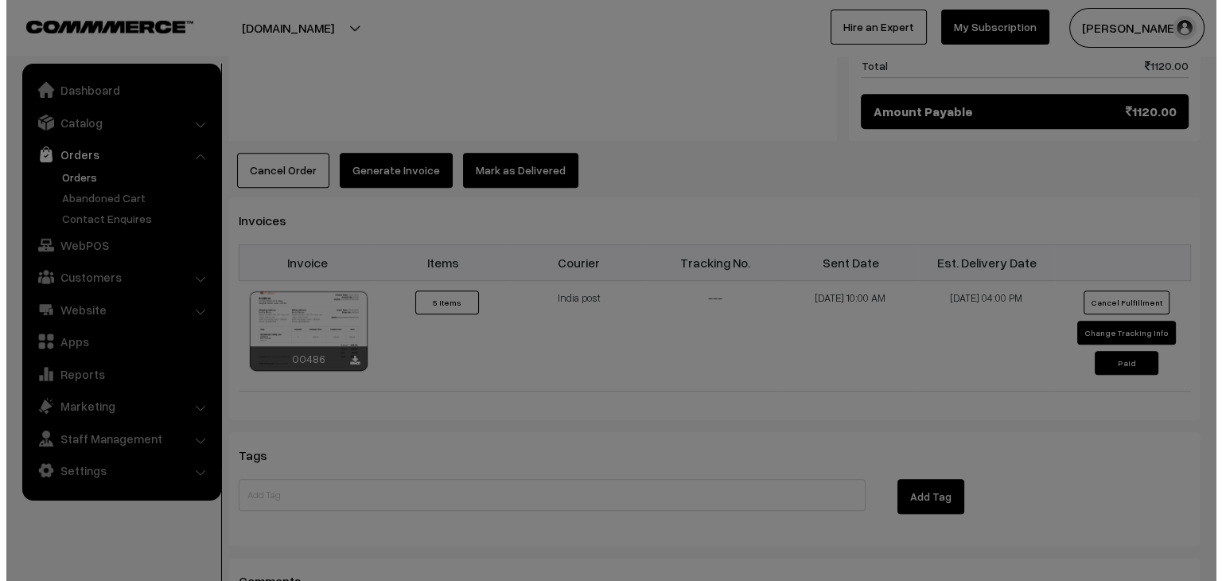
scroll to position [874, 0]
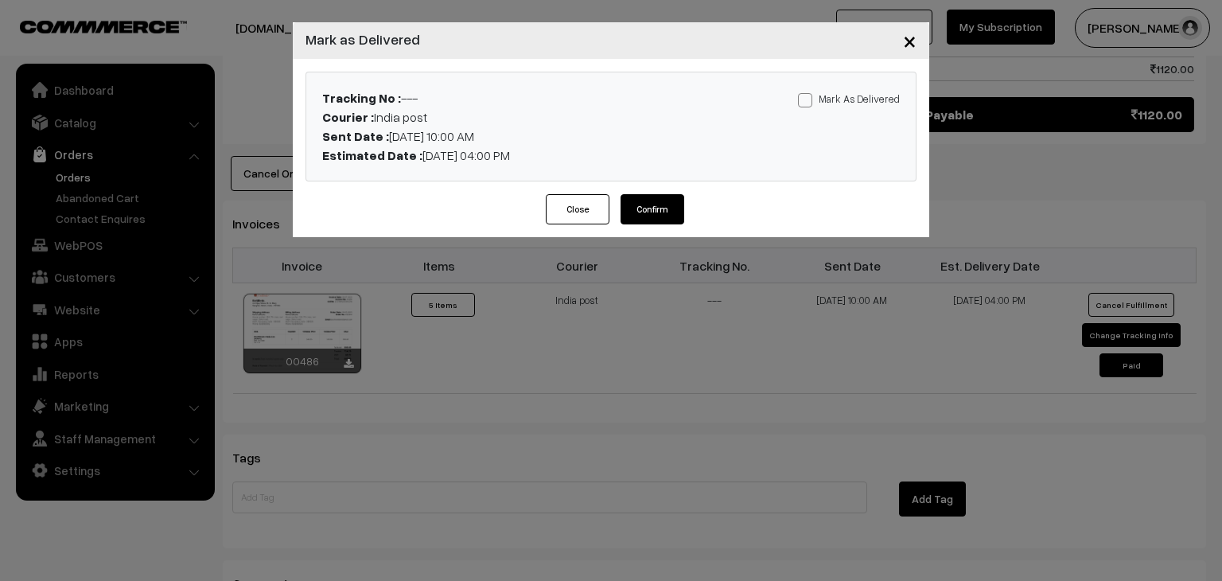
drag, startPoint x: 819, startPoint y: 94, endPoint x: 809, endPoint y: 99, distance: 10.7
click at [816, 96] on label "Mark As Delivered" at bounding box center [849, 99] width 102 height 18
click at [809, 96] on input "Mark As Delivered" at bounding box center [803, 97] width 10 height 10
checkbox input "true"
click at [655, 208] on button "Confirm" at bounding box center [653, 209] width 64 height 30
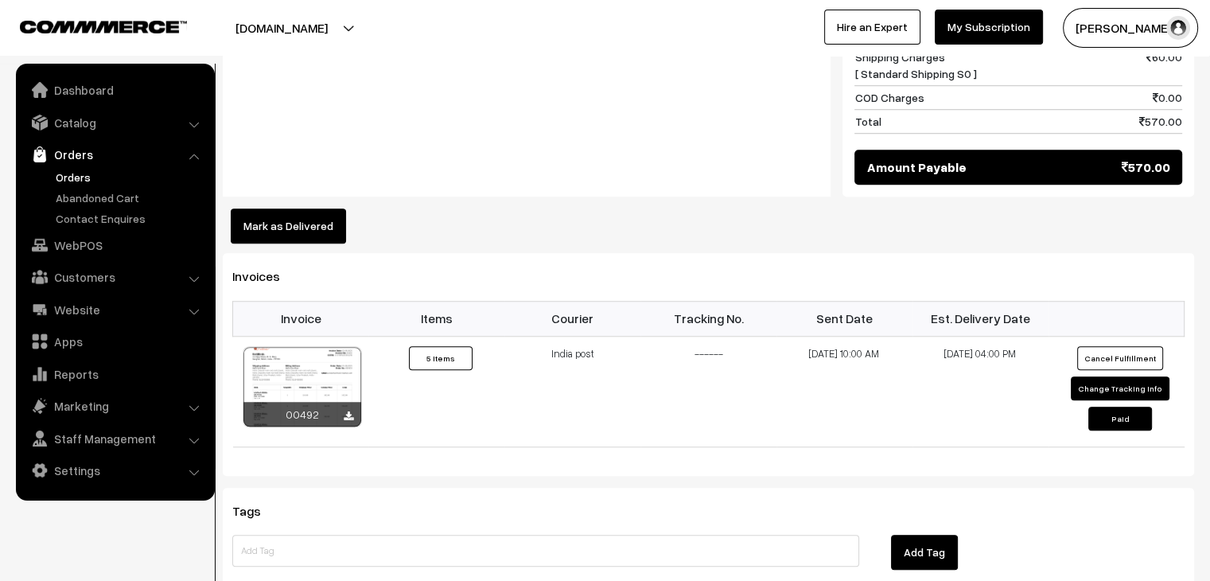
click at [310, 208] on button "Mark as Delivered" at bounding box center [288, 225] width 115 height 35
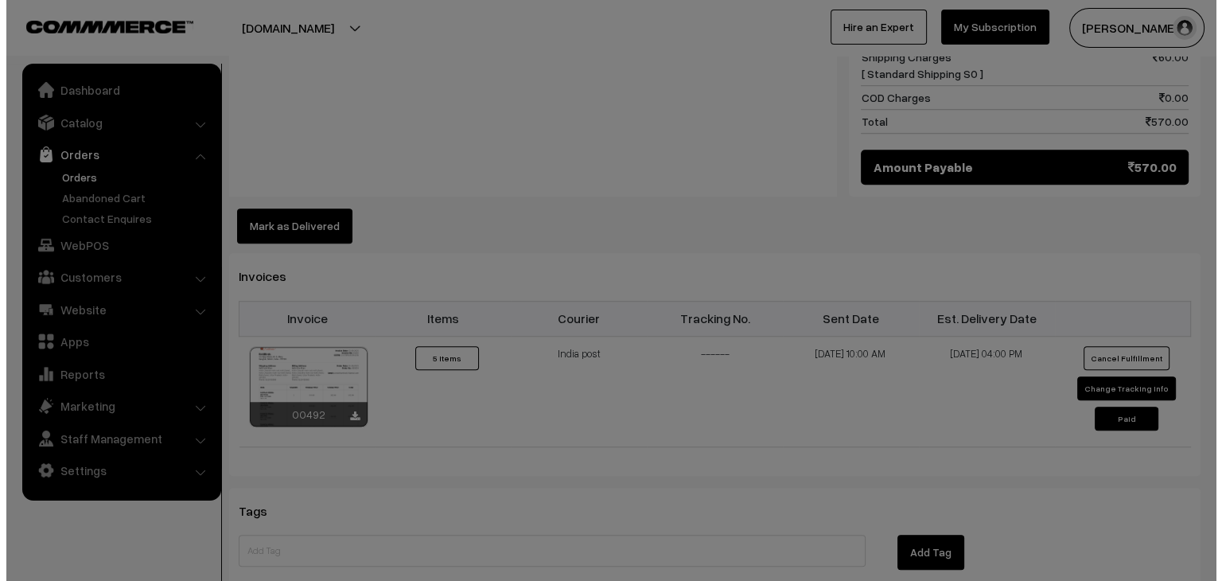
scroll to position [1280, 0]
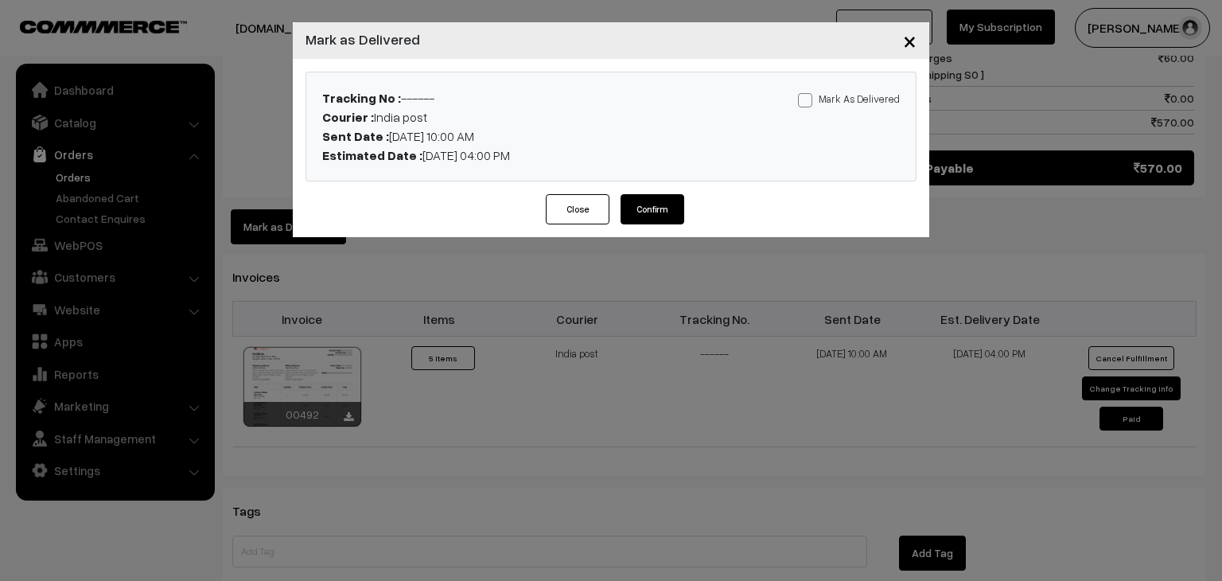
click at [847, 101] on label "Mark As Delivered" at bounding box center [849, 99] width 102 height 18
click at [809, 101] on input "Mark As Delivered" at bounding box center [803, 97] width 10 height 10
checkbox input "true"
click at [663, 212] on button "Confirm" at bounding box center [653, 209] width 64 height 30
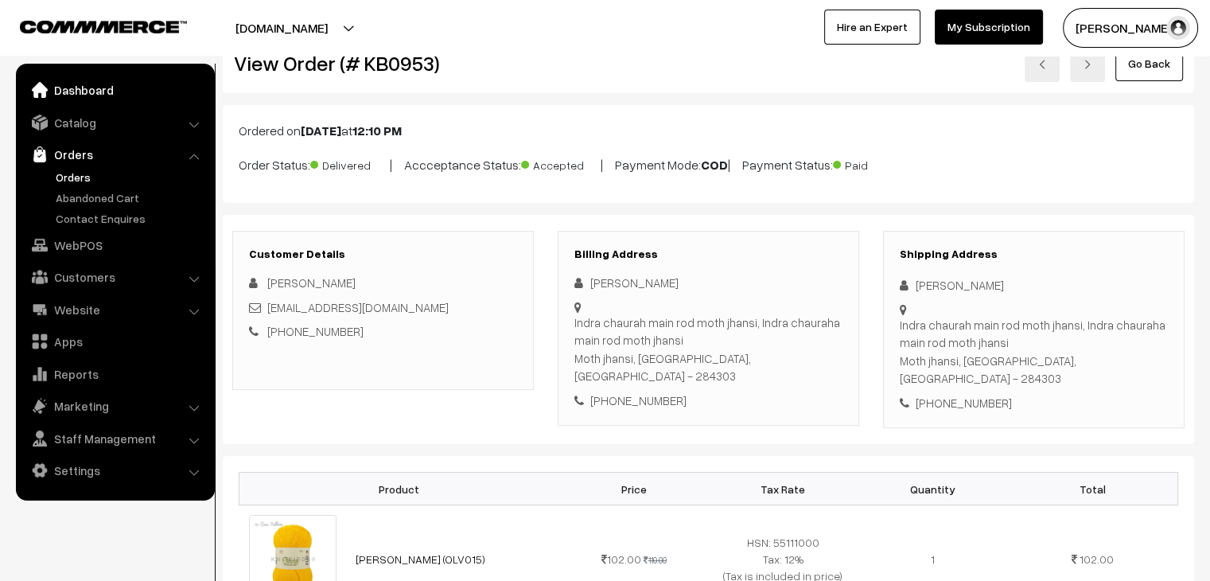
scroll to position [318, 0]
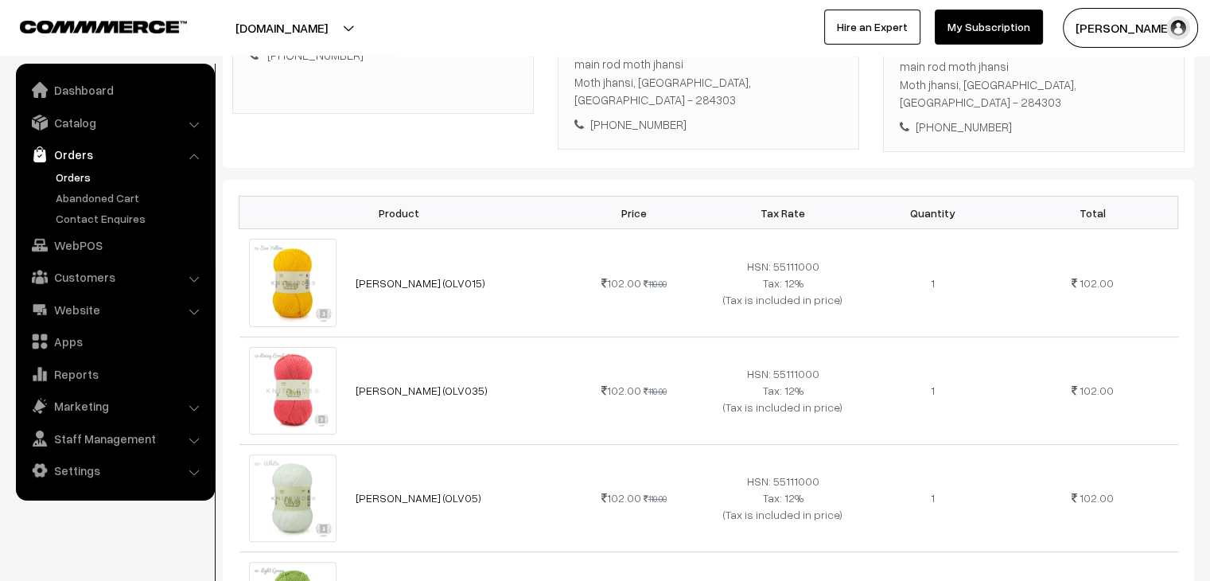
drag, startPoint x: 76, startPoint y: 173, endPoint x: 119, endPoint y: 177, distance: 42.4
click at [76, 173] on link "Orders" at bounding box center [131, 177] width 158 height 17
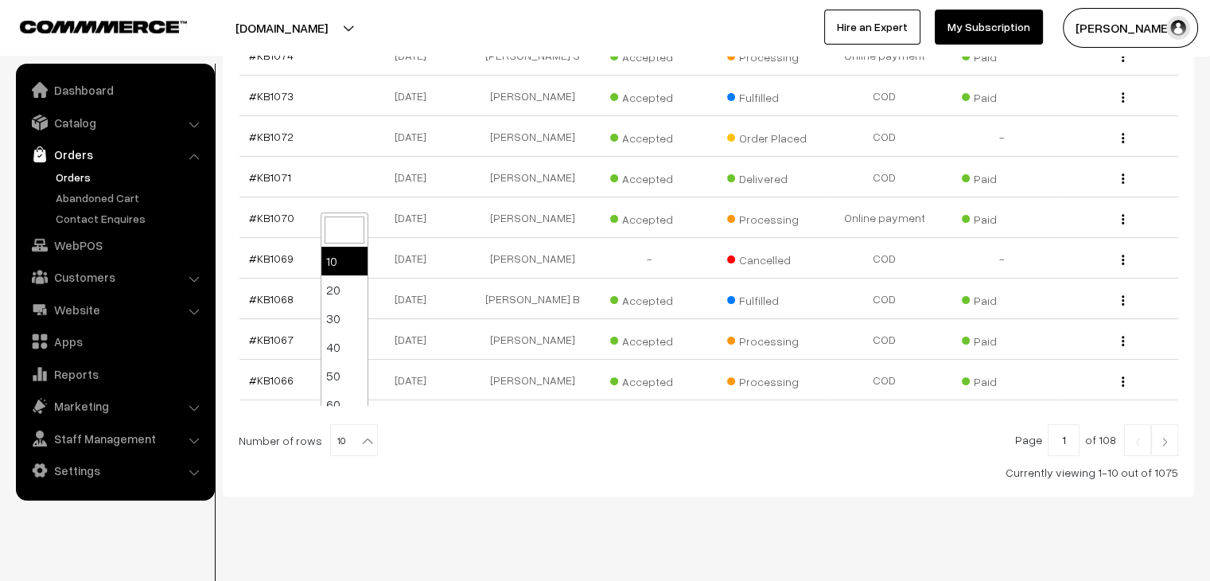
click at [361, 433] on b at bounding box center [368, 441] width 16 height 16
select select "100"
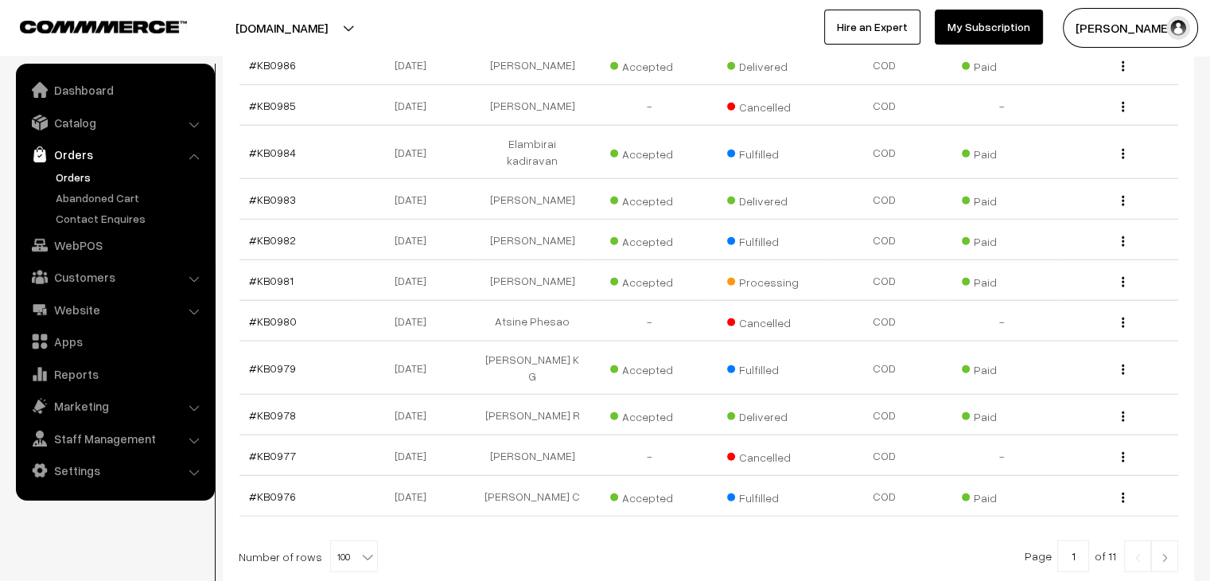
scroll to position [4031, 0]
click at [1168, 540] on link at bounding box center [1164, 556] width 27 height 32
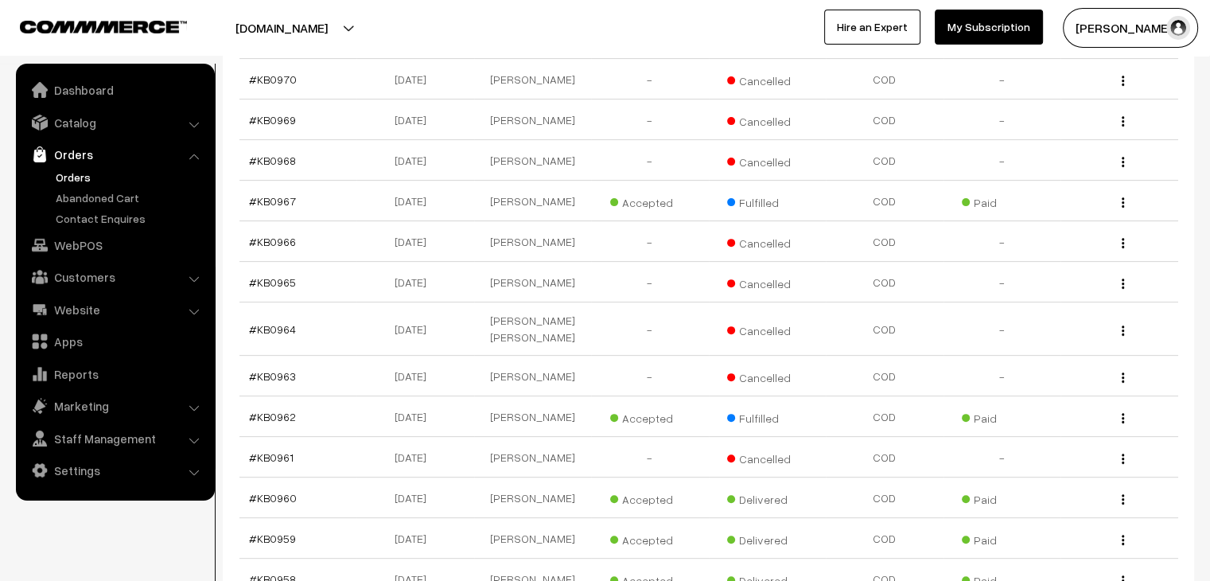
scroll to position [459, 0]
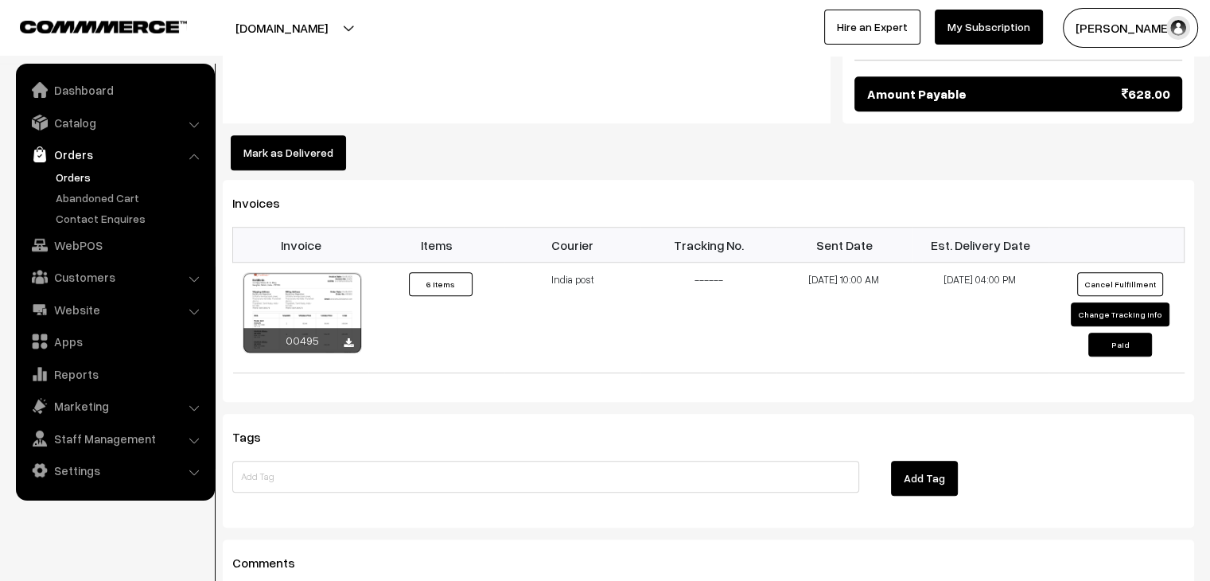
click at [282, 159] on button "Mark as Delivered" at bounding box center [288, 152] width 115 height 35
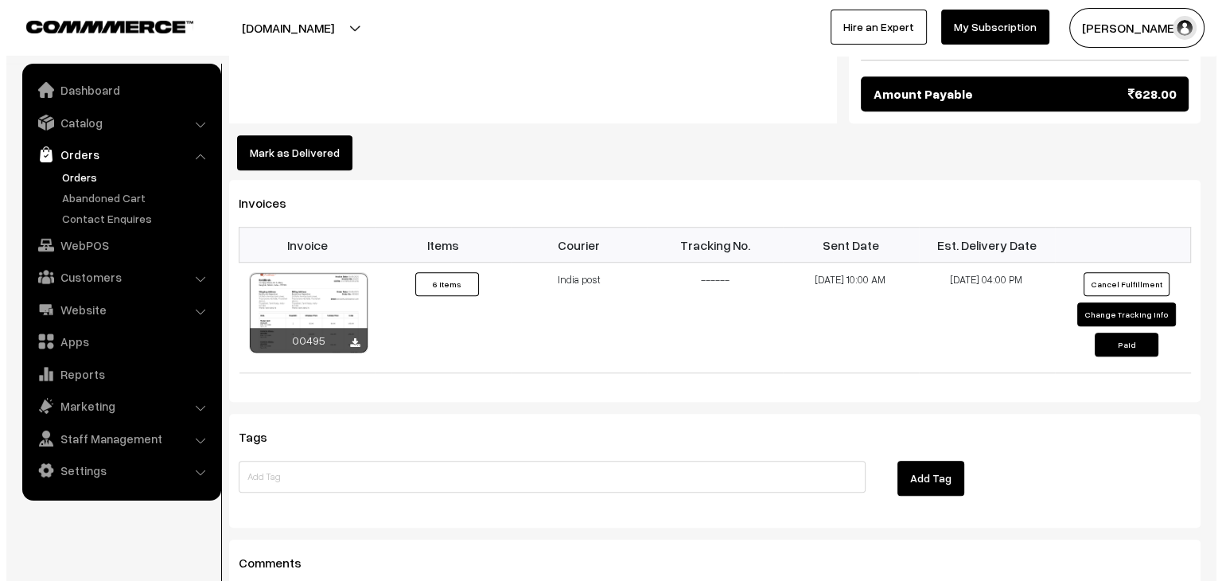
scroll to position [1117, 0]
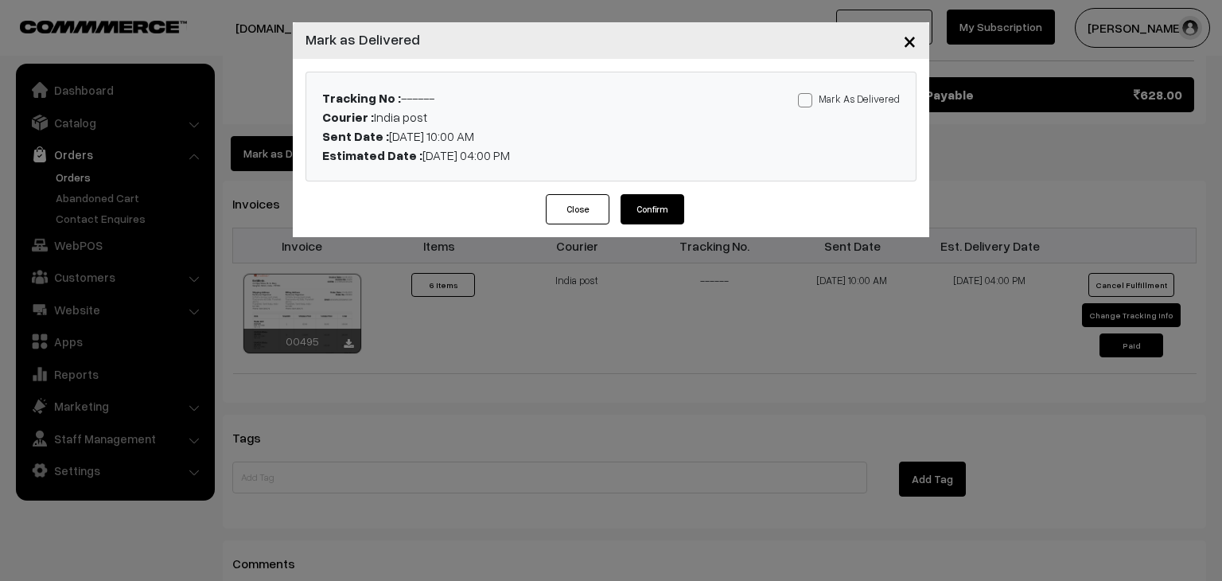
click at [822, 99] on label "Mark As Delivered" at bounding box center [849, 99] width 102 height 18
click at [809, 99] on input "Mark As Delivered" at bounding box center [803, 97] width 10 height 10
checkbox input "true"
click at [657, 208] on button "Confirm" at bounding box center [653, 209] width 64 height 30
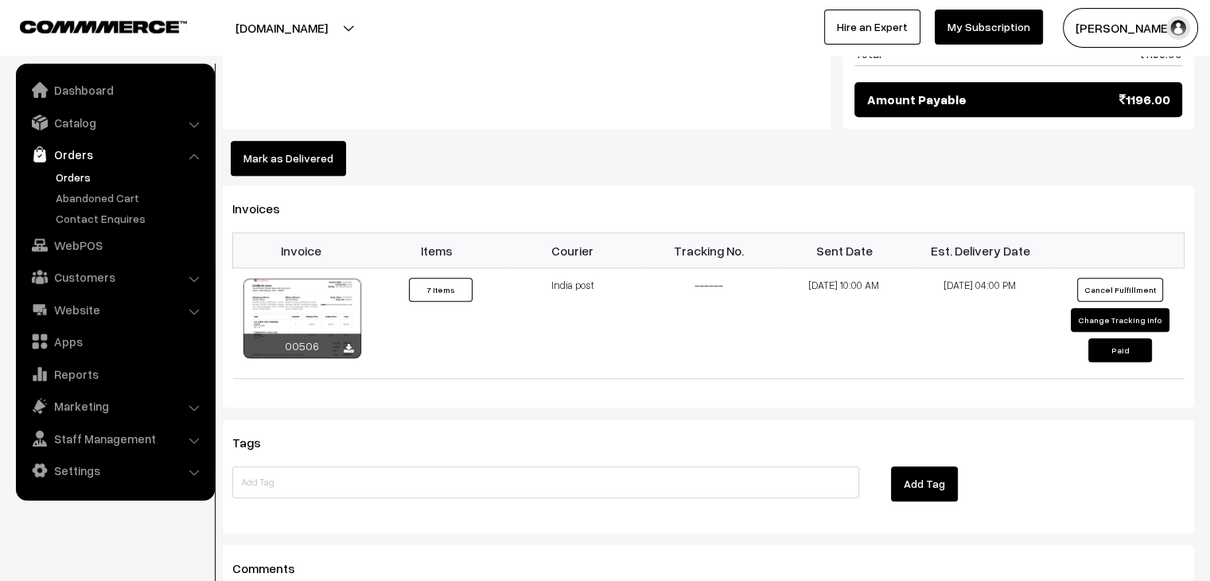
click at [318, 152] on button "Mark as Delivered" at bounding box center [288, 158] width 115 height 35
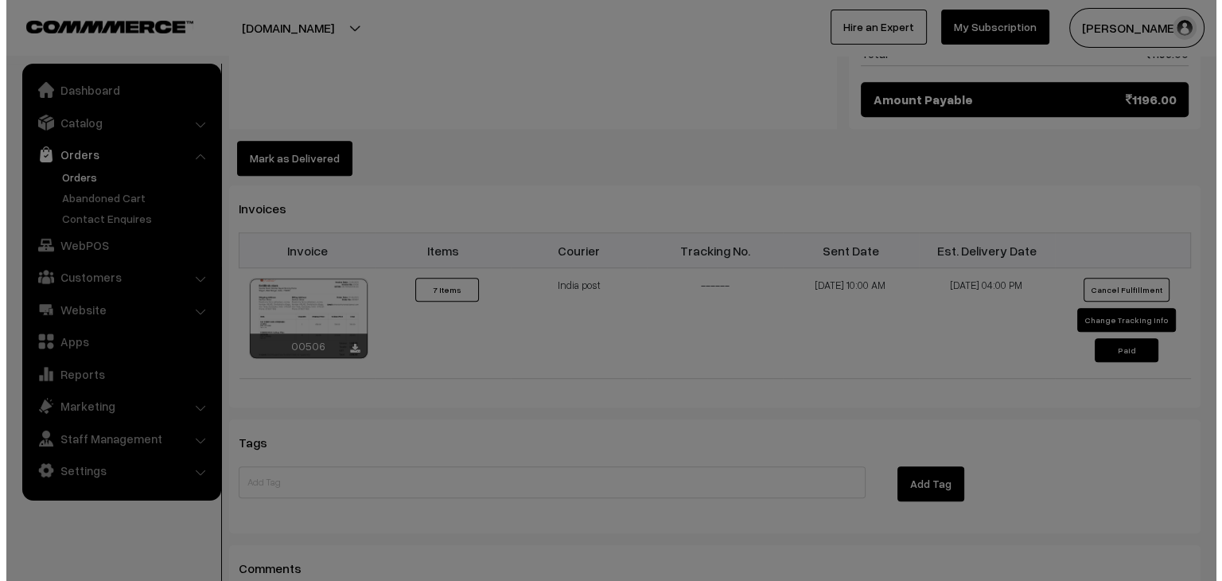
scroll to position [1038, 0]
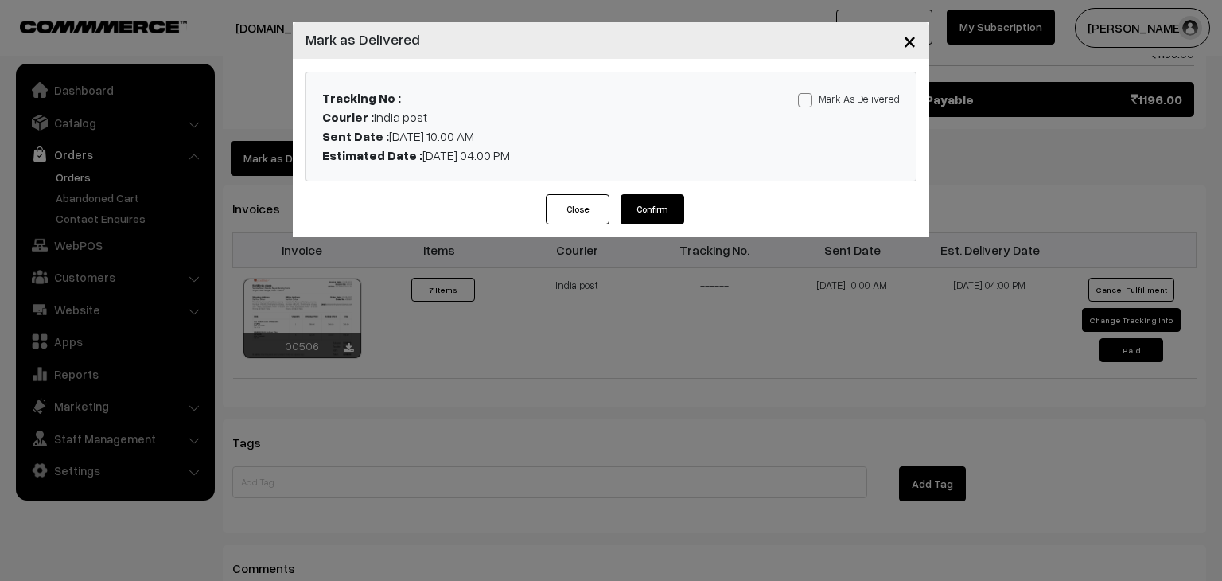
drag, startPoint x: 821, startPoint y: 103, endPoint x: 796, endPoint y: 111, distance: 26.7
click at [818, 103] on label "Mark As Delivered" at bounding box center [849, 99] width 102 height 18
click at [812, 103] on span at bounding box center [805, 100] width 14 height 14
click at [809, 103] on input "Mark As Delivered" at bounding box center [803, 97] width 10 height 10
checkbox input "true"
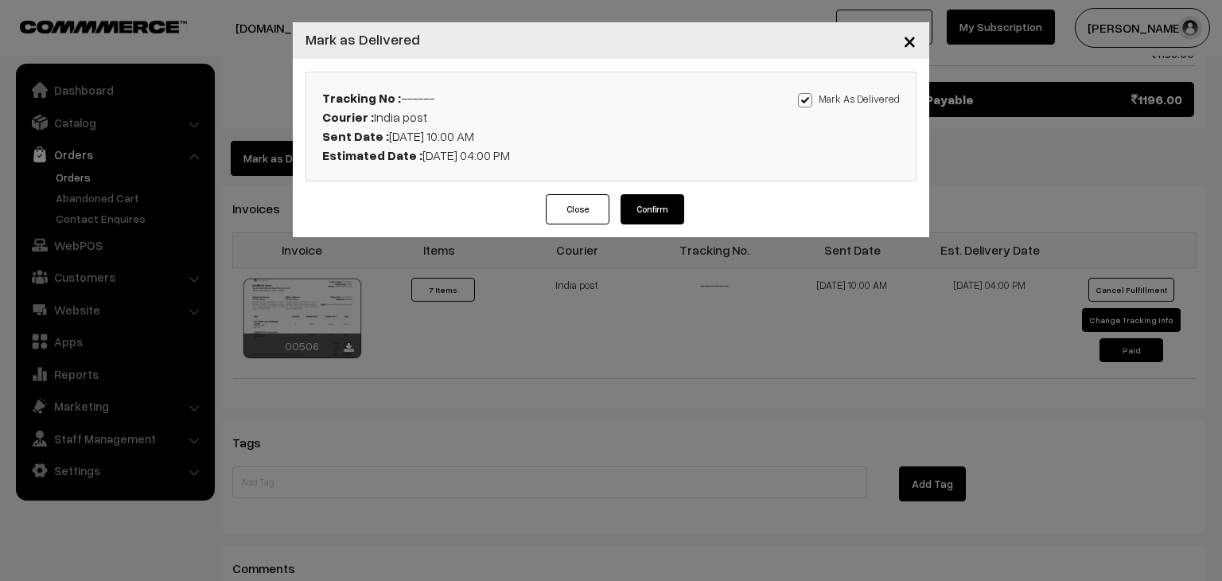
click at [653, 211] on button "Confirm" at bounding box center [653, 209] width 64 height 30
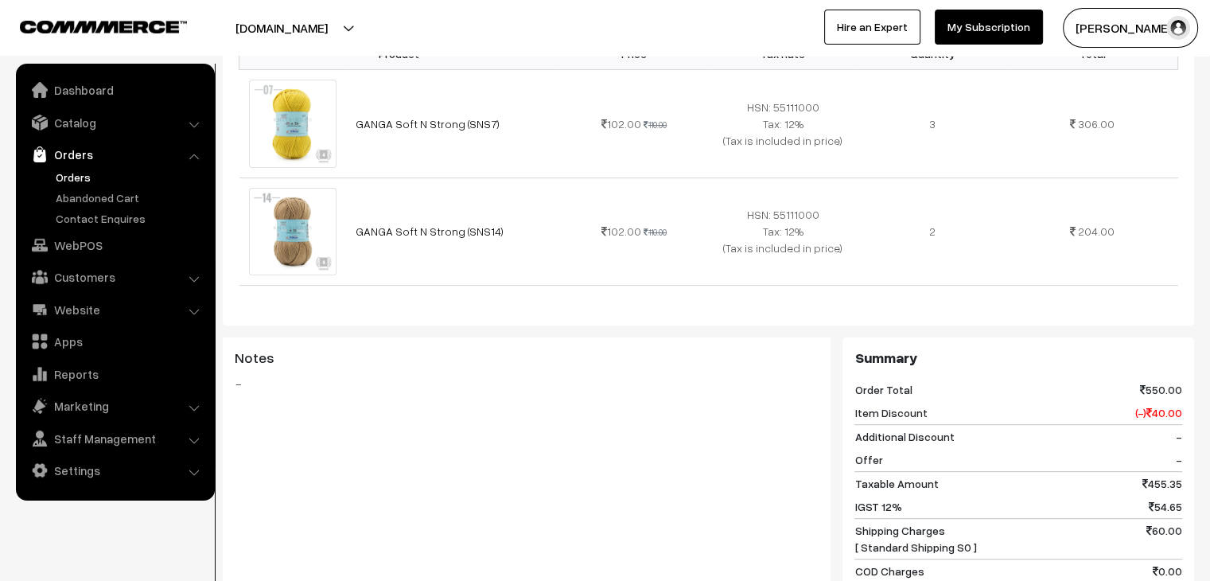
scroll to position [875, 0]
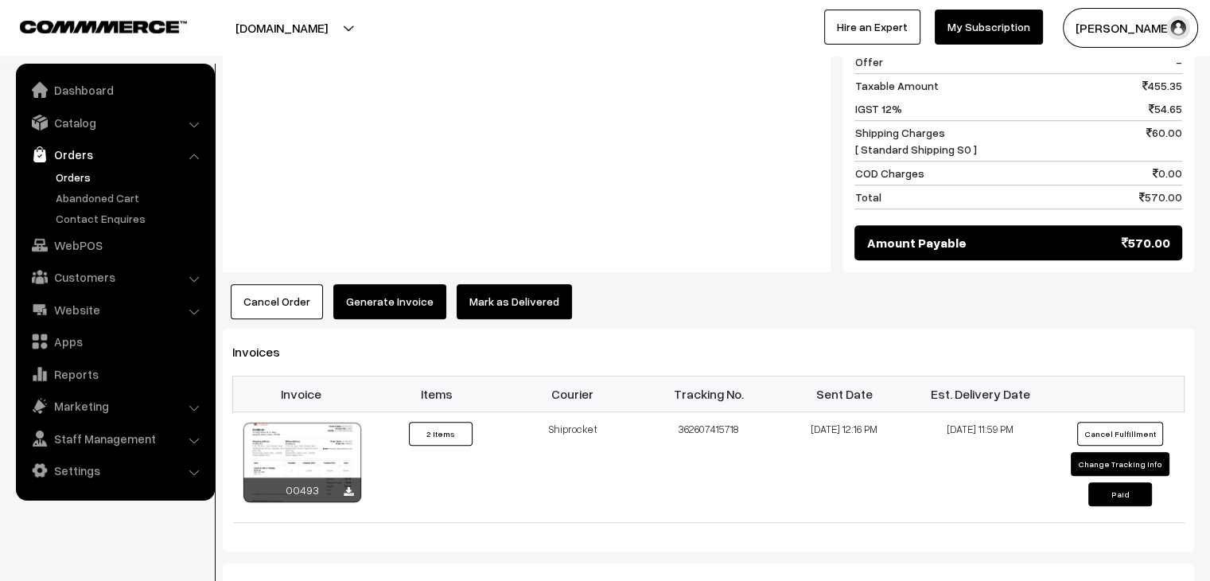
click at [58, 177] on link "Orders" at bounding box center [131, 177] width 158 height 17
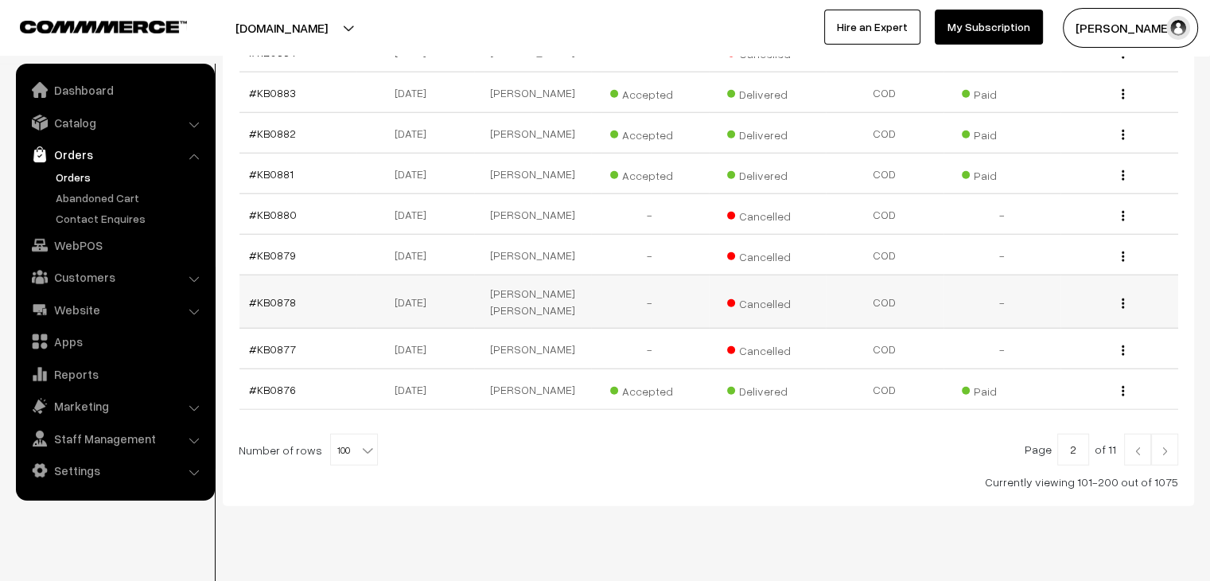
scroll to position [4120, 0]
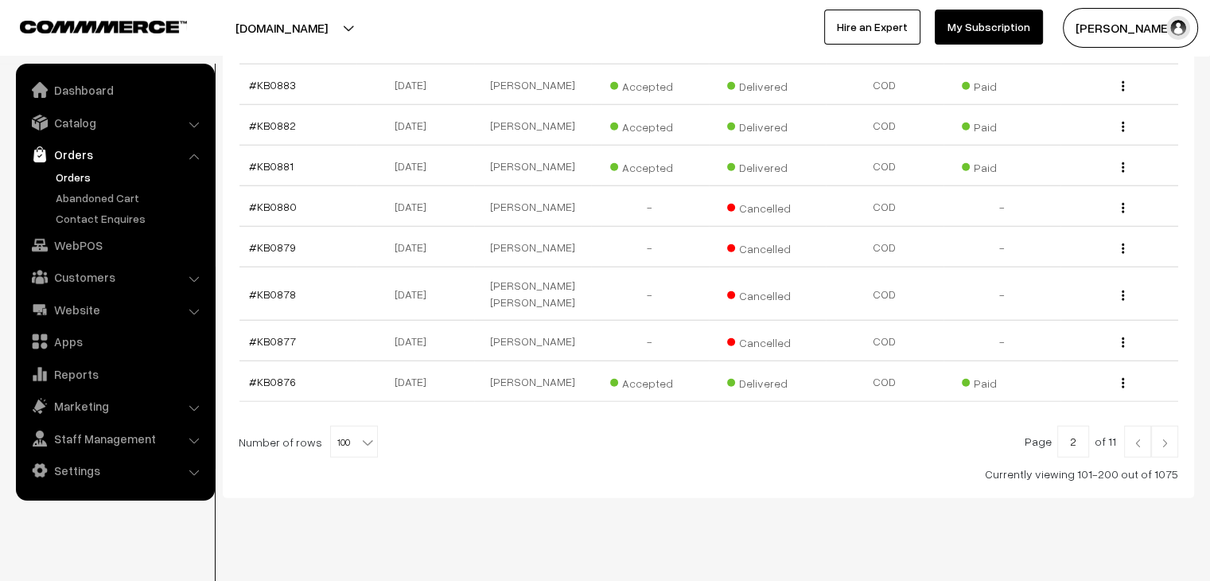
click at [1145, 438] on img at bounding box center [1138, 443] width 14 height 10
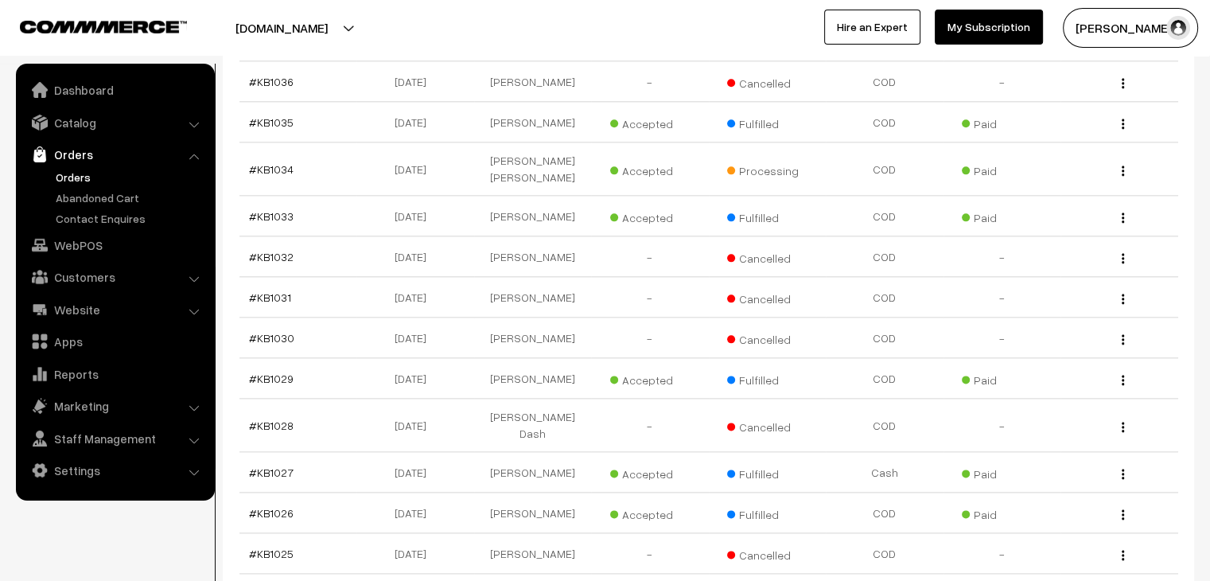
scroll to position [1882, 0]
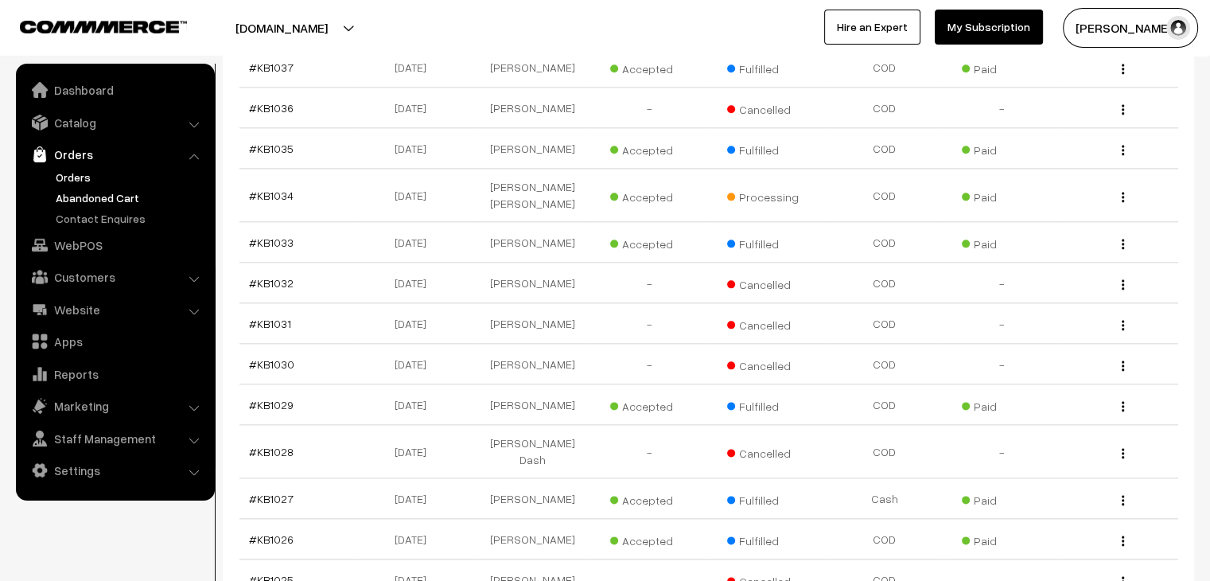
click at [131, 193] on link "Abandoned Cart" at bounding box center [131, 197] width 158 height 17
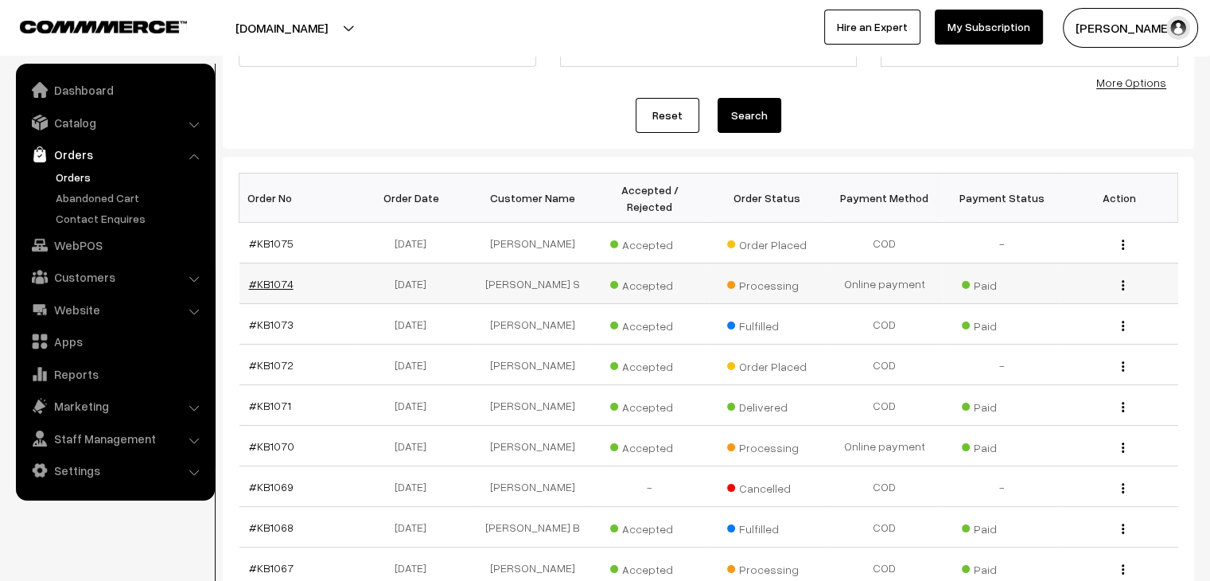
scroll to position [141, 0]
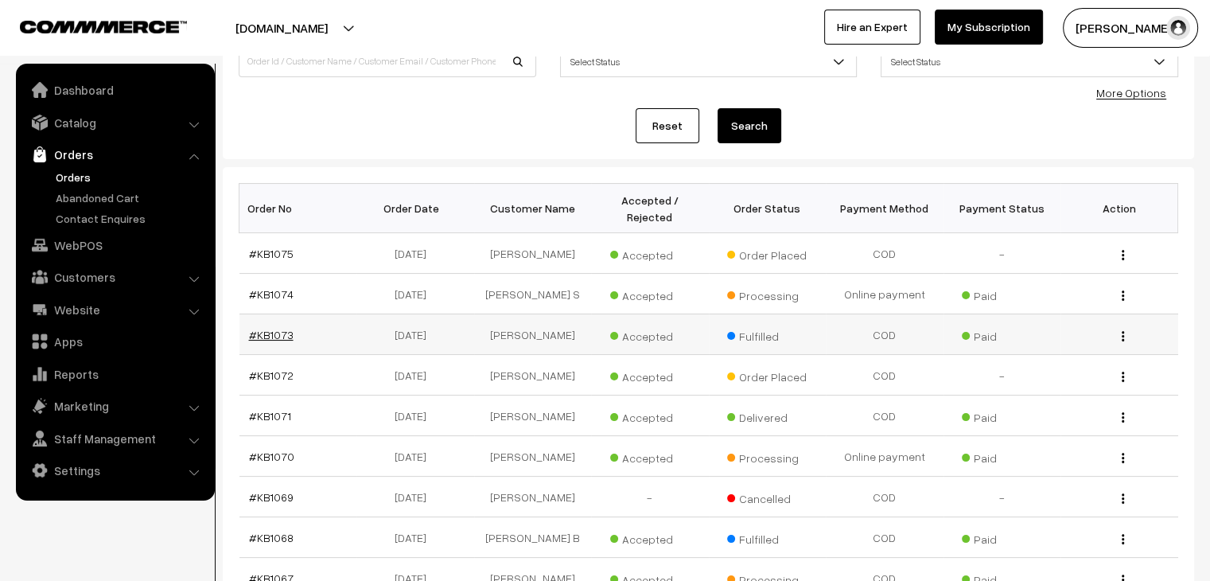
click at [279, 328] on link "#KB1073" at bounding box center [271, 335] width 45 height 14
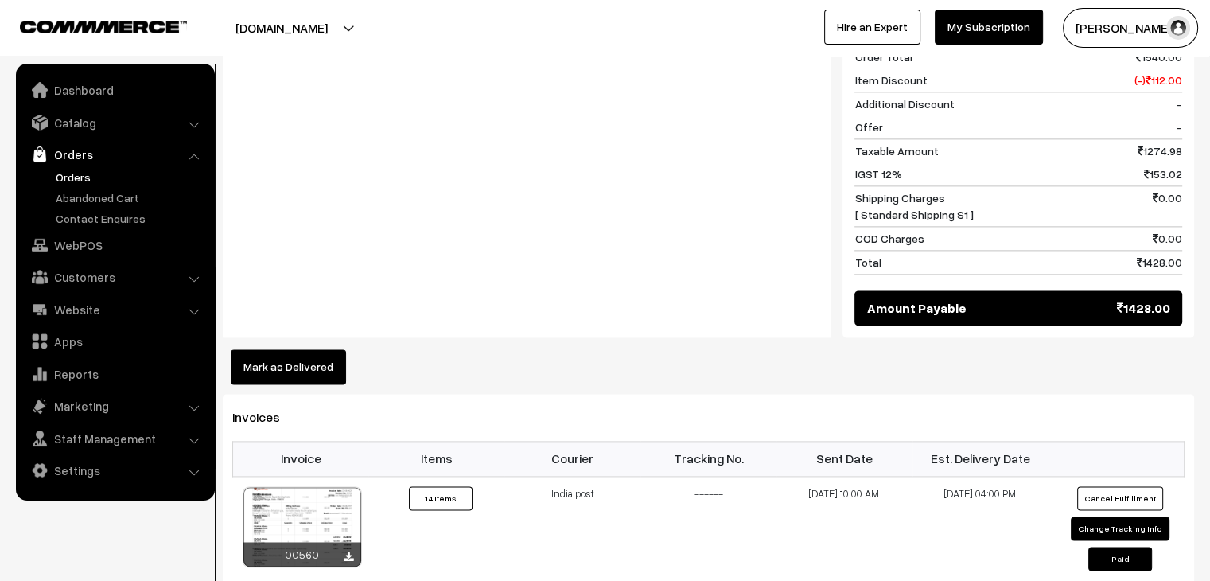
scroll to position [2228, 0]
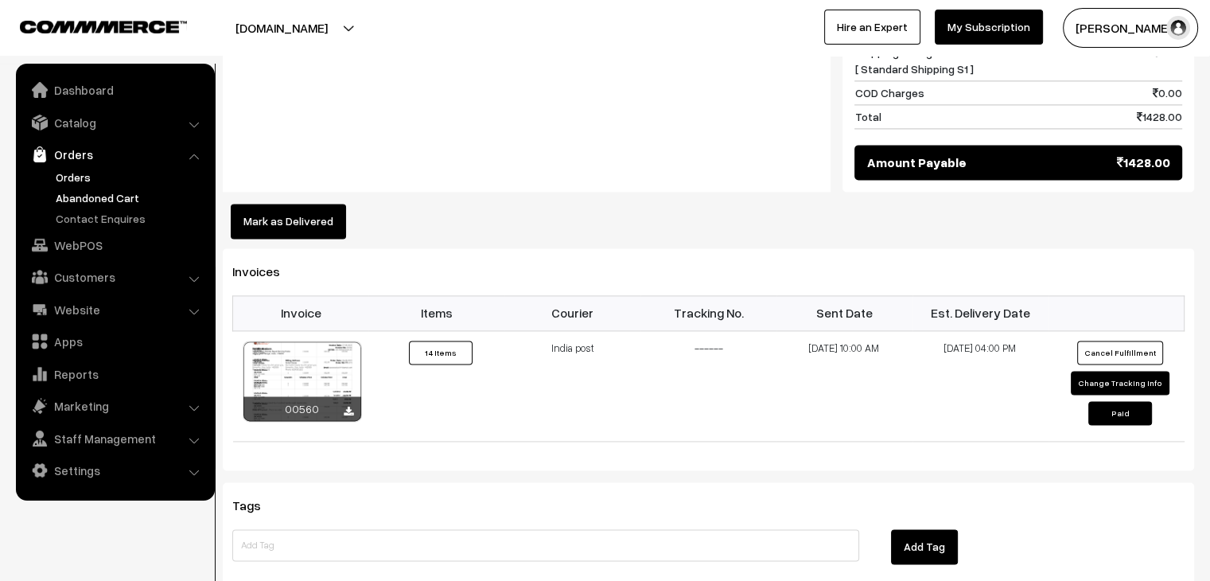
click at [137, 200] on link "Abandoned Cart" at bounding box center [131, 197] width 158 height 17
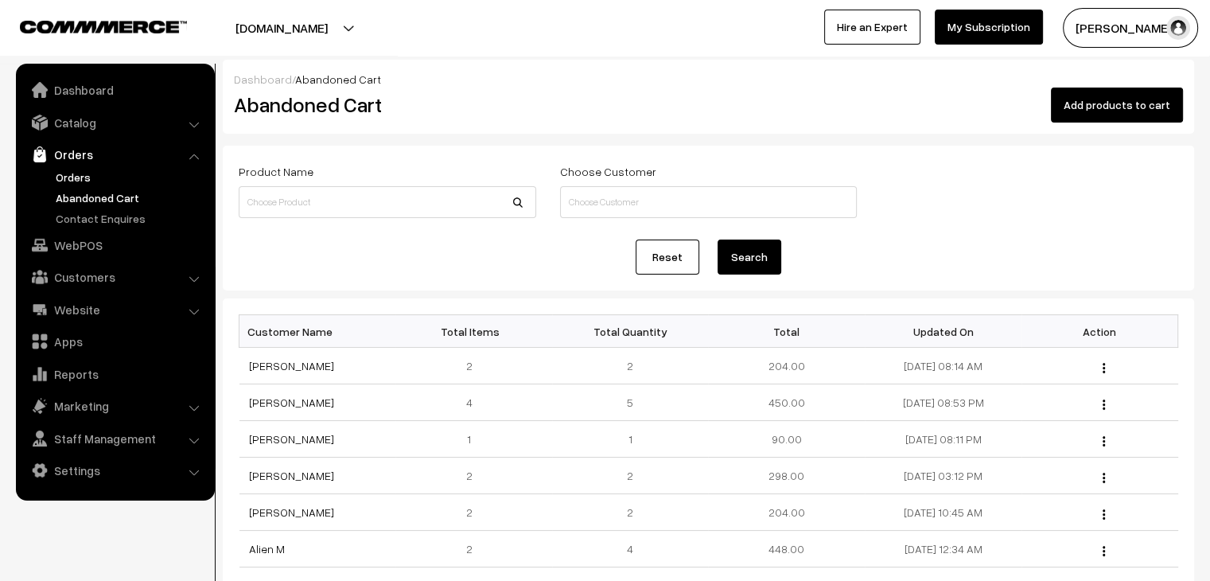
click at [77, 179] on link "Orders" at bounding box center [131, 177] width 158 height 17
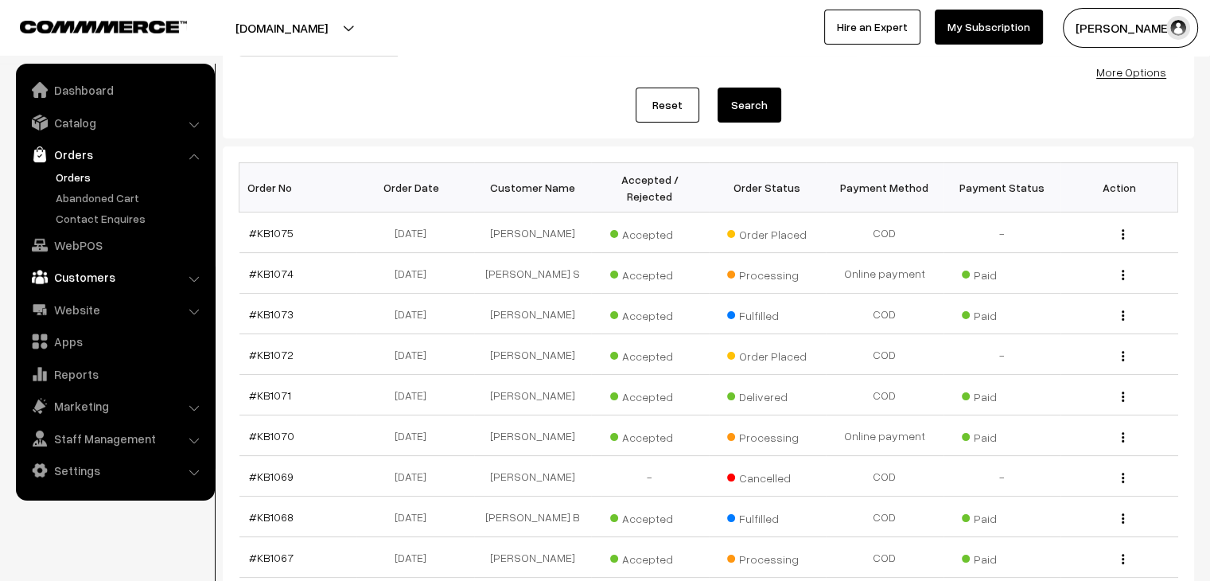
scroll to position [239, 0]
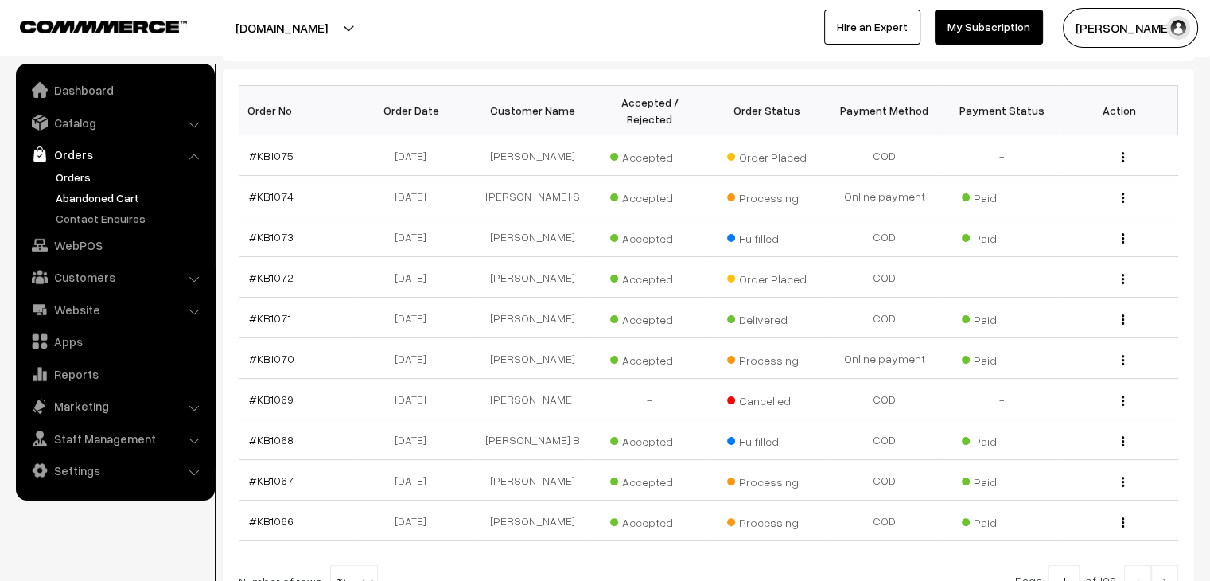
click at [99, 204] on link "Abandoned Cart" at bounding box center [131, 197] width 158 height 17
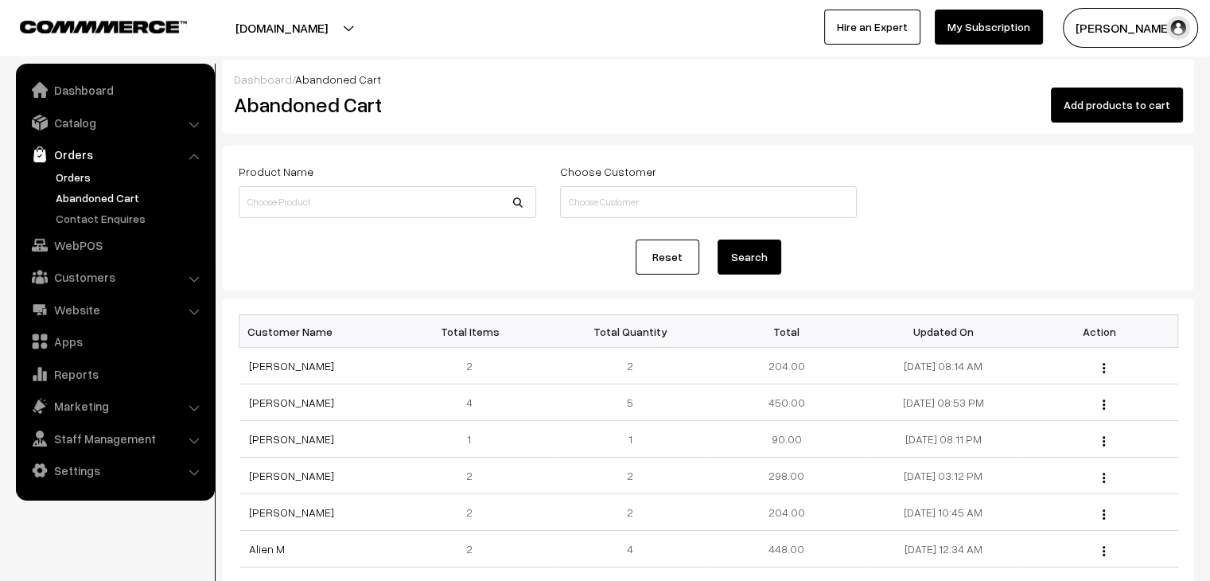
click at [105, 169] on link "Orders" at bounding box center [131, 177] width 158 height 17
click at [103, 183] on link "Orders" at bounding box center [131, 177] width 158 height 17
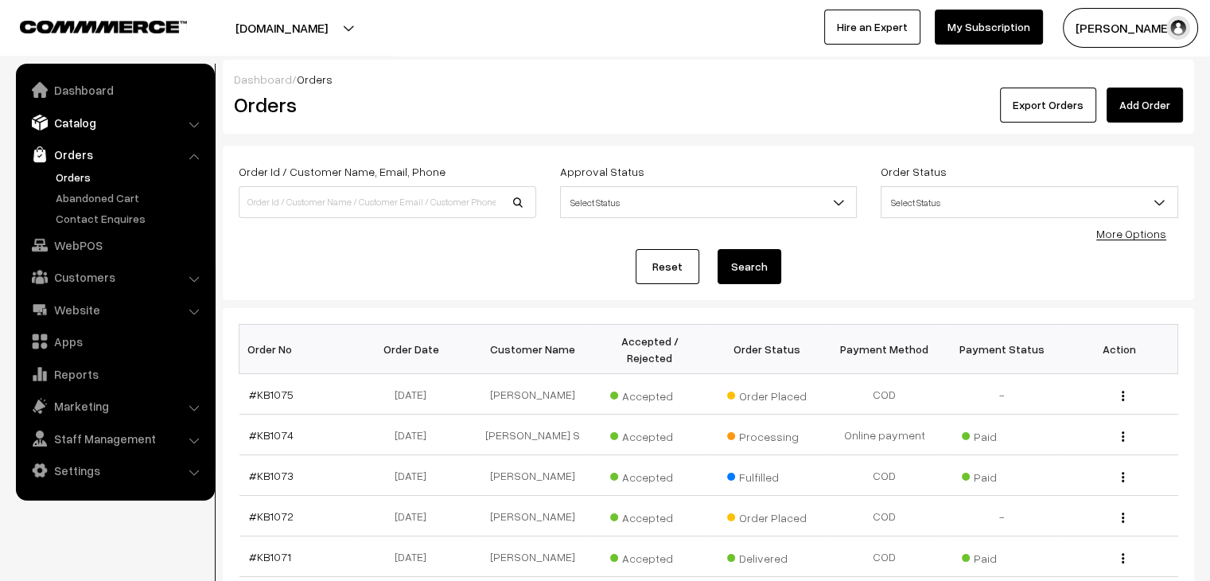
click at [76, 131] on link "Catalog" at bounding box center [114, 122] width 189 height 29
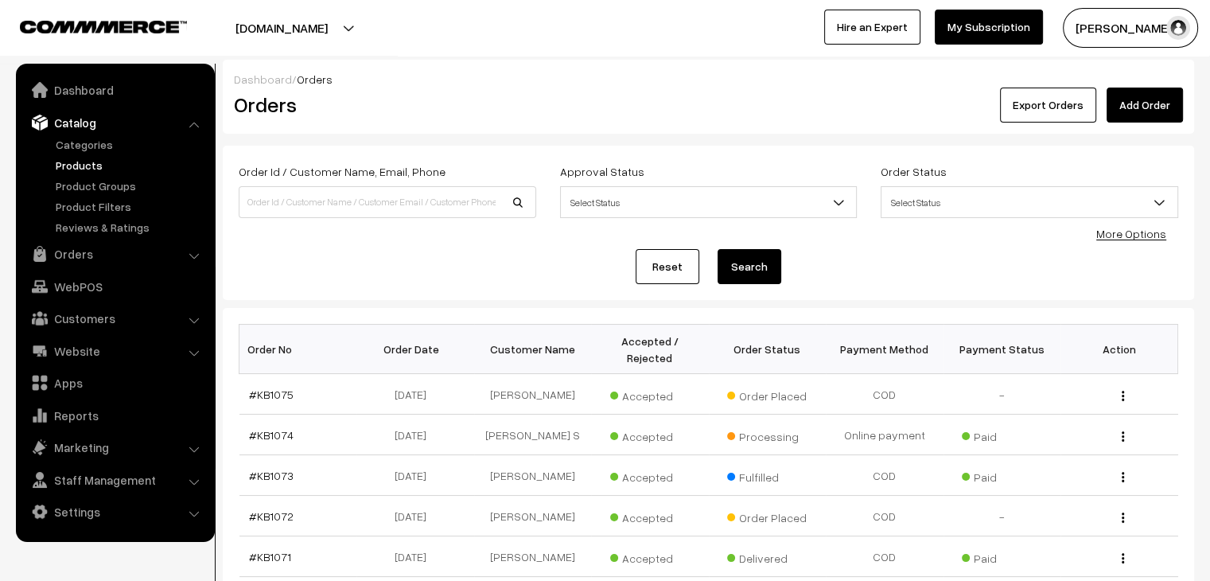
click at [103, 169] on link "Products" at bounding box center [131, 165] width 158 height 17
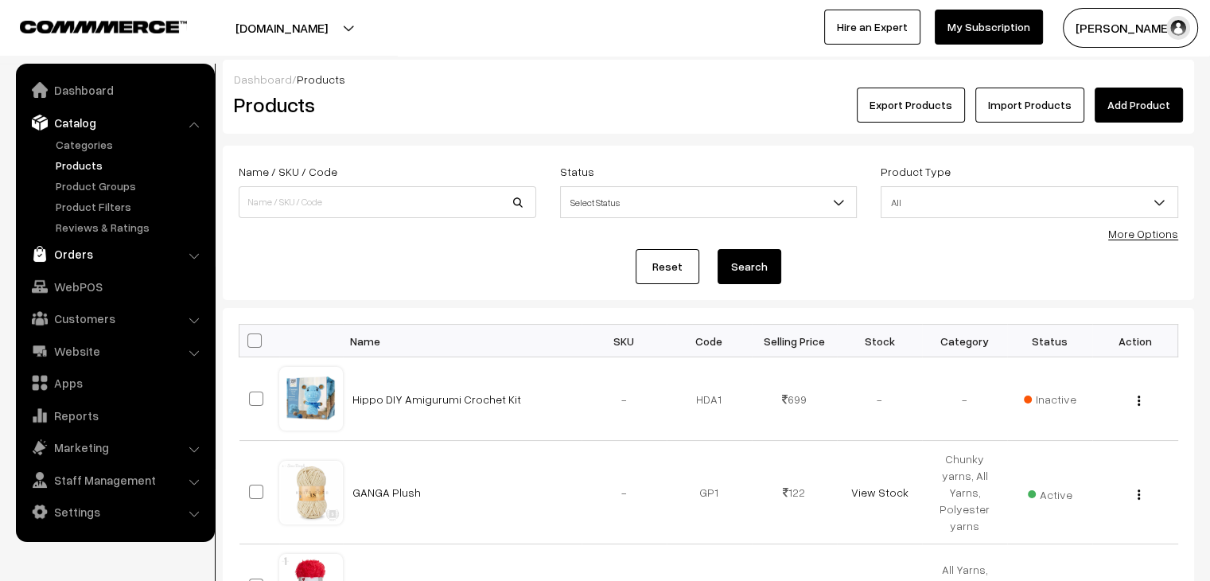
click at [90, 255] on link "Orders" at bounding box center [114, 254] width 189 height 29
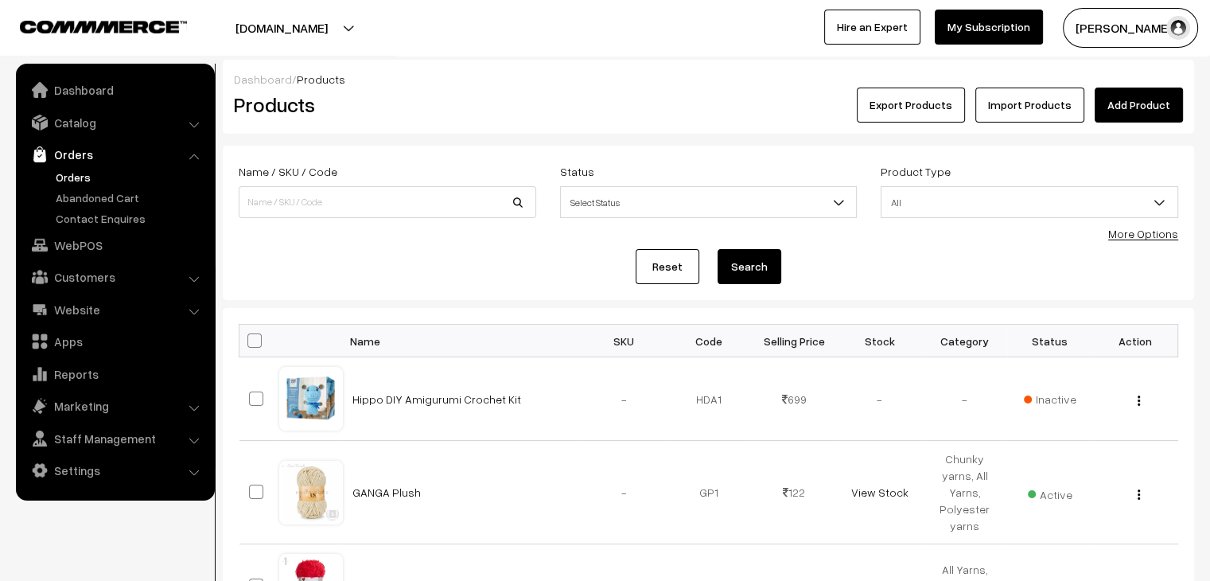
click at [82, 181] on link "Orders" at bounding box center [131, 177] width 158 height 17
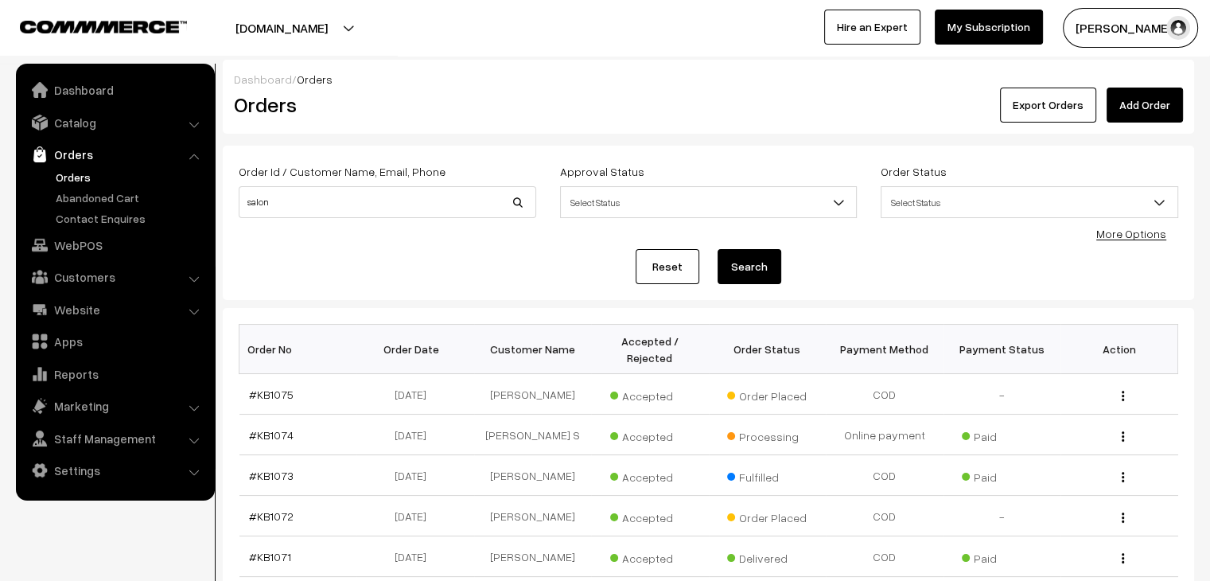
type input "[PERSON_NAME]"
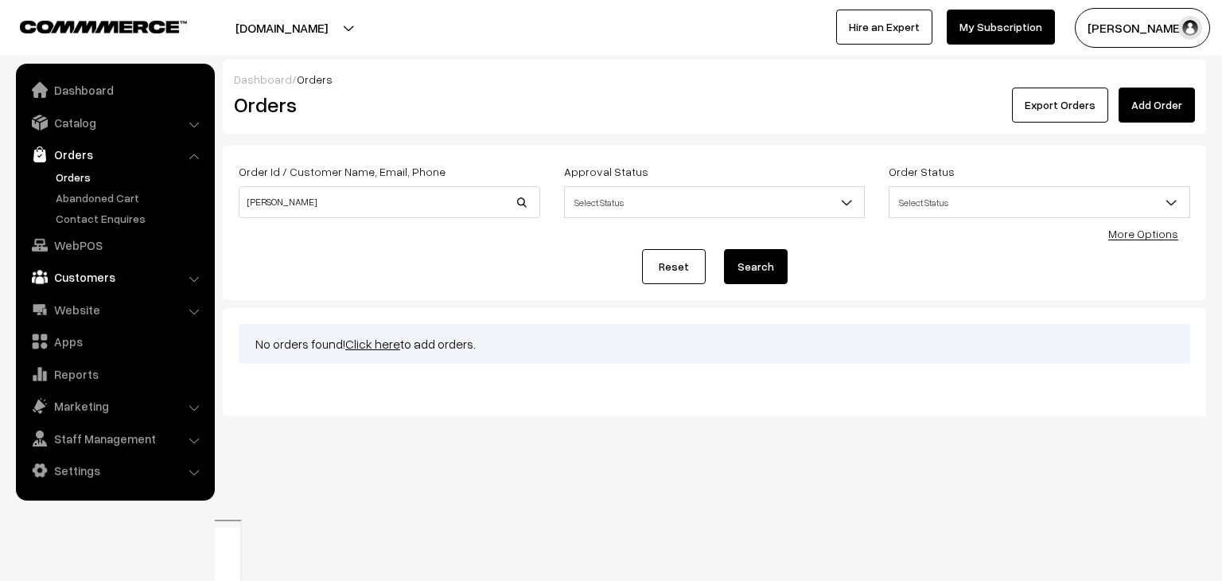
click at [128, 275] on link "Customers" at bounding box center [114, 277] width 189 height 29
click at [92, 236] on link "Customers" at bounding box center [131, 241] width 158 height 17
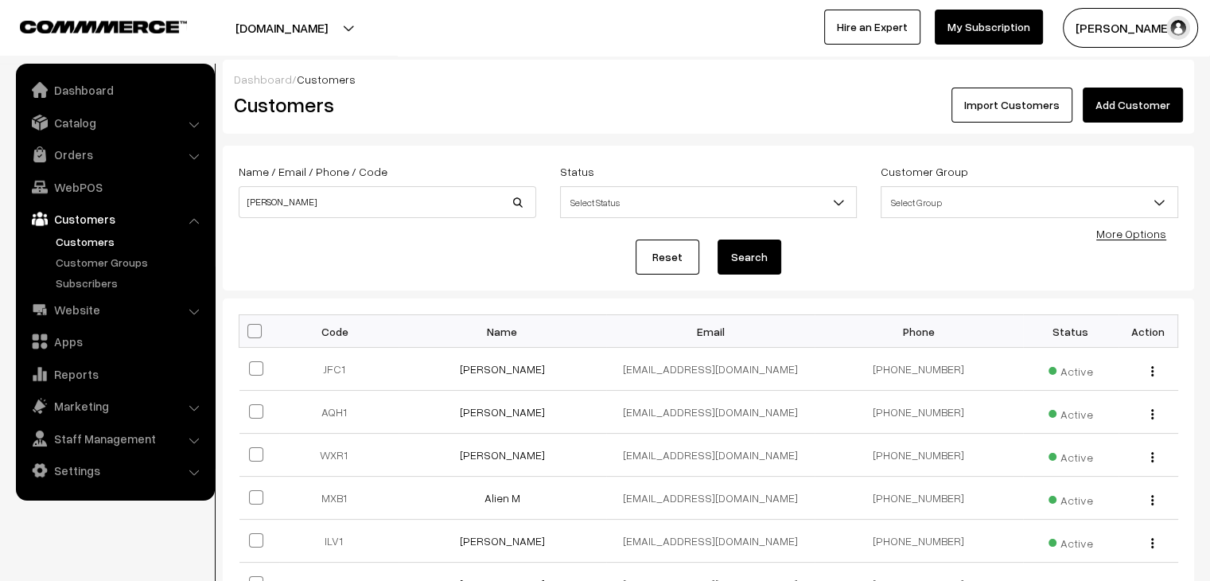
type input "saloni"
click at [718, 240] on button "Search" at bounding box center [750, 257] width 64 height 35
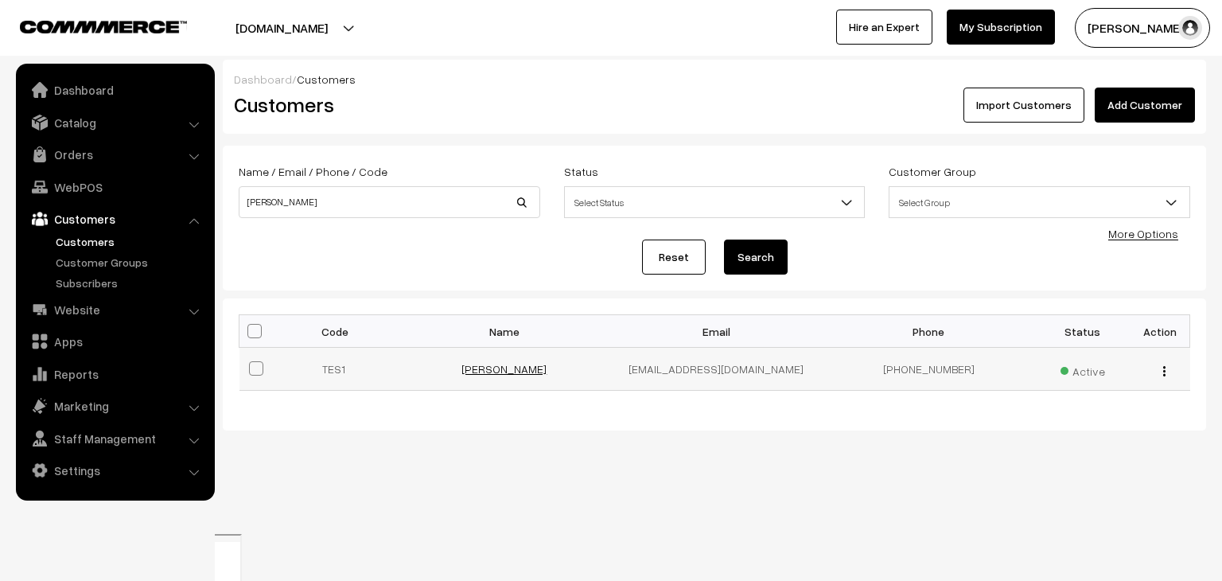
click at [507, 372] on link "[PERSON_NAME]" at bounding box center [504, 369] width 85 height 14
